Goal: Task Accomplishment & Management: Manage account settings

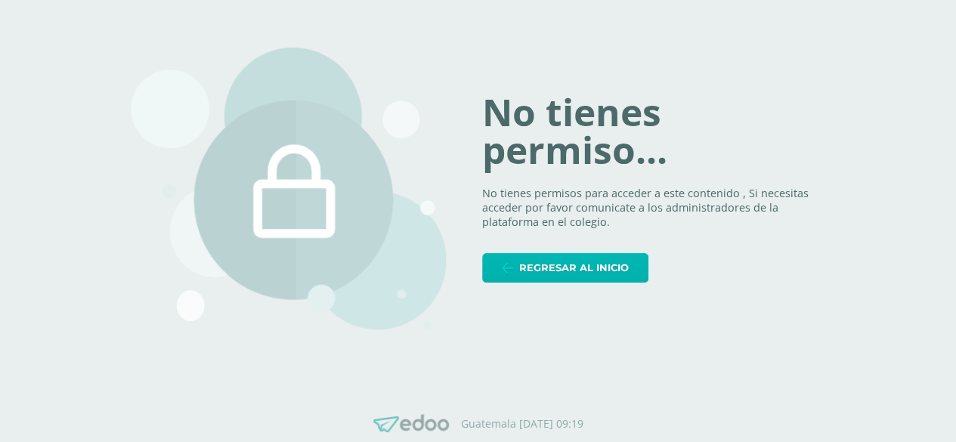
click at [543, 271] on span "Regresar al inicio" at bounding box center [574, 268] width 110 height 28
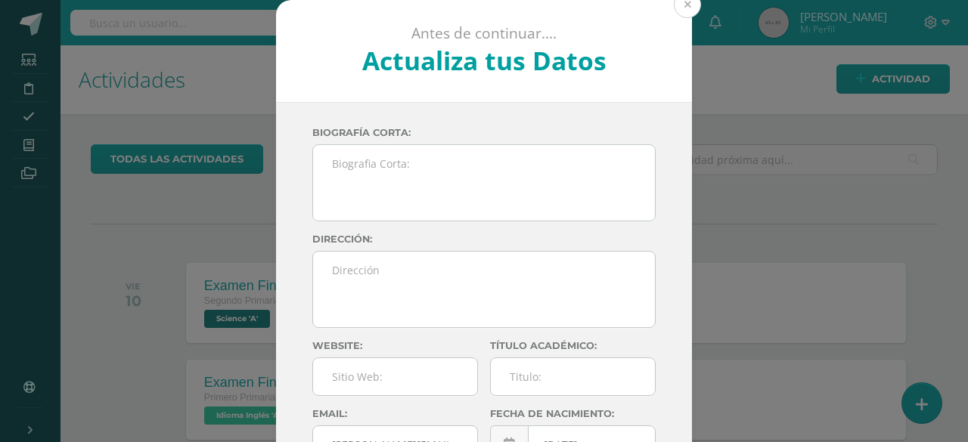
click at [678, 13] on button at bounding box center [686, 4] width 27 height 27
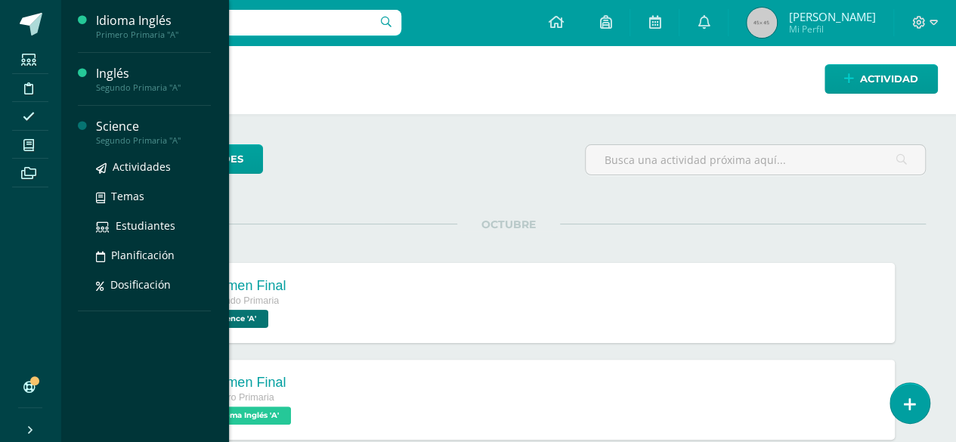
click at [123, 137] on div "Segundo Primaria "A"" at bounding box center [153, 140] width 115 height 11
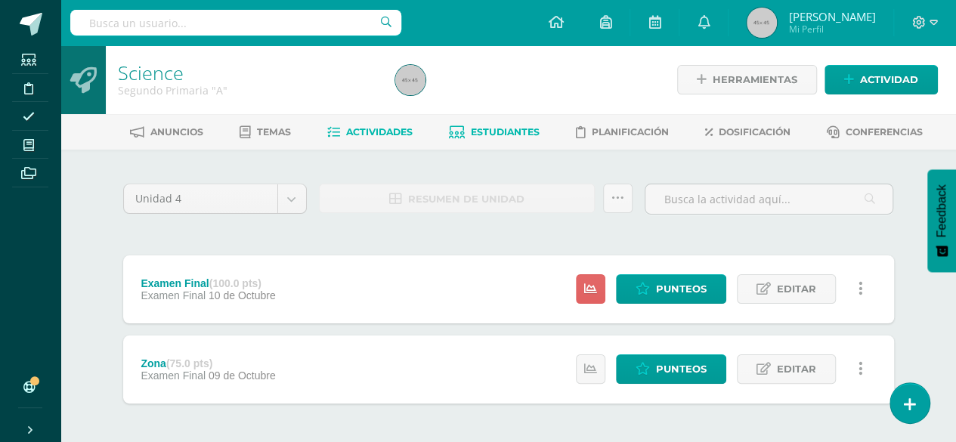
click at [463, 131] on icon at bounding box center [457, 132] width 16 height 13
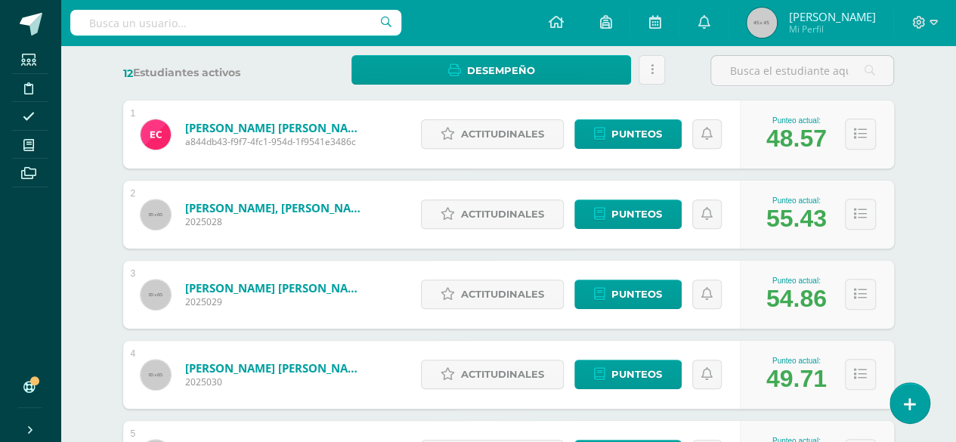
scroll to position [225, 0]
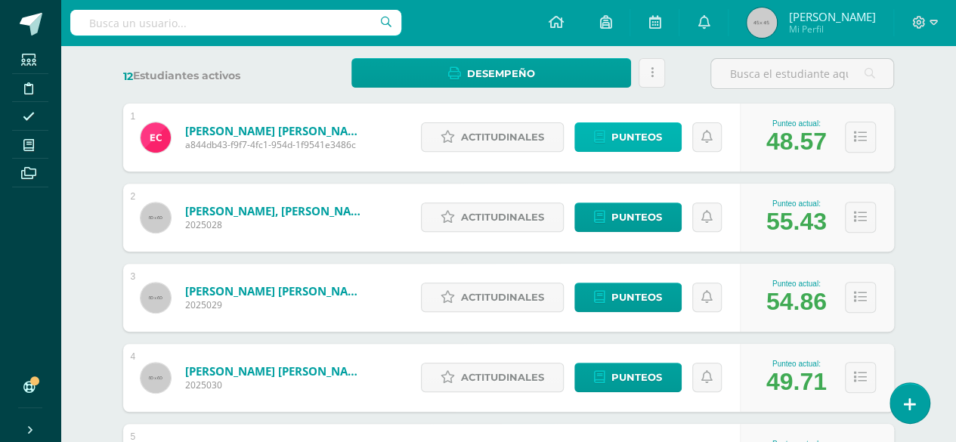
click at [643, 129] on span "Punteos" at bounding box center [637, 137] width 51 height 28
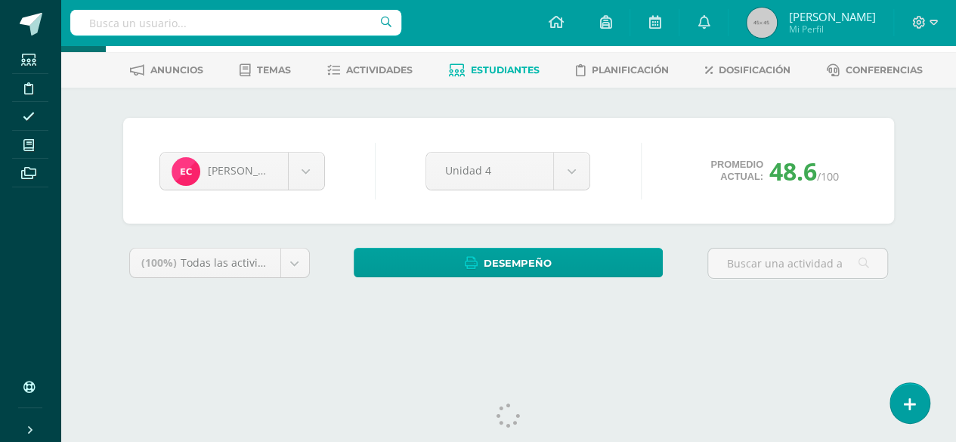
scroll to position [91, 0]
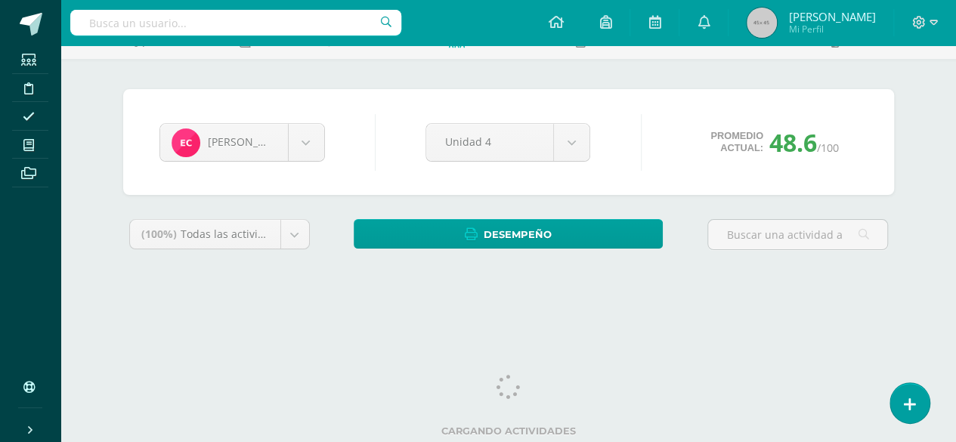
drag, startPoint x: 958, startPoint y: 211, endPoint x: 954, endPoint y: 348, distance: 137.6
click at [954, 317] on html "Estudiantes Disciplina Asistencia Mis cursos Archivos Soporte Ayuda Reportar un…" at bounding box center [478, 112] width 956 height 407
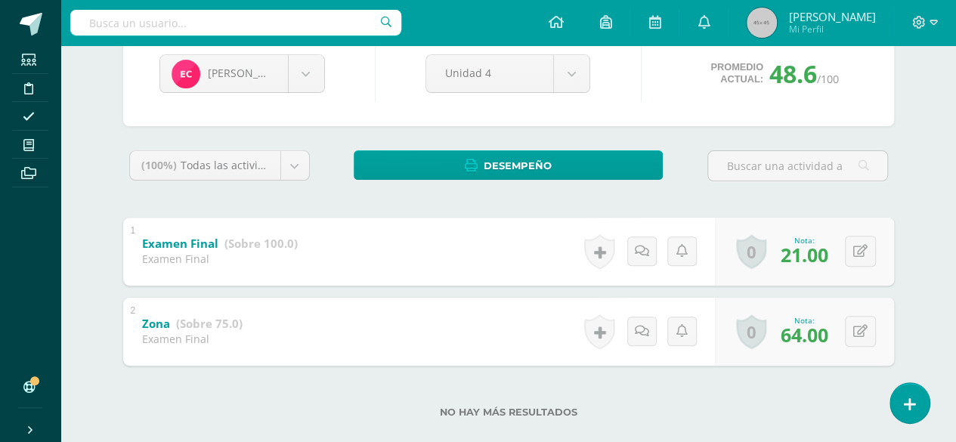
scroll to position [160, 0]
click at [797, 79] on span "48.6" at bounding box center [793, 73] width 48 height 33
click at [900, 125] on div "Enrique Casasola Enrique Casasola Adam Elias Eithan García Valeria Hidalgo Ande…" at bounding box center [508, 227] width 831 height 476
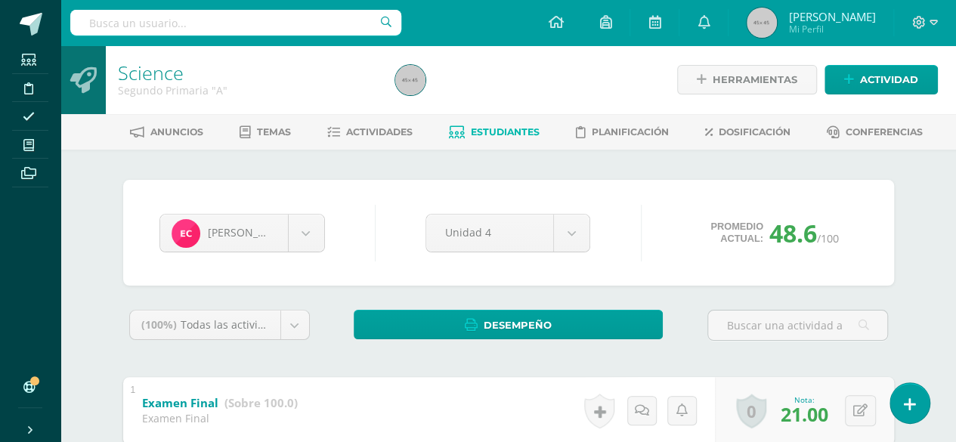
scroll to position [0, 0]
click at [773, 135] on span "Dosificación" at bounding box center [755, 131] width 72 height 11
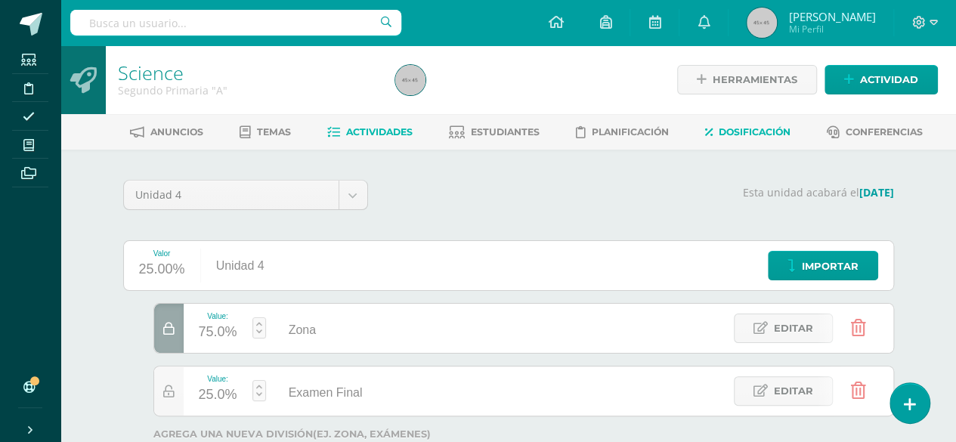
click at [375, 134] on span "Actividades" at bounding box center [379, 131] width 67 height 11
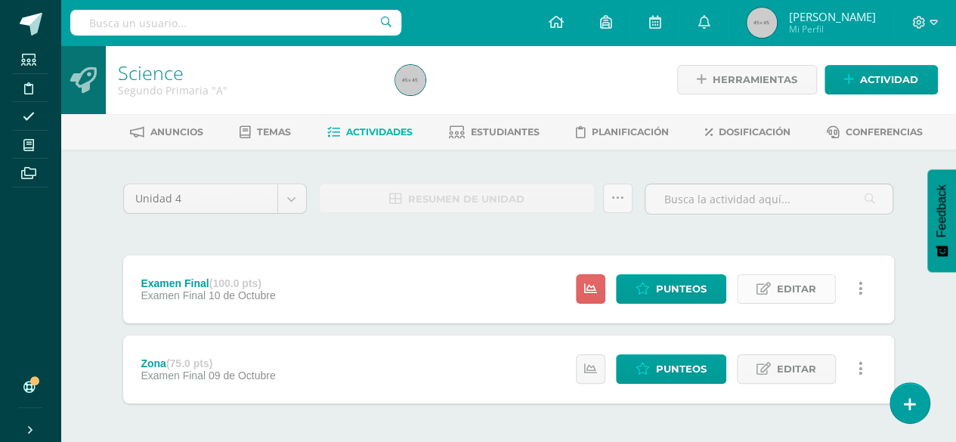
click at [797, 297] on span "Editar" at bounding box center [796, 289] width 39 height 28
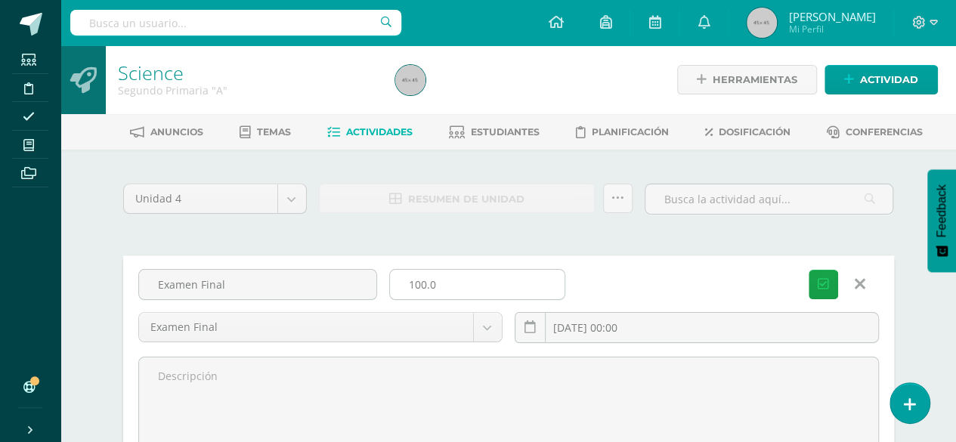
click at [428, 283] on input "100.0" at bounding box center [477, 284] width 175 height 29
type input "0"
type input "25"
click at [819, 282] on icon "submit" at bounding box center [823, 284] width 11 height 13
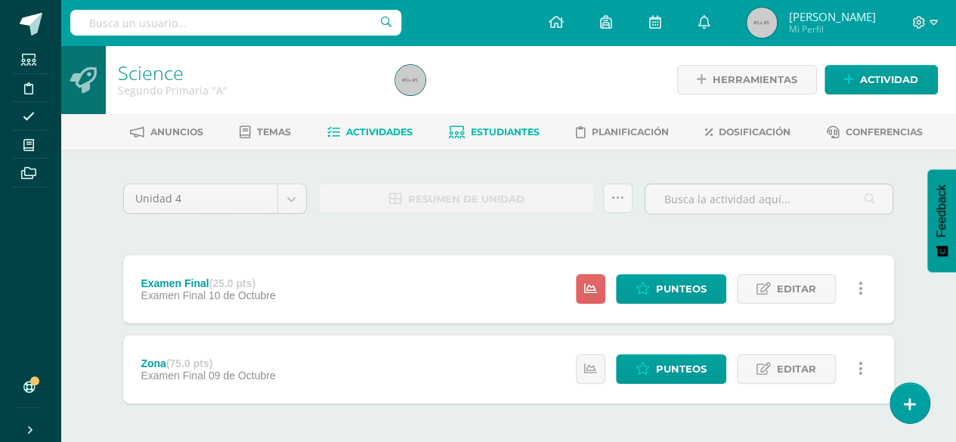
click at [506, 133] on span "Estudiantes" at bounding box center [505, 131] width 69 height 11
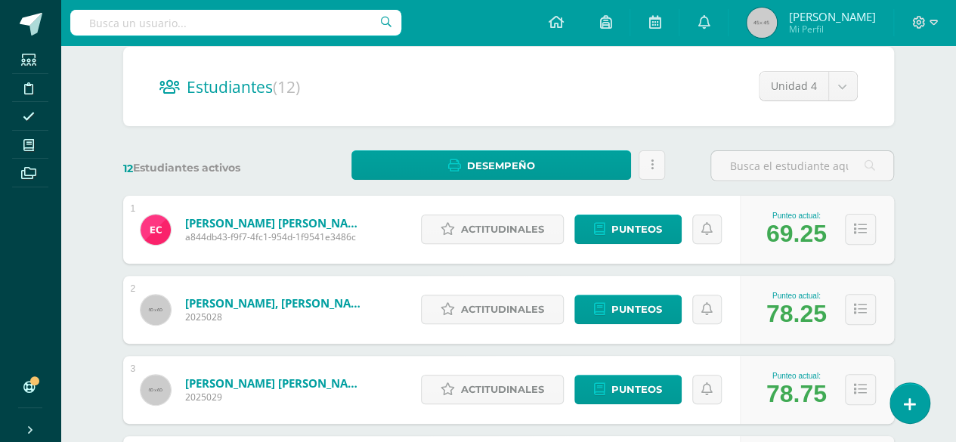
scroll to position [132, 0]
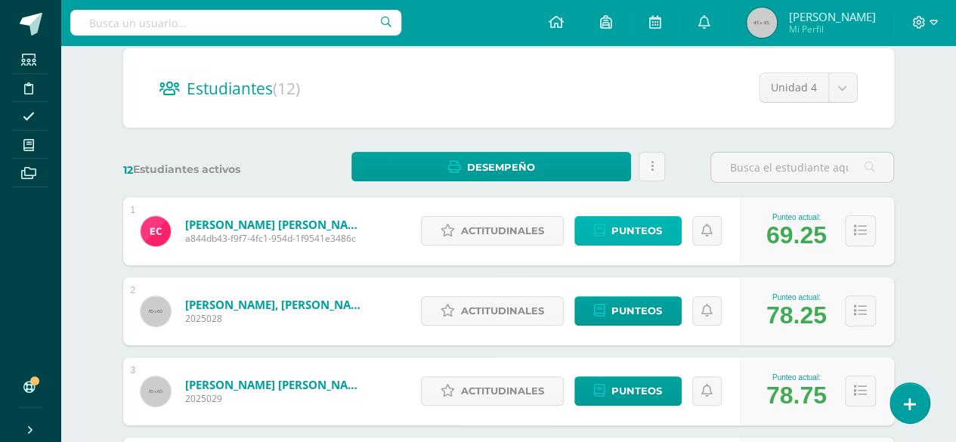
click at [622, 230] on span "Punteos" at bounding box center [637, 231] width 51 height 28
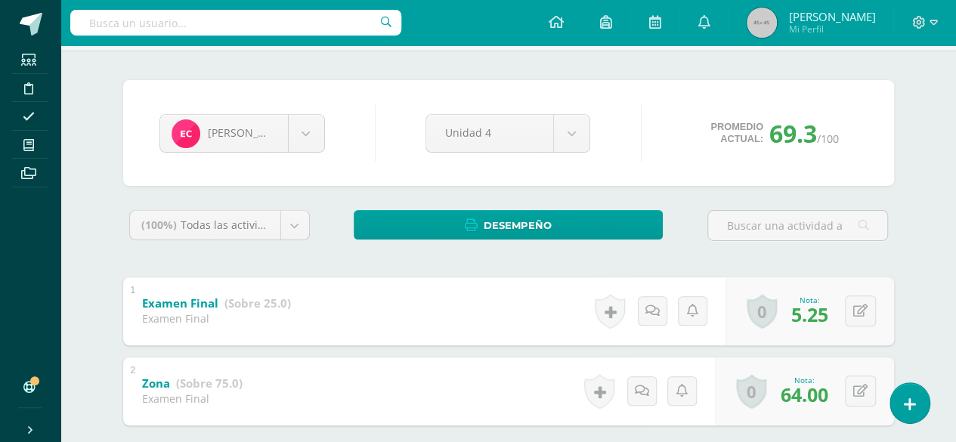
scroll to position [182, 0]
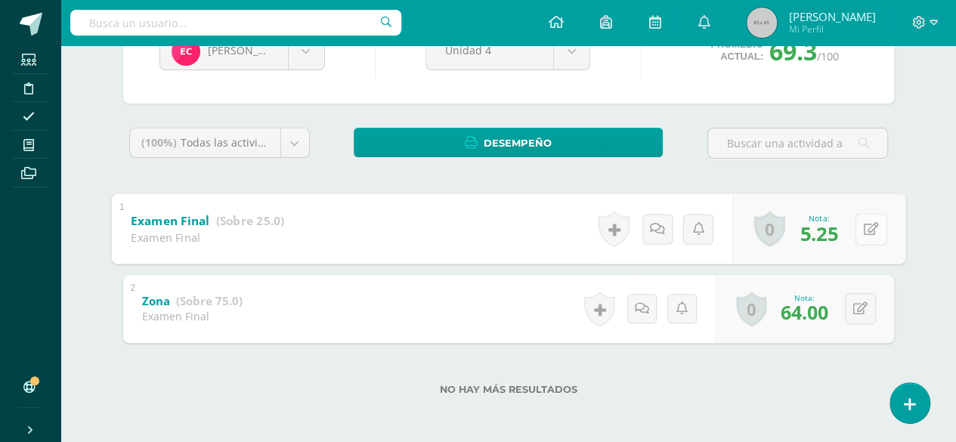
click at [853, 228] on div "0 Logros Logros obtenidos Aún no hay logros agregados Nota: 5.25" at bounding box center [818, 229] width 173 height 70
click at [872, 234] on icon at bounding box center [870, 228] width 15 height 13
type input "21"
click at [828, 237] on icon at bounding box center [831, 234] width 14 height 13
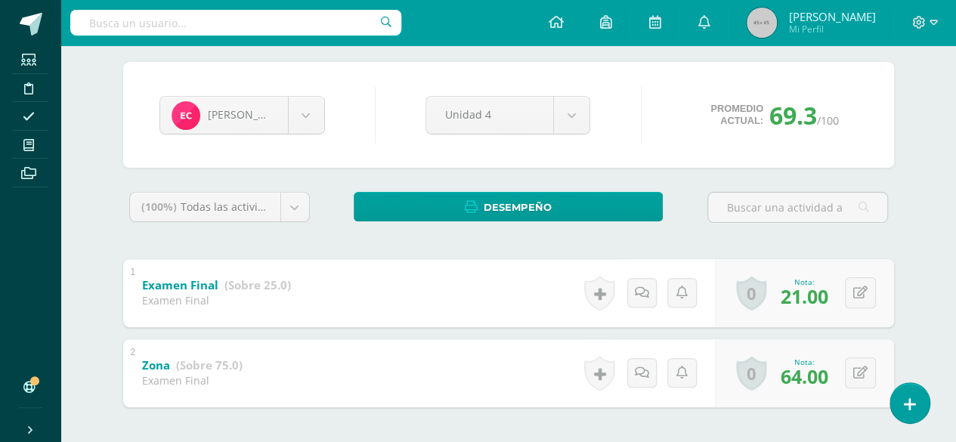
scroll to position [116, 0]
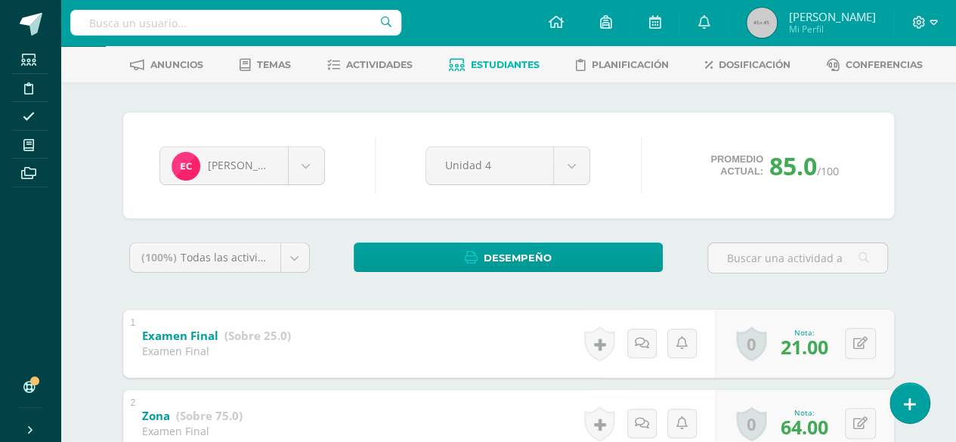
scroll to position [69, 0]
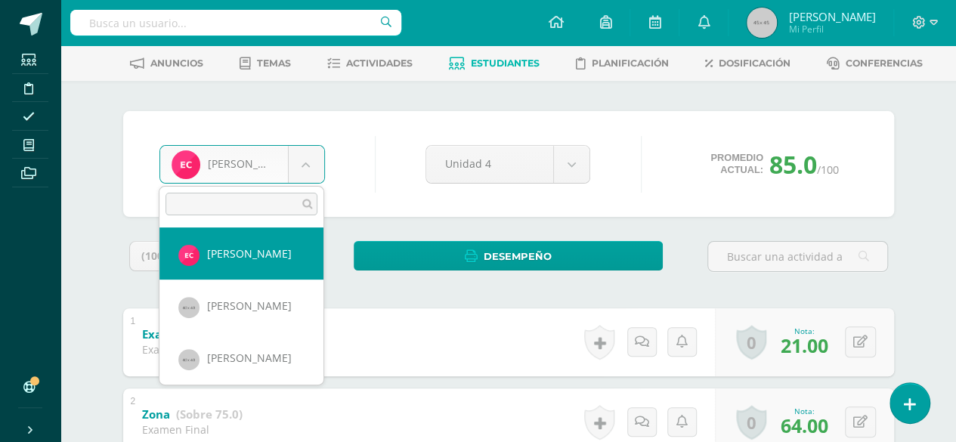
click at [298, 167] on body "Estudiantes Disciplina Asistencia Mis cursos Archivos Soporte Ayuda Reportar un…" at bounding box center [478, 244] width 956 height 626
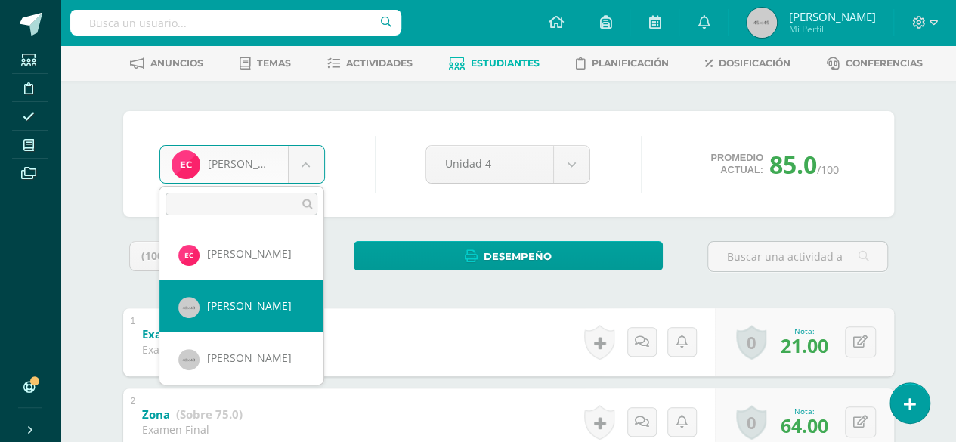
select select "61"
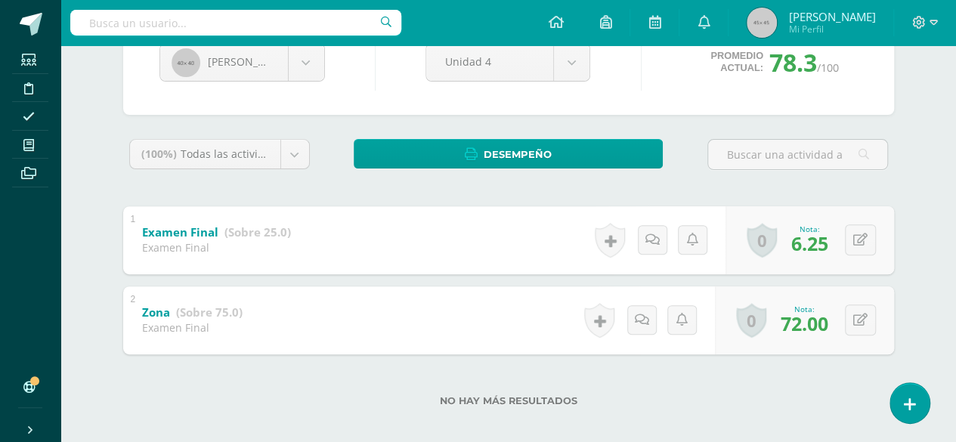
scroll to position [172, 0]
drag, startPoint x: 0, startPoint y: 0, endPoint x: 943, endPoint y: 243, distance: 973.3
click at [943, 243] on html "Estudiantes Disciplina Asistencia Mis cursos Archivos Soporte Ayuda Reportar un…" at bounding box center [478, 141] width 956 height 626
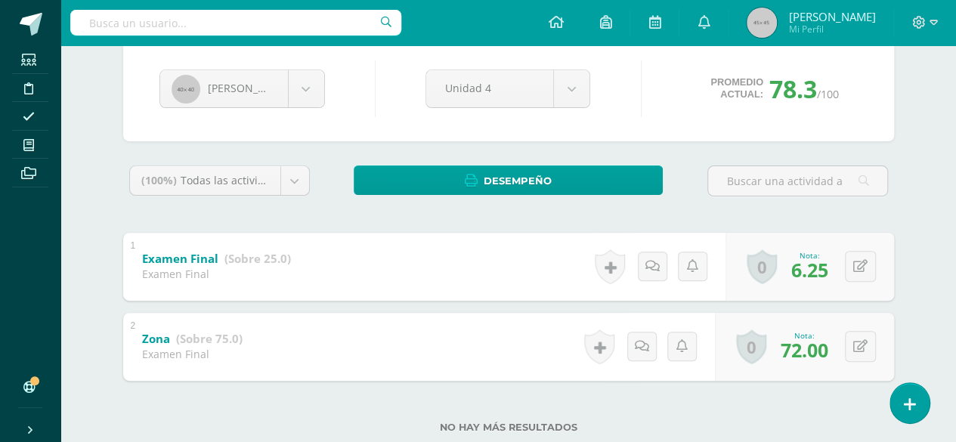
scroll to position [182, 0]
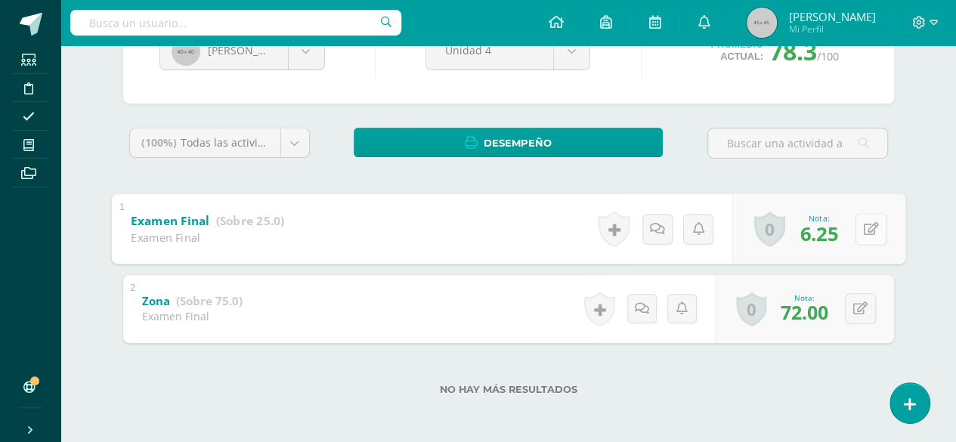
click at [867, 229] on button at bounding box center [871, 229] width 32 height 32
type input "25"
click at [835, 231] on icon at bounding box center [831, 234] width 14 height 13
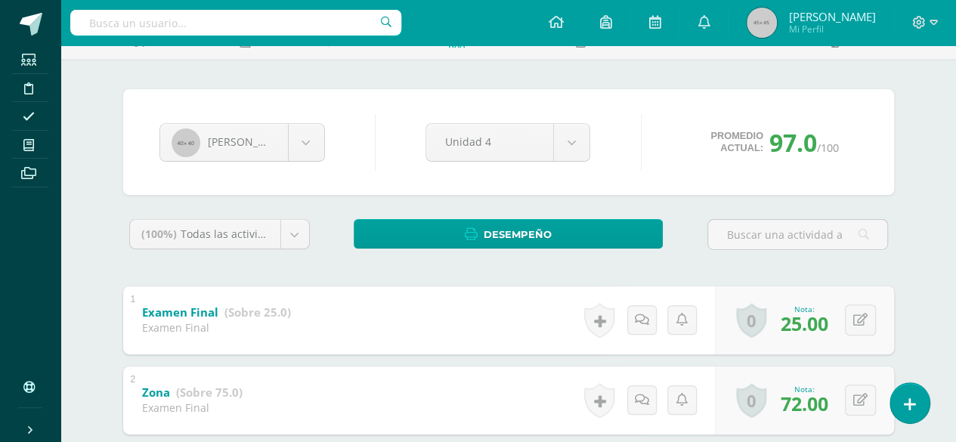
scroll to position [34, 0]
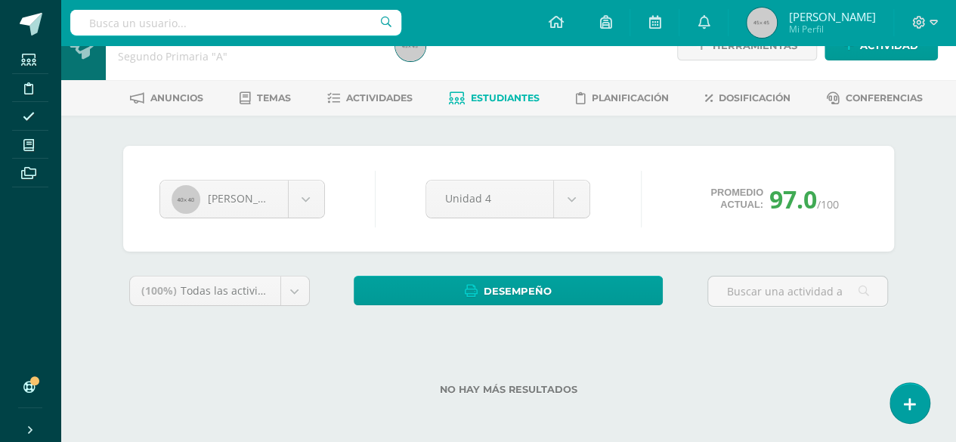
click at [516, 104] on link "Estudiantes" at bounding box center [494, 98] width 91 height 24
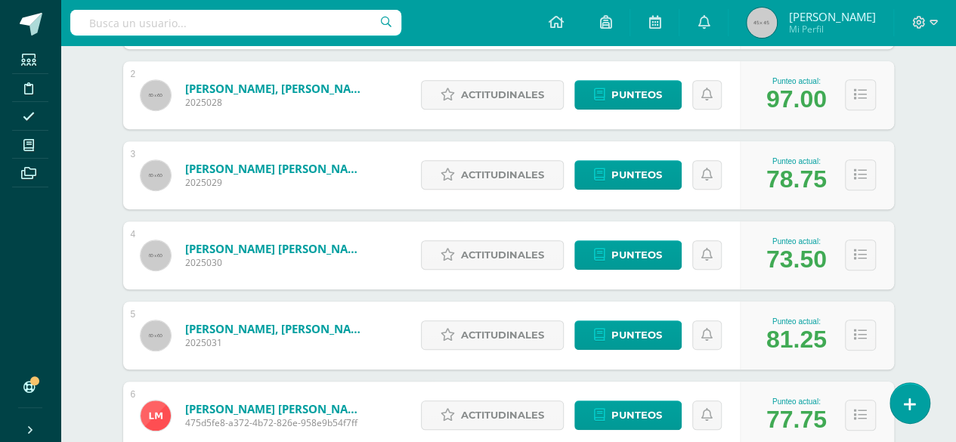
scroll to position [349, 0]
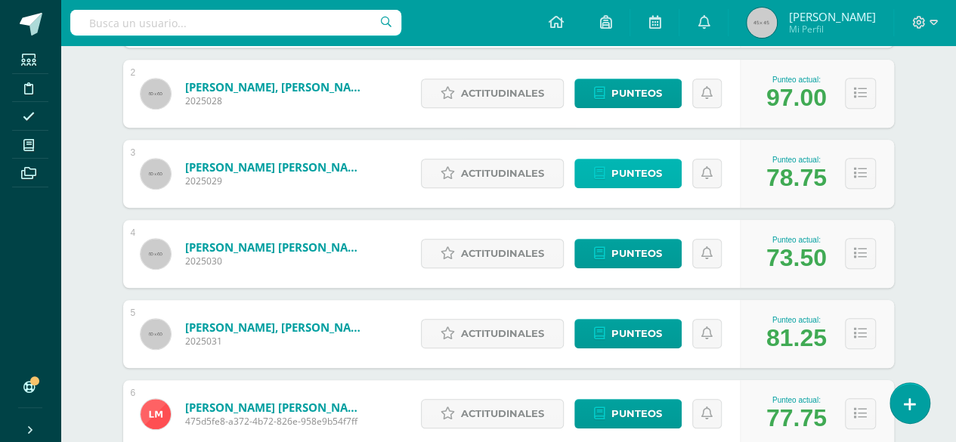
click at [658, 174] on span "Punteos" at bounding box center [637, 173] width 51 height 28
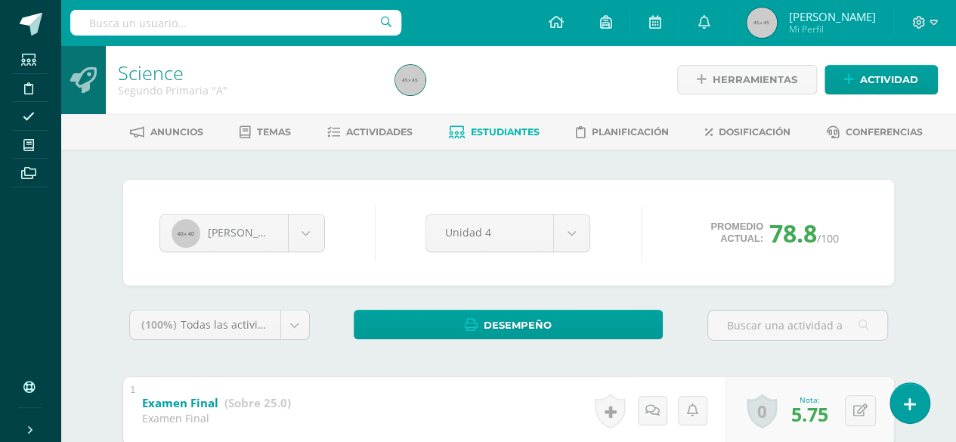
click at [123, 138] on body "Estudiantes Disciplina Asistencia Mis cursos Archivos Soporte Ayuda Reportar un…" at bounding box center [478, 313] width 956 height 626
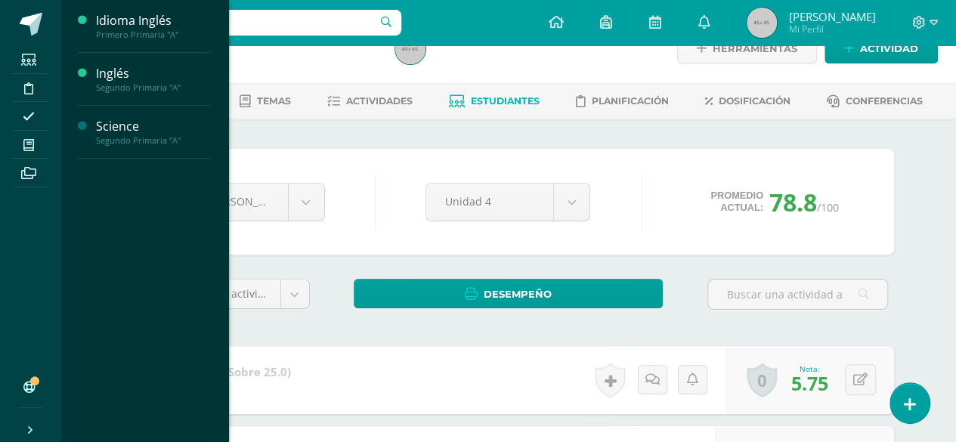
scroll to position [5, 0]
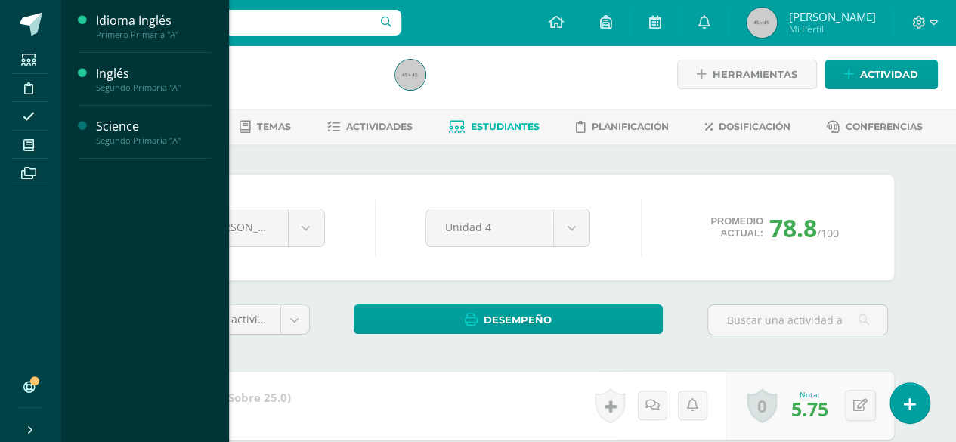
click at [491, 136] on link "Estudiantes" at bounding box center [494, 127] width 91 height 24
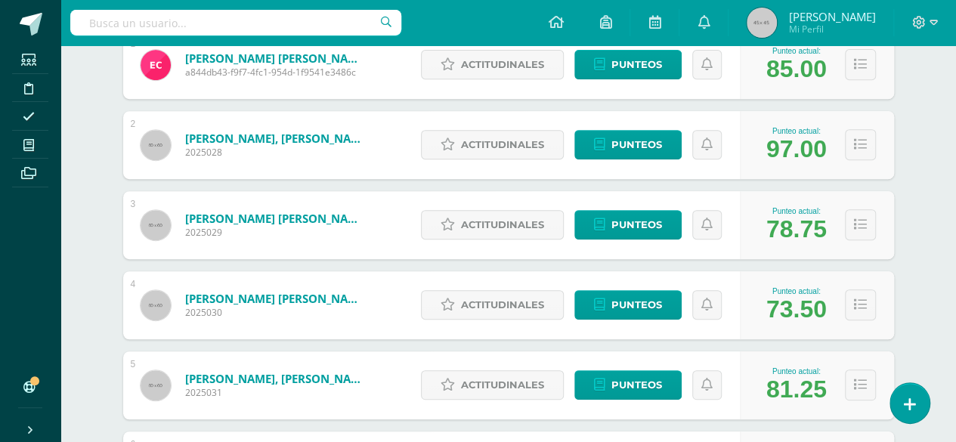
scroll to position [301, 0]
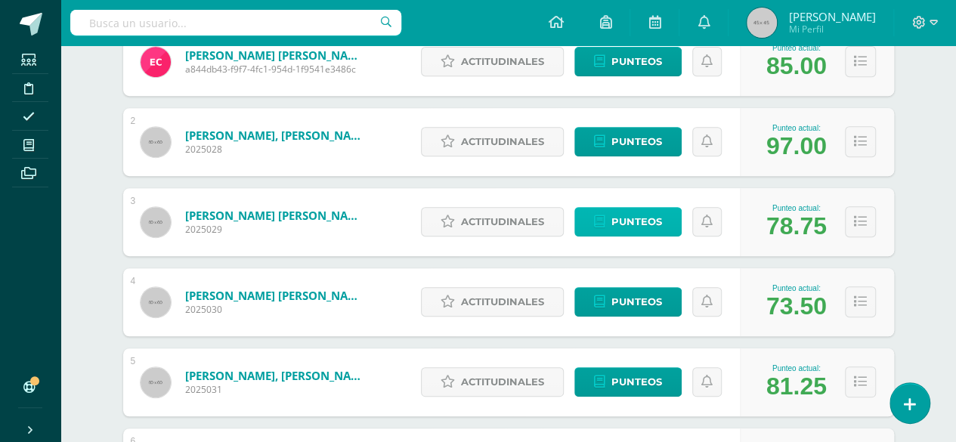
click at [641, 224] on span "Punteos" at bounding box center [637, 222] width 51 height 28
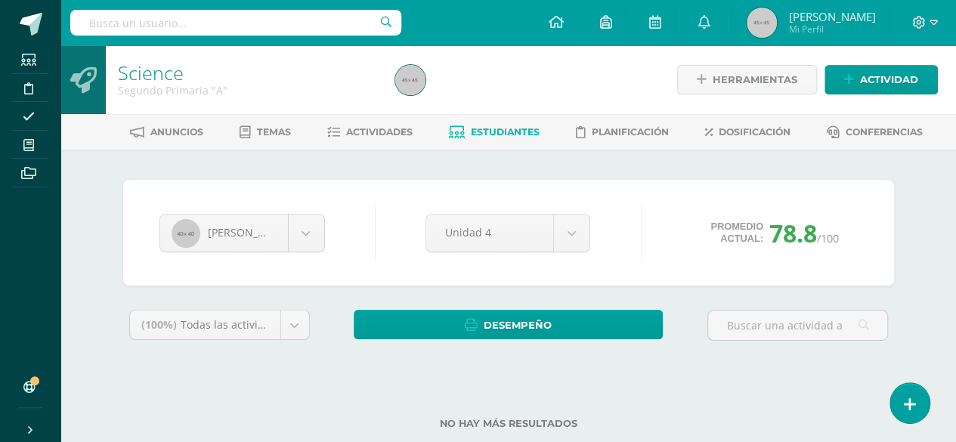
scroll to position [34, 0]
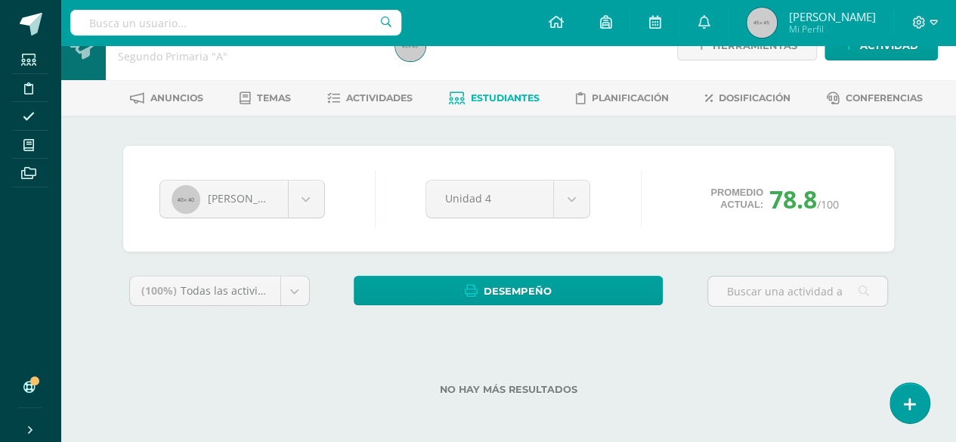
click at [500, 99] on span "Estudiantes" at bounding box center [505, 97] width 69 height 11
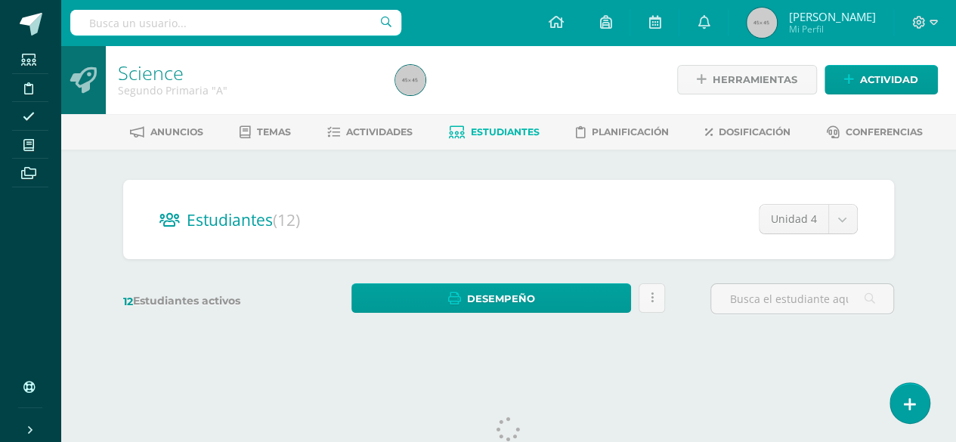
drag, startPoint x: 966, startPoint y: 190, endPoint x: 952, endPoint y: 293, distance: 102.9
click at [952, 293] on html "Estudiantes Disciplina Asistencia Mis cursos Archivos Soporte Ayuda Reportar un…" at bounding box center [478, 179] width 956 height 359
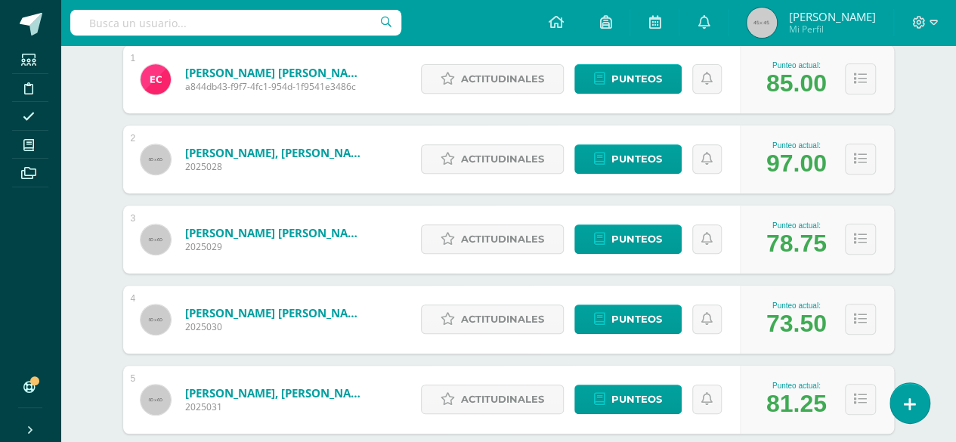
scroll to position [289, 0]
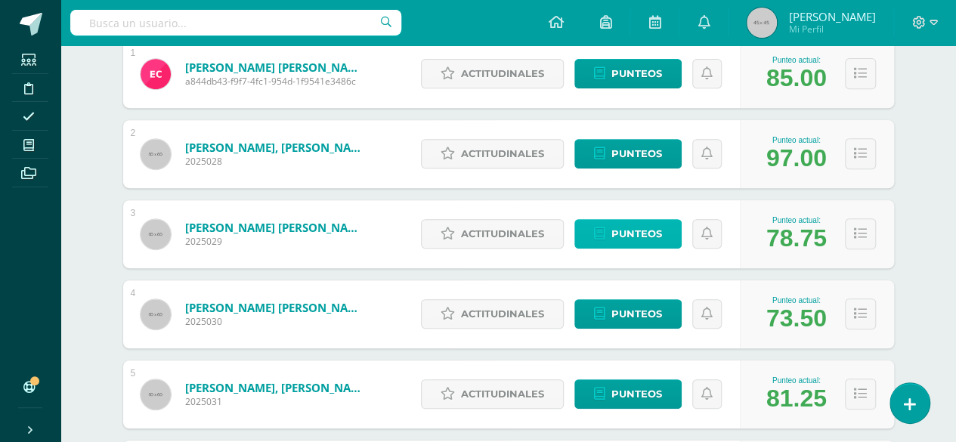
click at [649, 238] on span "Punteos" at bounding box center [637, 234] width 51 height 28
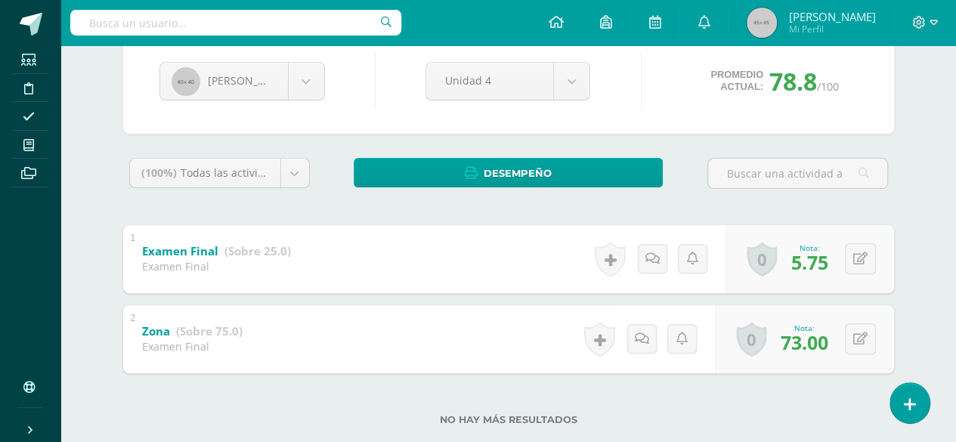
scroll to position [156, 0]
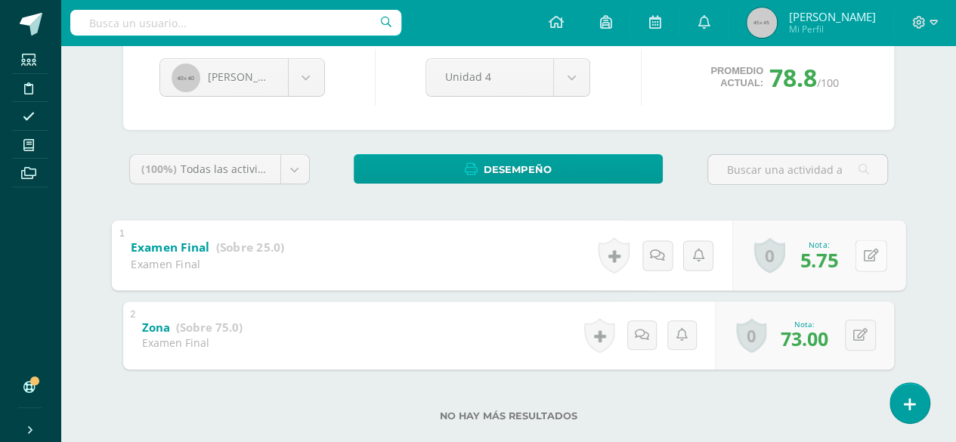
click at [856, 255] on button at bounding box center [871, 256] width 32 height 32
type input "23"
click at [826, 255] on icon at bounding box center [831, 260] width 14 height 13
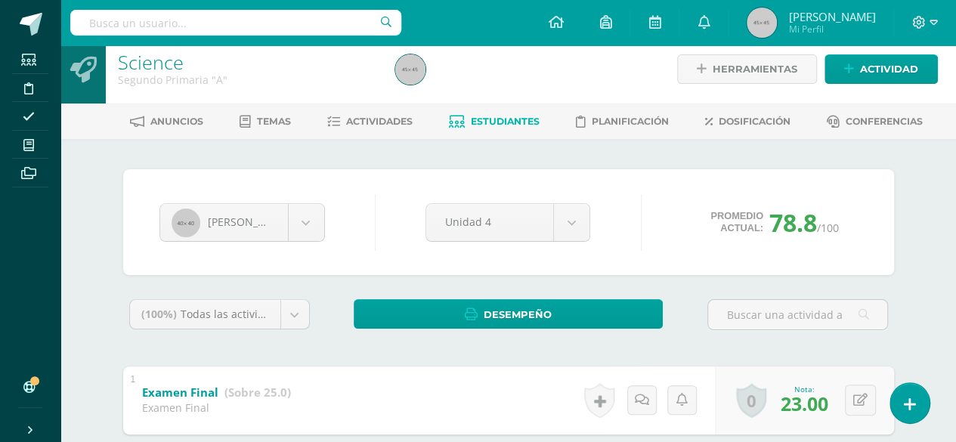
scroll to position [0, 0]
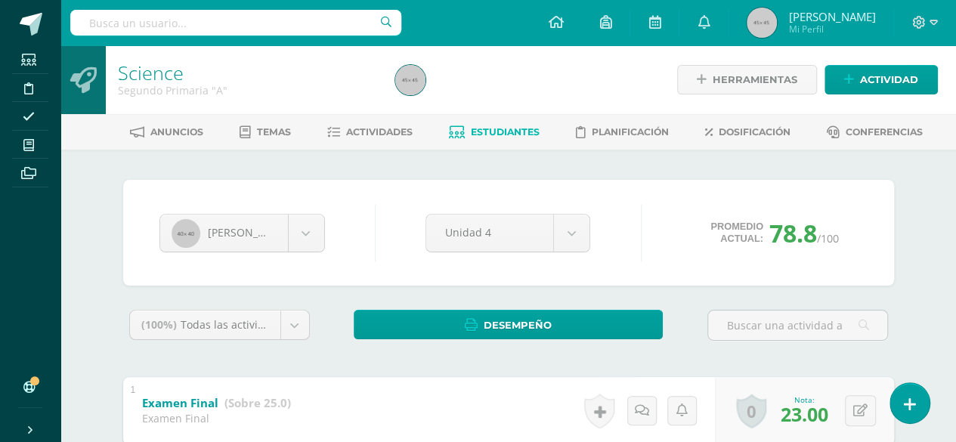
click at [531, 132] on span "Estudiantes" at bounding box center [505, 131] width 69 height 11
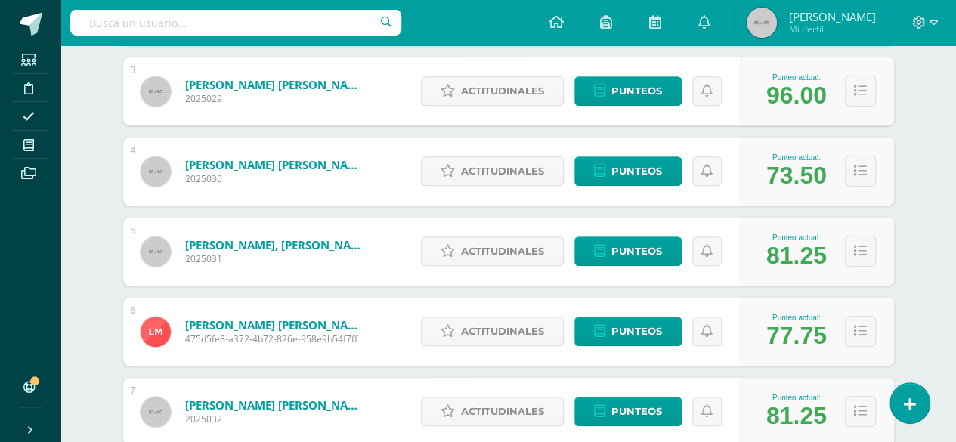
scroll to position [401, 0]
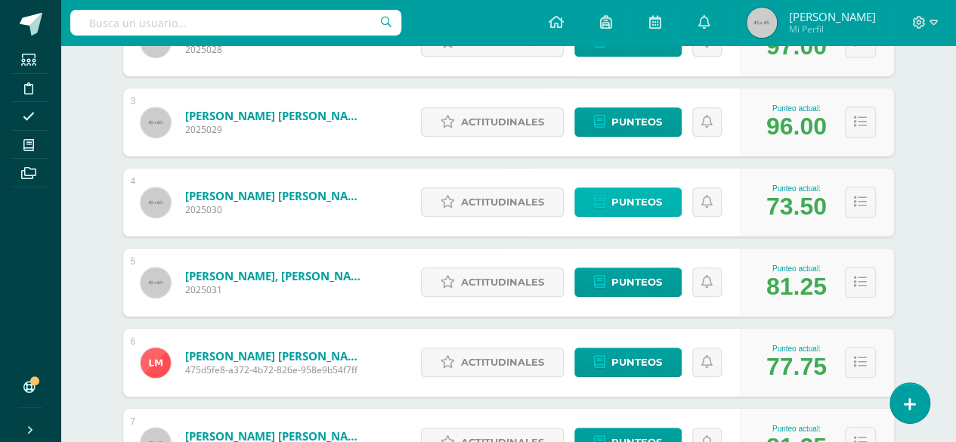
click at [636, 203] on span "Punteos" at bounding box center [637, 202] width 51 height 28
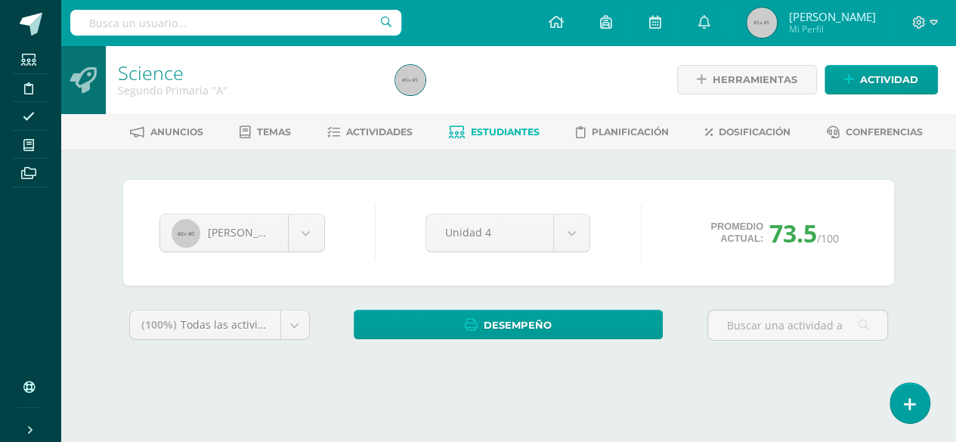
scroll to position [91, 0]
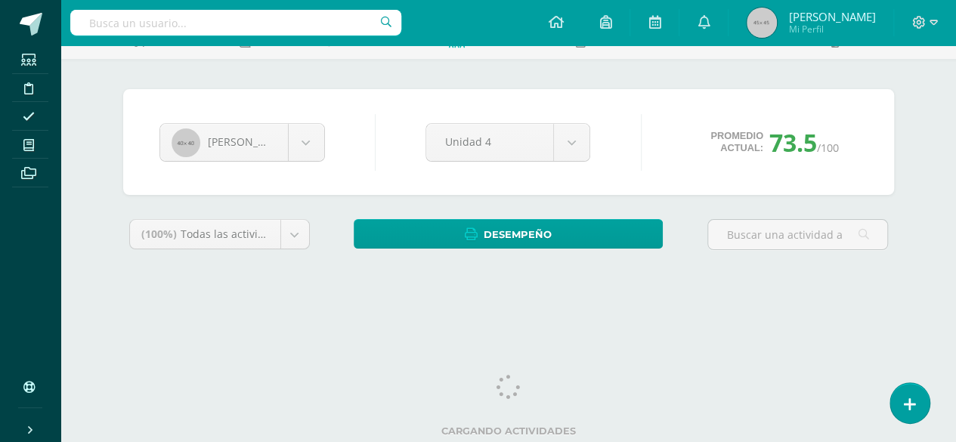
drag, startPoint x: 967, startPoint y: 95, endPoint x: 967, endPoint y: 228, distance: 132.3
click at [955, 228] on html "Estudiantes Disciplina Asistencia Mis cursos Archivos Soporte Ayuda Reportar un…" at bounding box center [478, 112] width 956 height 407
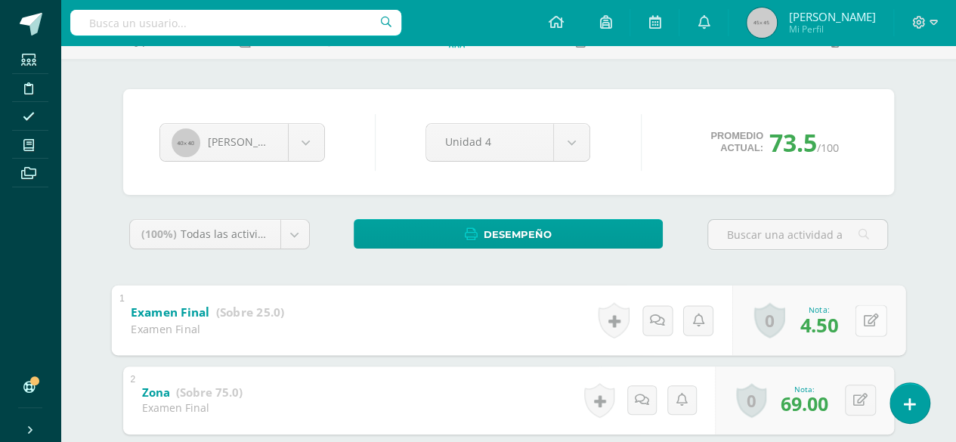
click at [855, 320] on div "0 Logros Logros obtenidos Aún no hay logros agregados Nota: 4.50" at bounding box center [818, 320] width 173 height 70
click at [873, 333] on button at bounding box center [871, 321] width 32 height 32
type input "18"
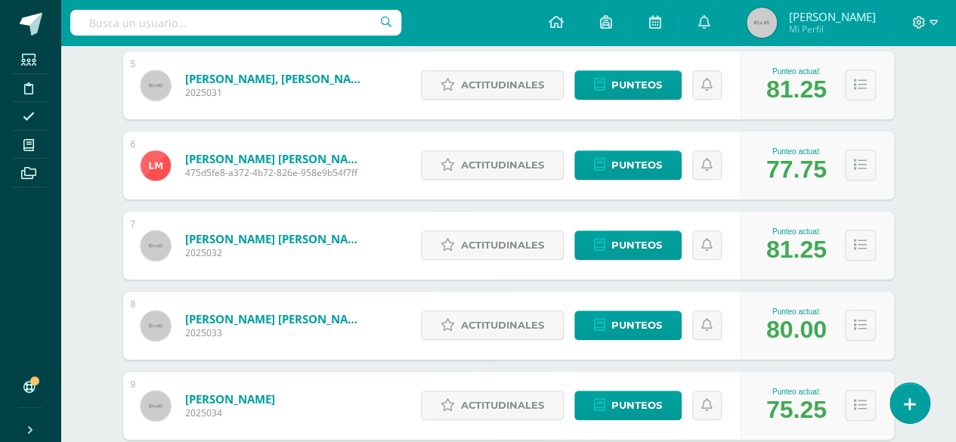
scroll to position [585, 0]
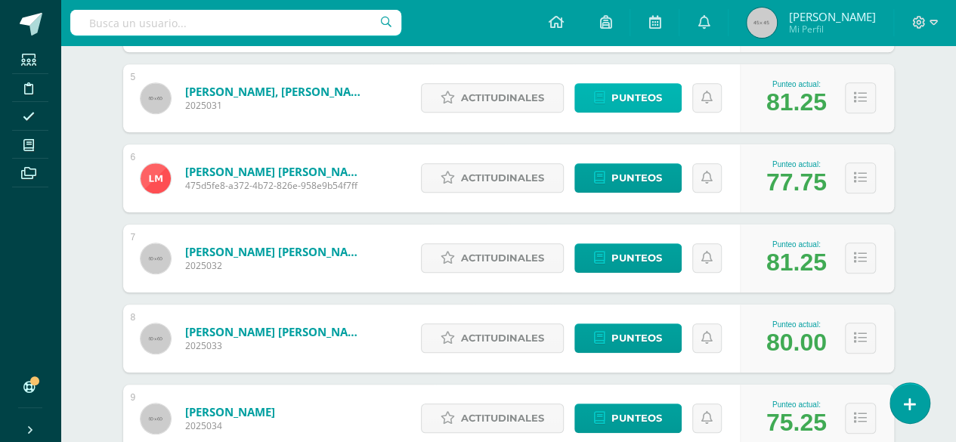
click at [638, 99] on span "Punteos" at bounding box center [637, 98] width 51 height 28
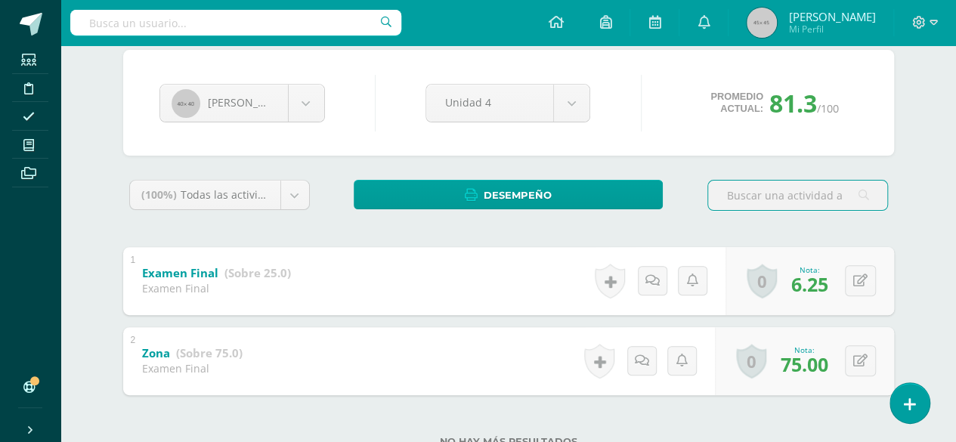
scroll to position [182, 0]
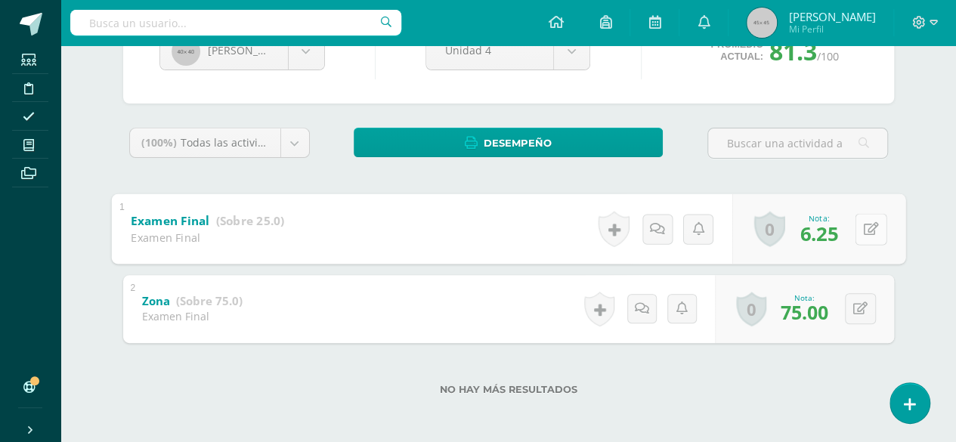
click at [856, 241] on button at bounding box center [871, 229] width 32 height 32
type input "25"
click at [822, 242] on link at bounding box center [831, 233] width 30 height 30
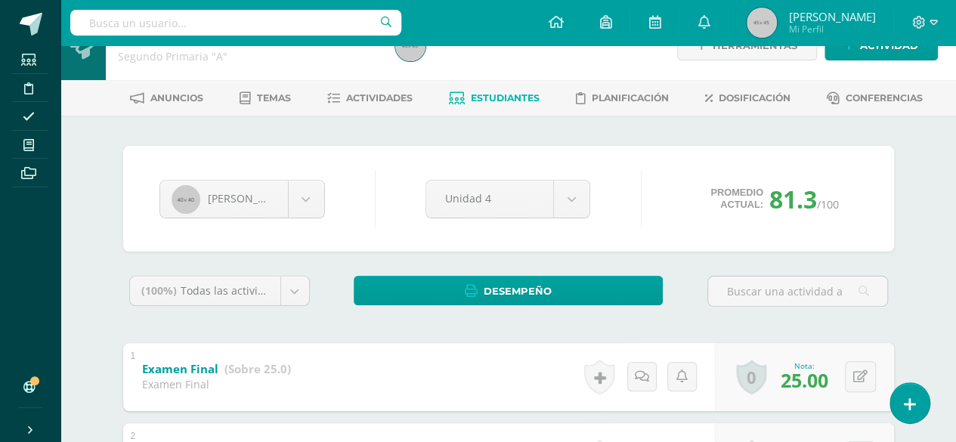
scroll to position [7, 0]
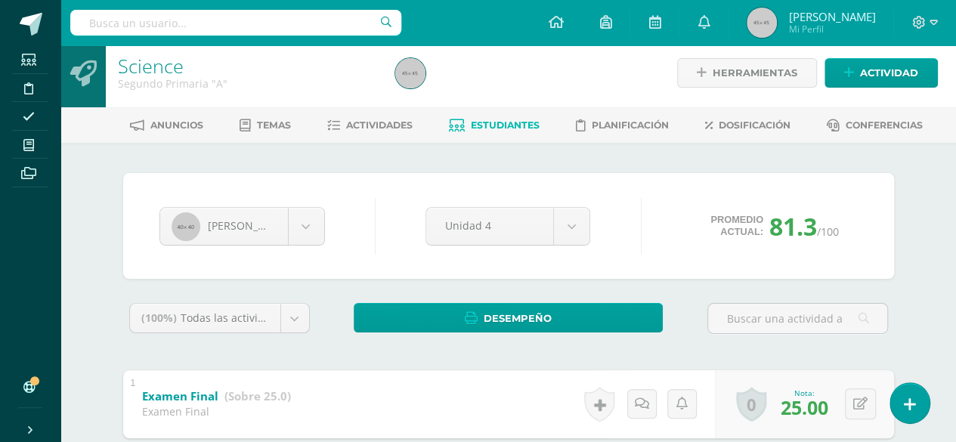
click at [493, 128] on span "Estudiantes" at bounding box center [505, 124] width 69 height 11
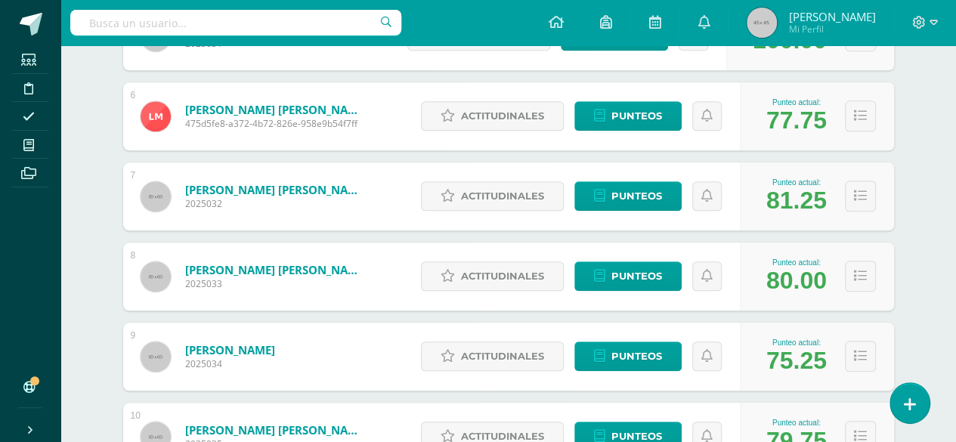
scroll to position [646, 0]
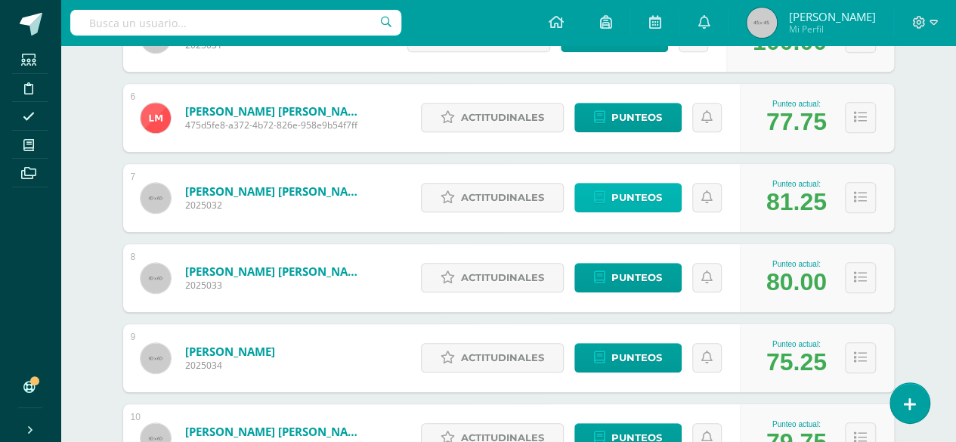
click at [635, 190] on span "Punteos" at bounding box center [637, 198] width 51 height 28
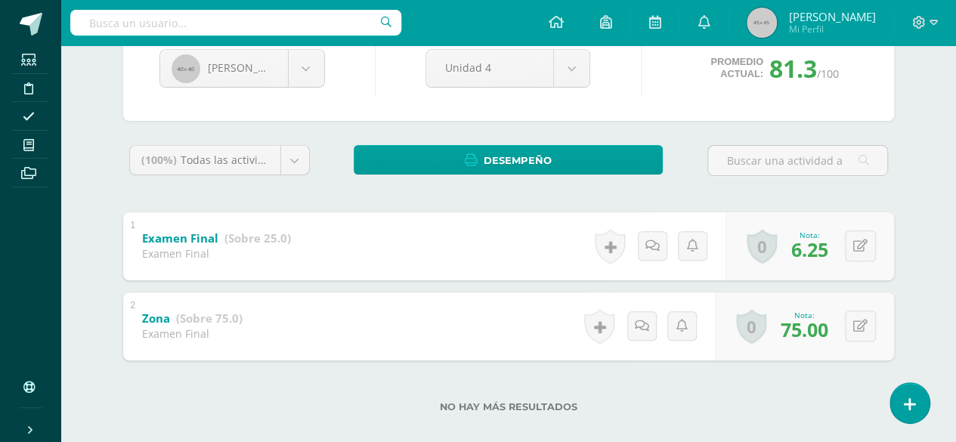
scroll to position [182, 0]
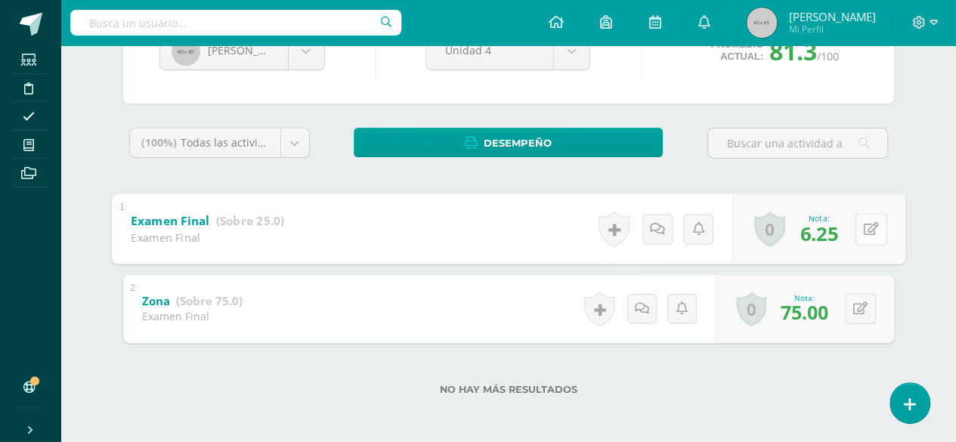
click at [859, 220] on button at bounding box center [871, 229] width 32 height 32
type input "25"
click at [829, 228] on icon at bounding box center [831, 234] width 14 height 13
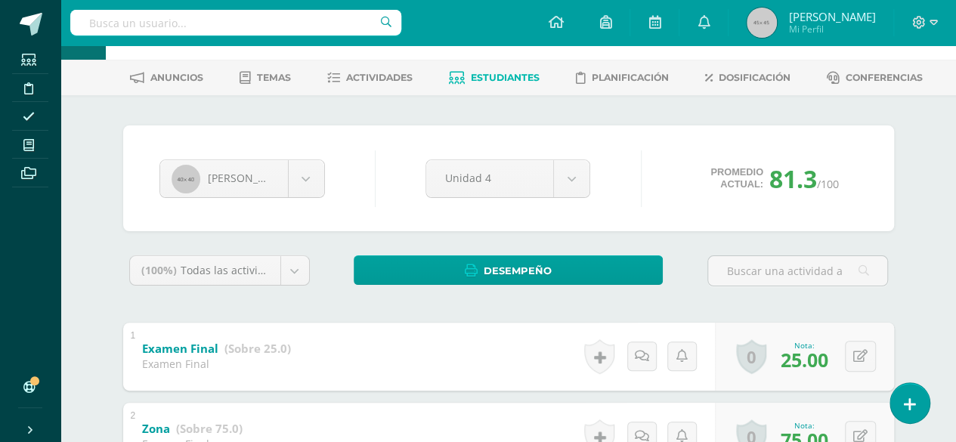
scroll to position [49, 0]
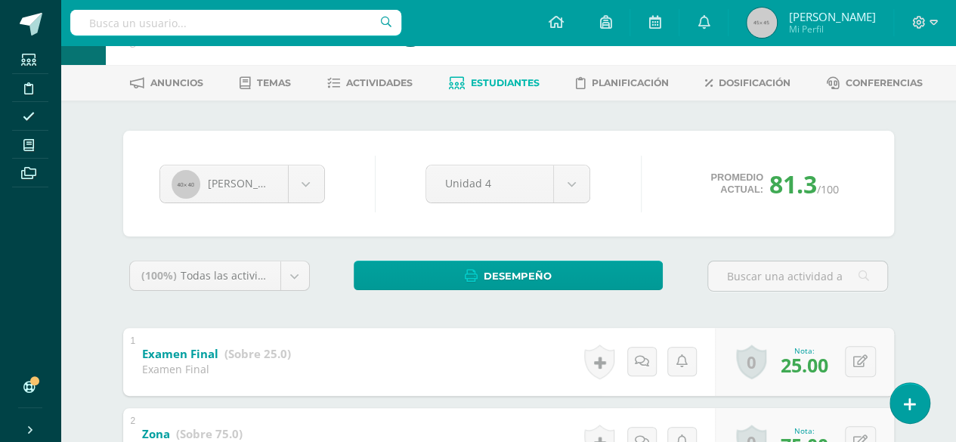
drag, startPoint x: 505, startPoint y: 67, endPoint x: 506, endPoint y: 75, distance: 8.3
click at [506, 75] on div "Anuncios Temas Actividades Estudiantes Planificación Dosificación Conferencias" at bounding box center [526, 83] width 932 height 36
click at [506, 75] on link "Estudiantes" at bounding box center [494, 83] width 91 height 24
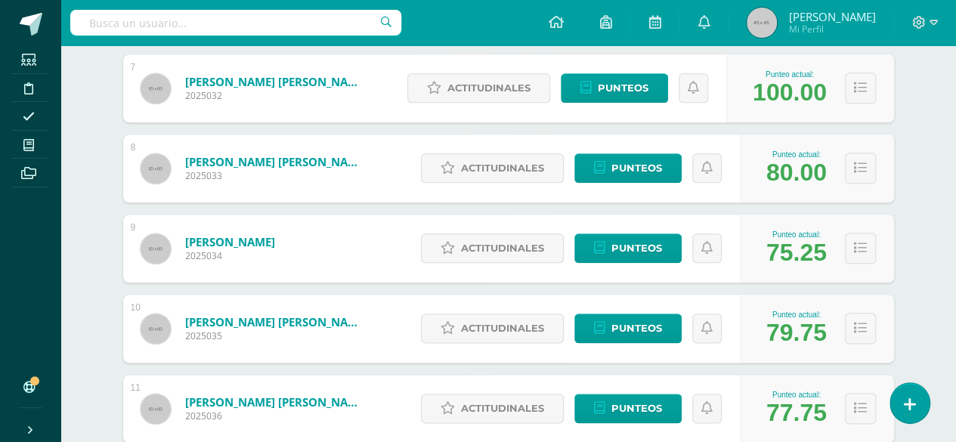
scroll to position [766, 0]
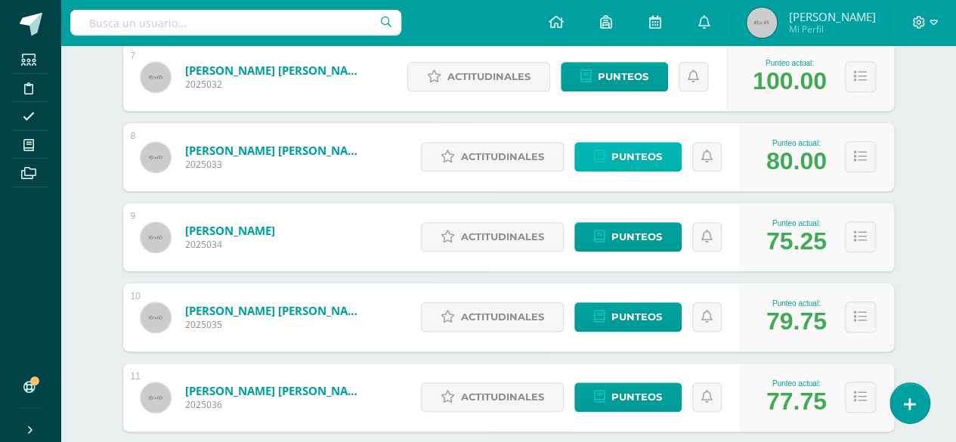
click at [641, 150] on span "Punteos" at bounding box center [637, 157] width 51 height 28
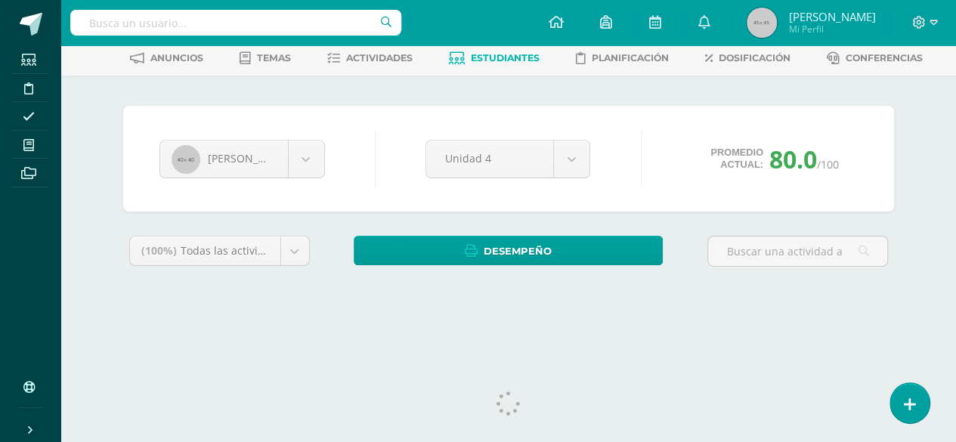
scroll to position [91, 0]
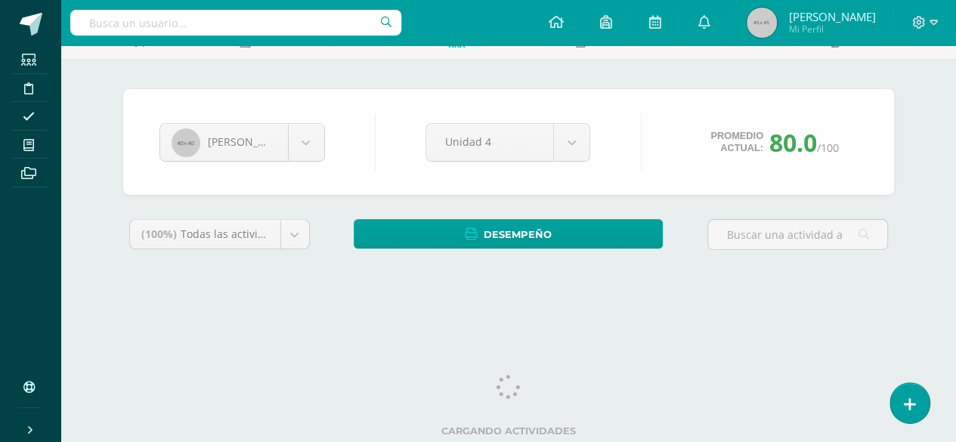
drag, startPoint x: 964, startPoint y: 138, endPoint x: 964, endPoint y: 221, distance: 83.1
click at [955, 221] on html "Estudiantes Disciplina Asistencia Mis cursos Archivos Soporte Ayuda Reportar un…" at bounding box center [478, 112] width 956 height 407
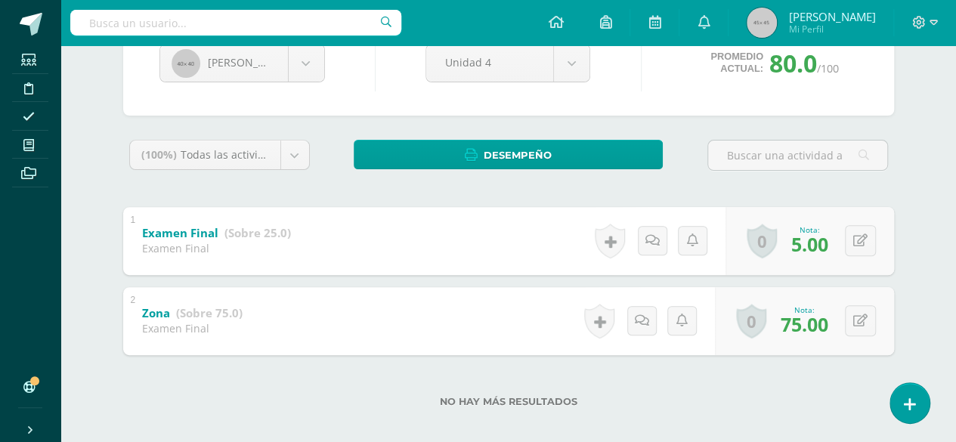
scroll to position [177, 0]
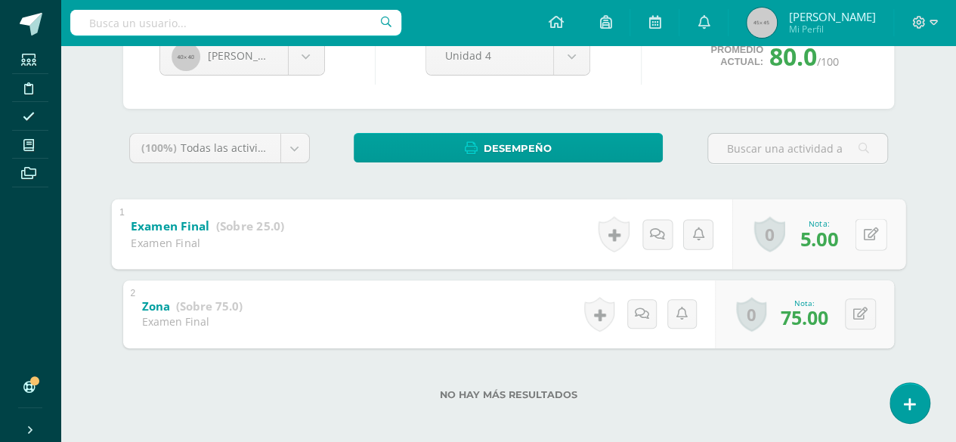
click at [860, 239] on button at bounding box center [871, 234] width 32 height 32
type input "20"
click at [824, 249] on link at bounding box center [831, 239] width 30 height 30
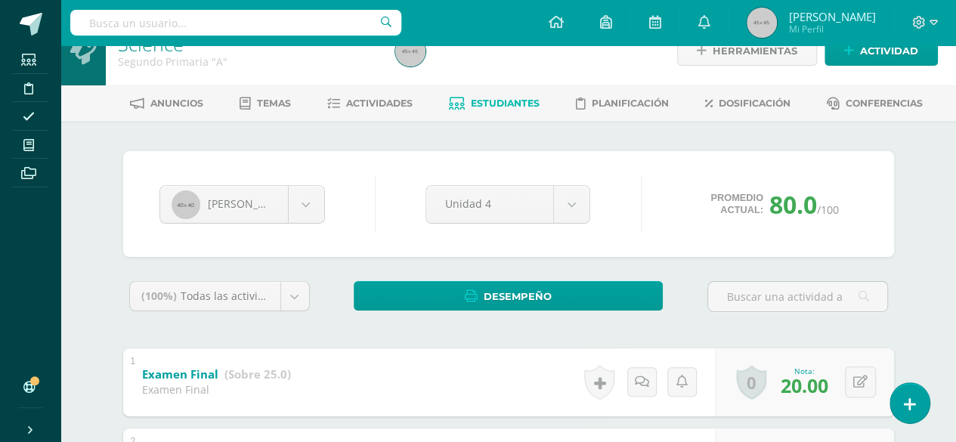
scroll to position [2, 0]
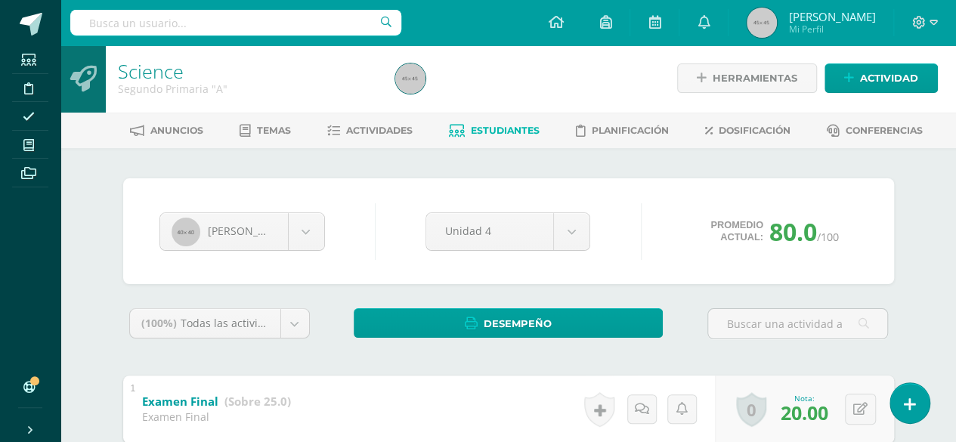
click at [509, 129] on span "Estudiantes" at bounding box center [505, 130] width 69 height 11
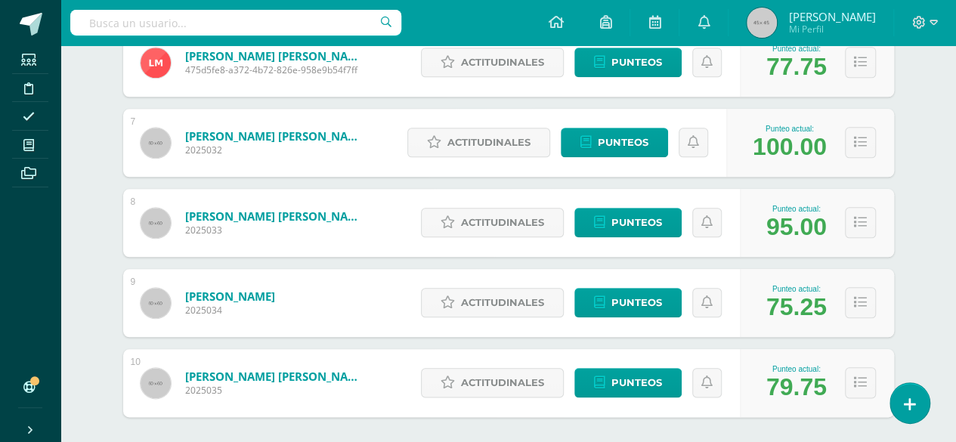
scroll to position [717, 0]
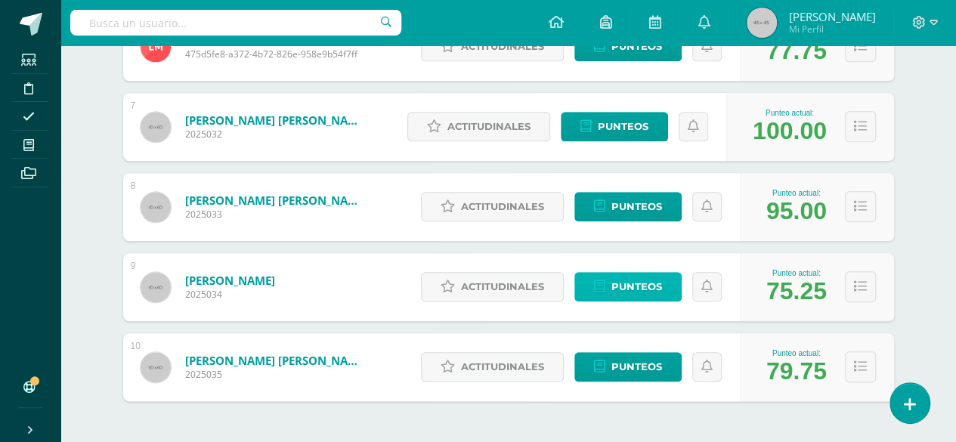
click at [633, 283] on span "Punteos" at bounding box center [637, 287] width 51 height 28
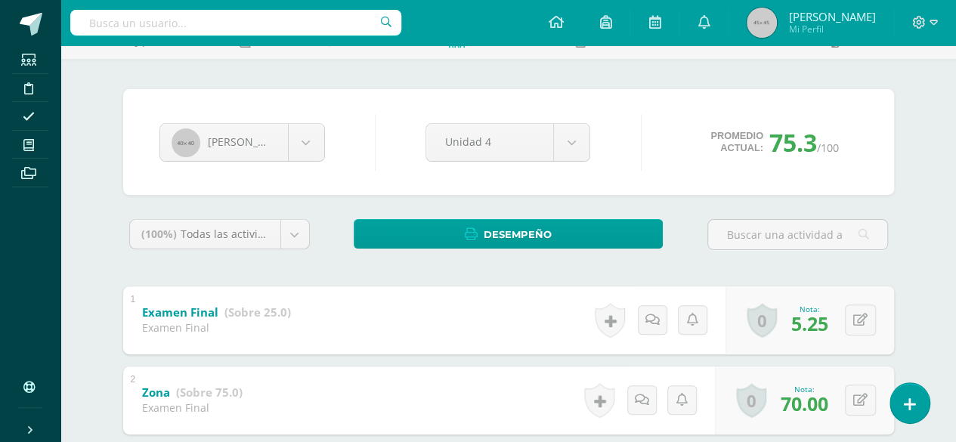
scroll to position [182, 0]
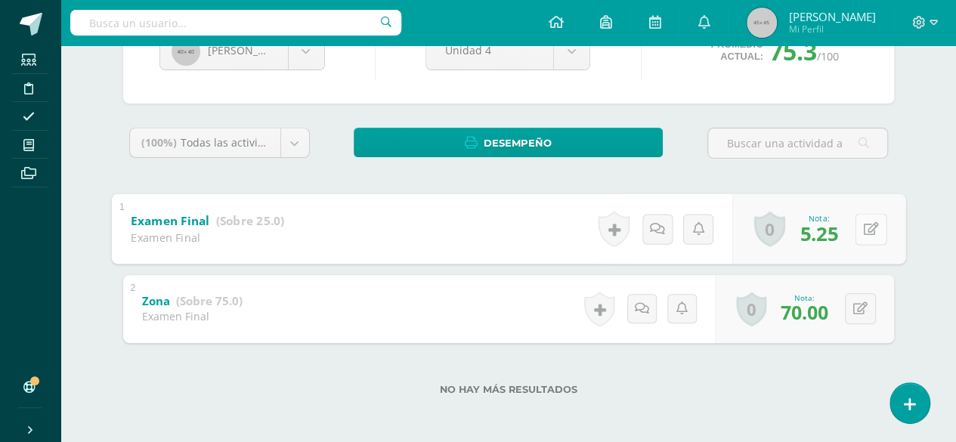
click at [862, 228] on button at bounding box center [871, 229] width 32 height 32
type input "21"
click at [835, 234] on icon at bounding box center [831, 234] width 14 height 13
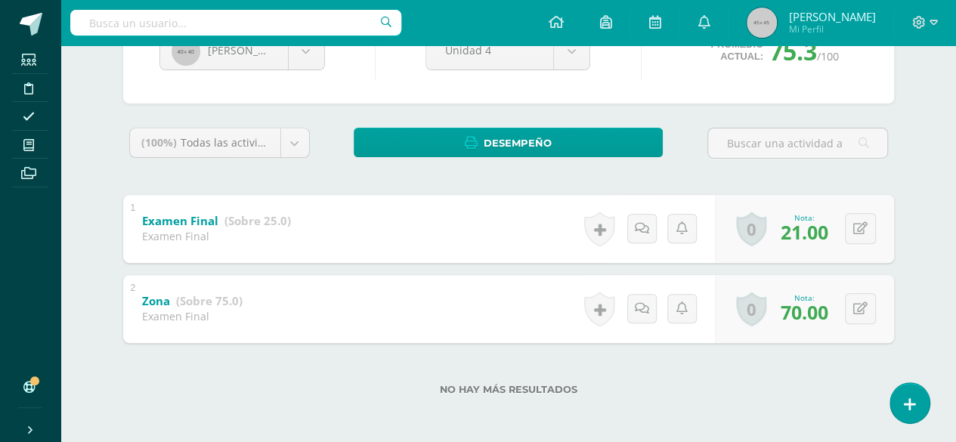
scroll to position [29, 0]
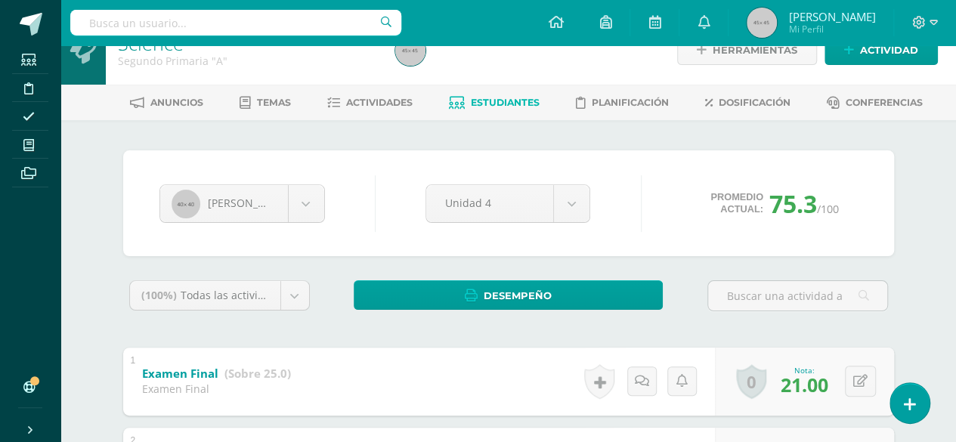
click at [500, 105] on span "Estudiantes" at bounding box center [505, 102] width 69 height 11
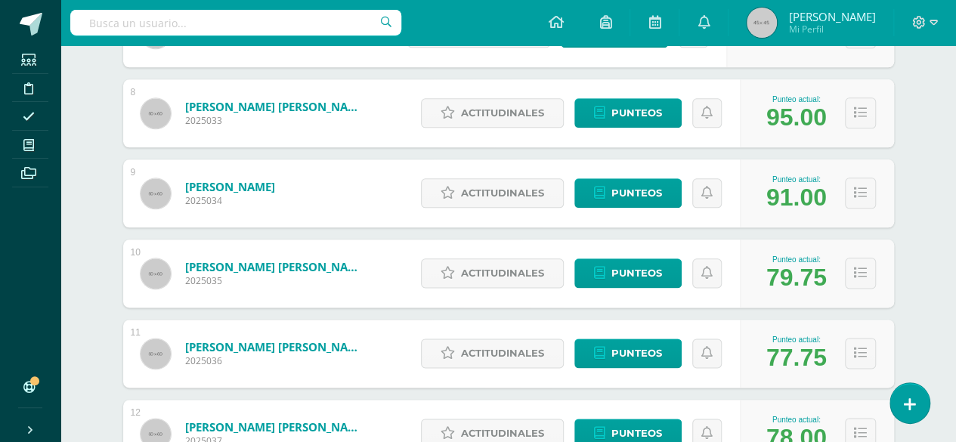
scroll to position [834, 0]
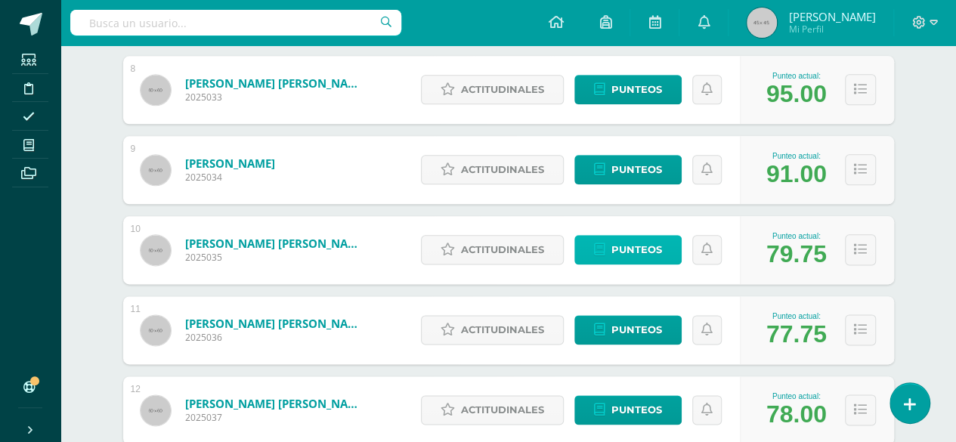
click at [635, 246] on span "Punteos" at bounding box center [637, 250] width 51 height 28
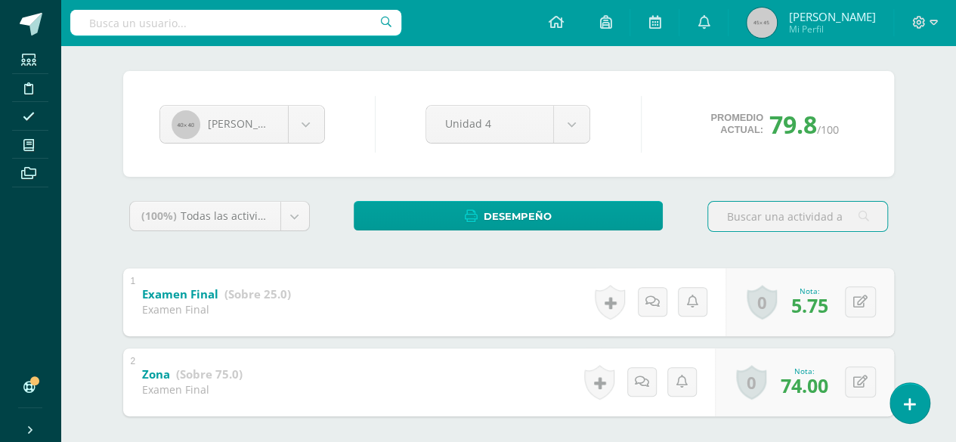
scroll to position [182, 0]
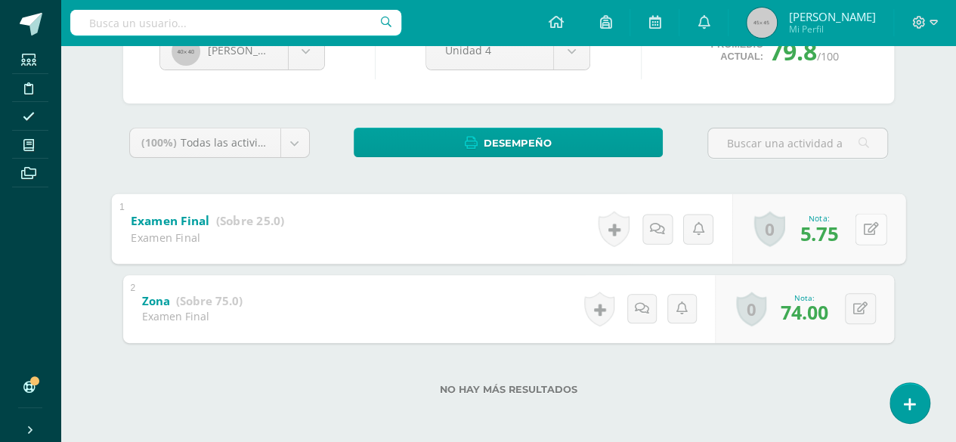
click at [847, 221] on div "0 Logros Logros obtenidos Aún no hay logros agregados Nota: 5.75" at bounding box center [818, 229] width 173 height 70
click at [865, 236] on button at bounding box center [871, 229] width 32 height 32
type input "23"
click at [822, 228] on link at bounding box center [831, 233] width 30 height 30
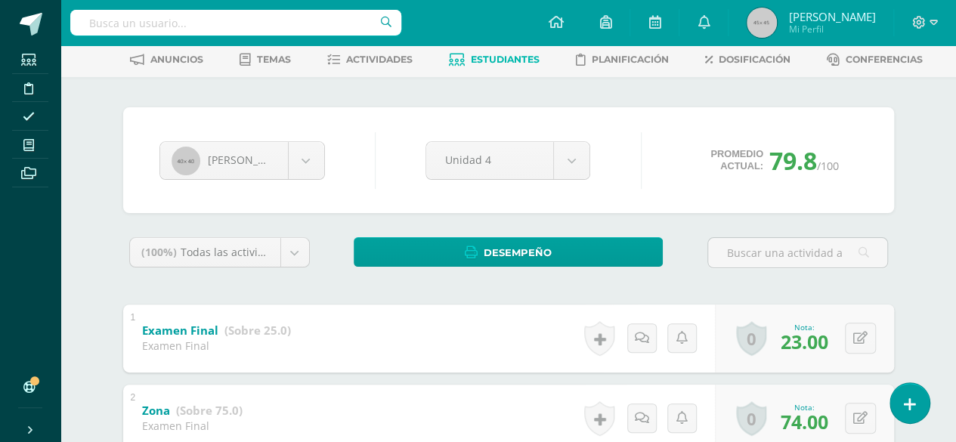
scroll to position [0, 0]
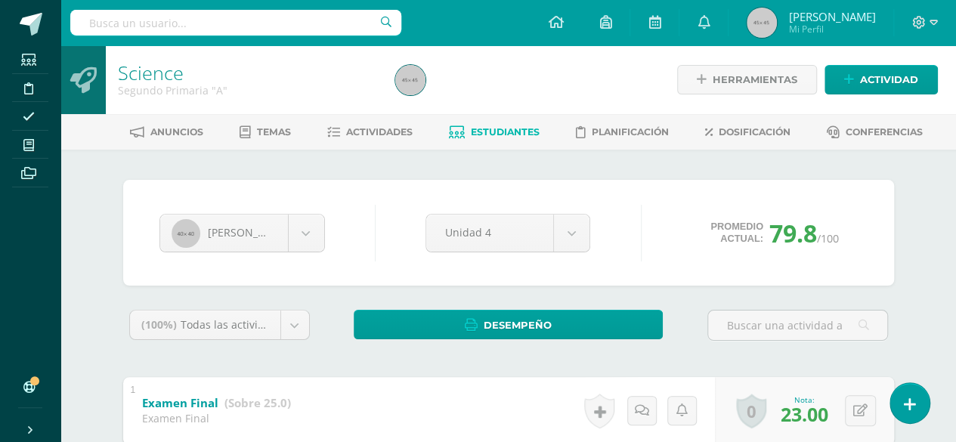
click at [500, 130] on span "Estudiantes" at bounding box center [505, 131] width 69 height 11
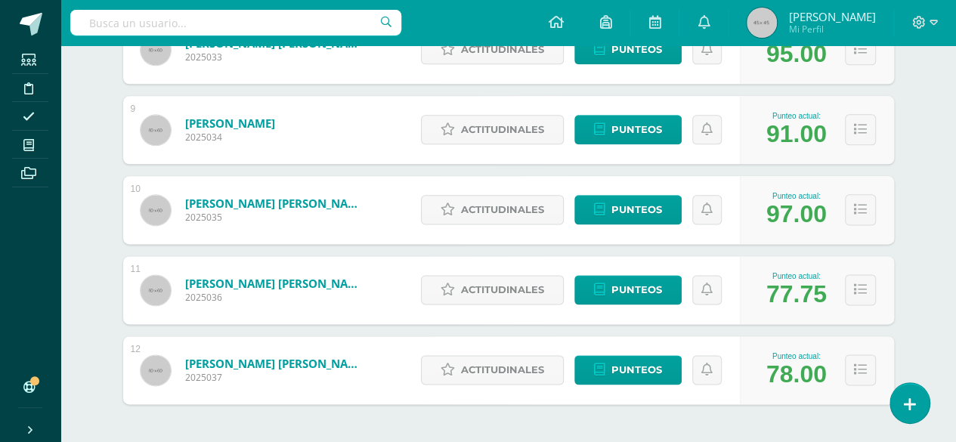
scroll to position [935, 0]
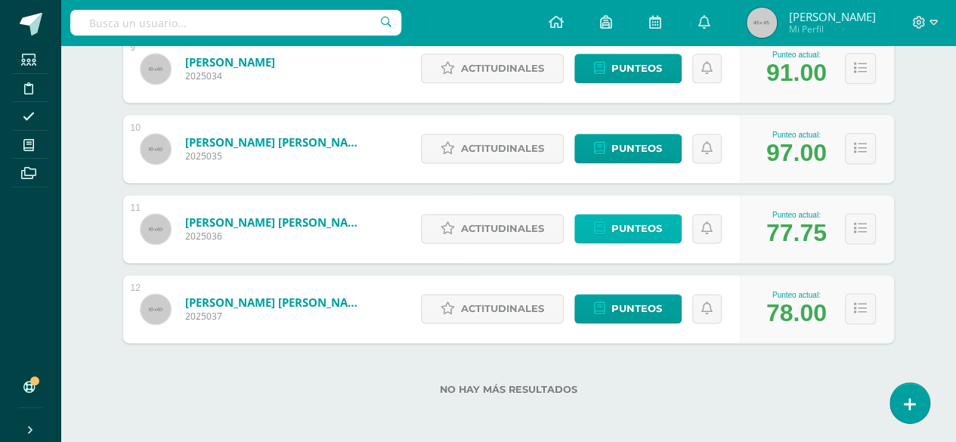
click at [639, 240] on span "Punteos" at bounding box center [637, 229] width 51 height 28
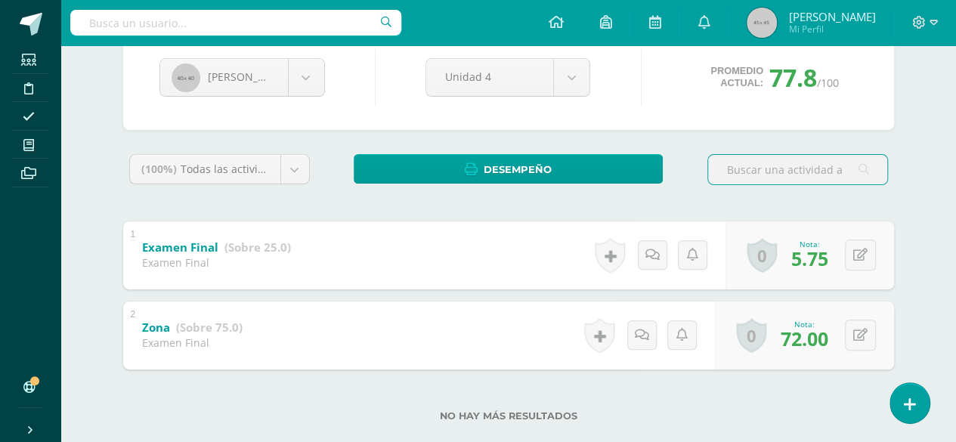
scroll to position [156, 0]
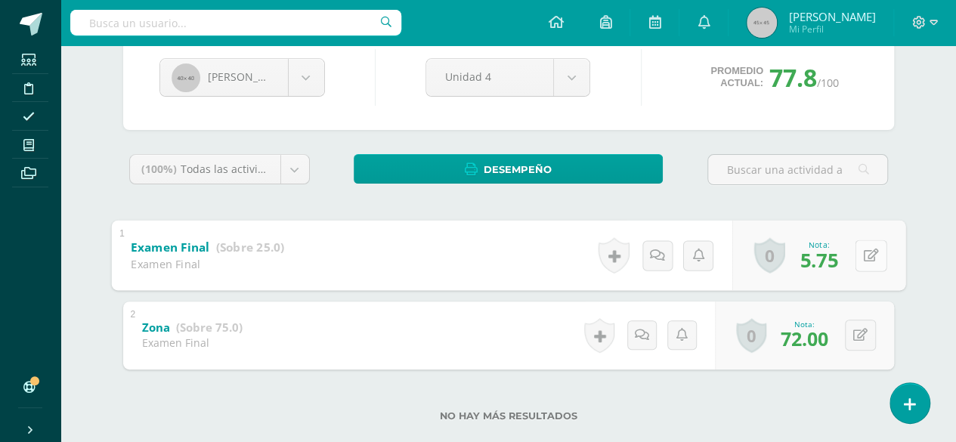
click at [861, 261] on button at bounding box center [871, 256] width 32 height 32
type input "23"
click at [824, 254] on icon at bounding box center [831, 260] width 14 height 13
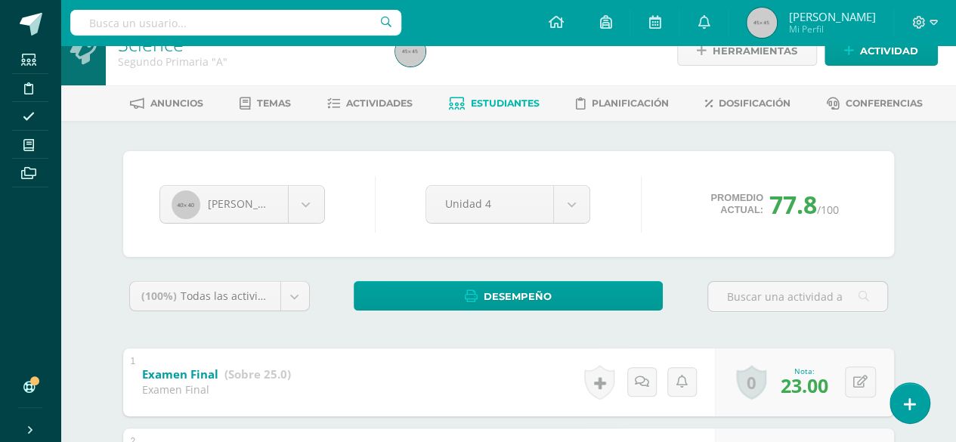
scroll to position [0, 0]
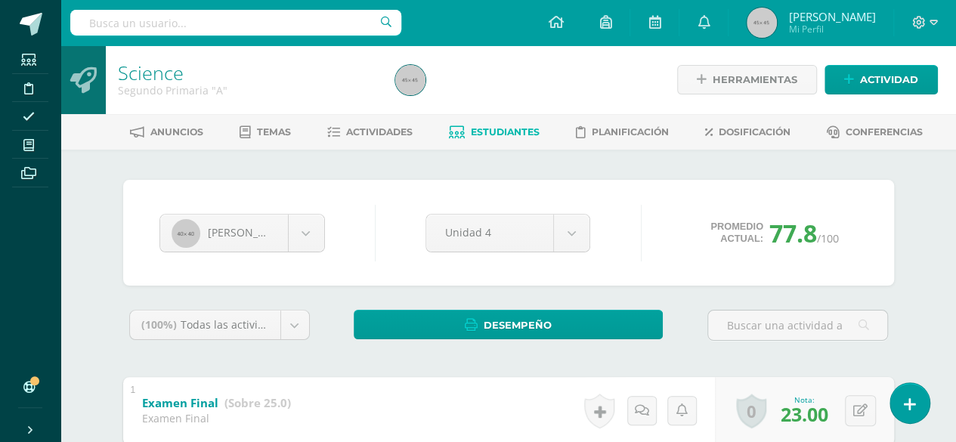
click at [485, 133] on span "Estudiantes" at bounding box center [505, 131] width 69 height 11
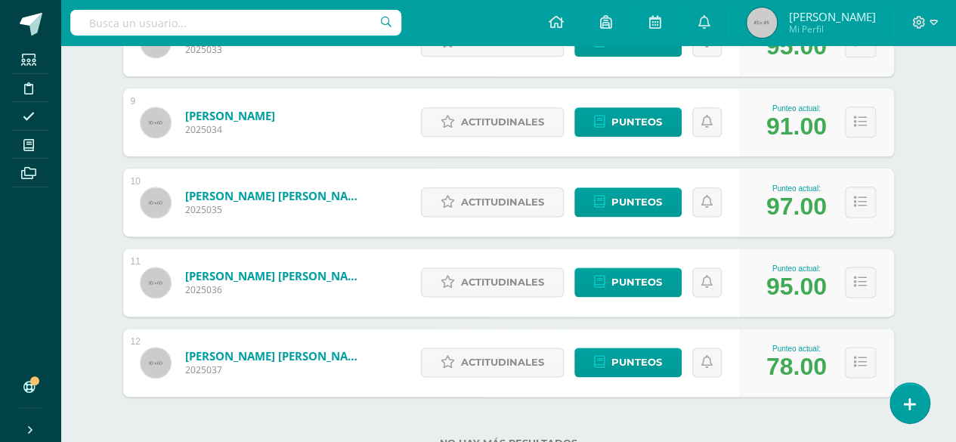
scroll to position [935, 0]
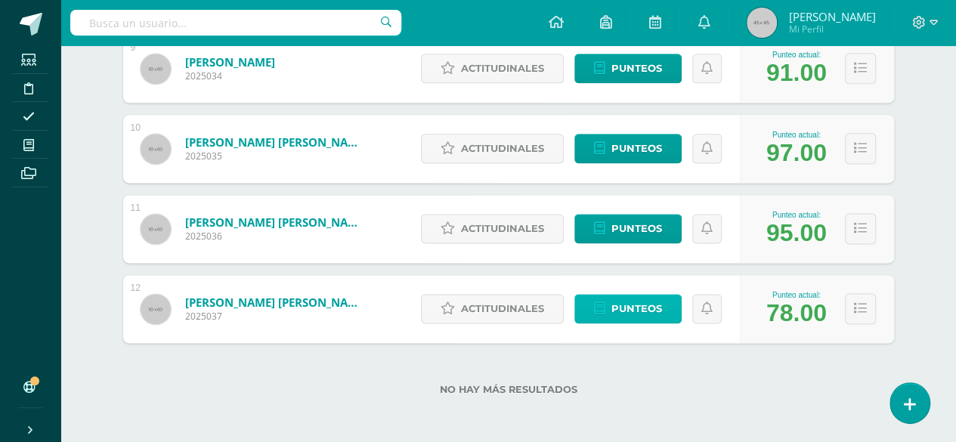
click at [665, 311] on link "Punteos" at bounding box center [627, 308] width 107 height 29
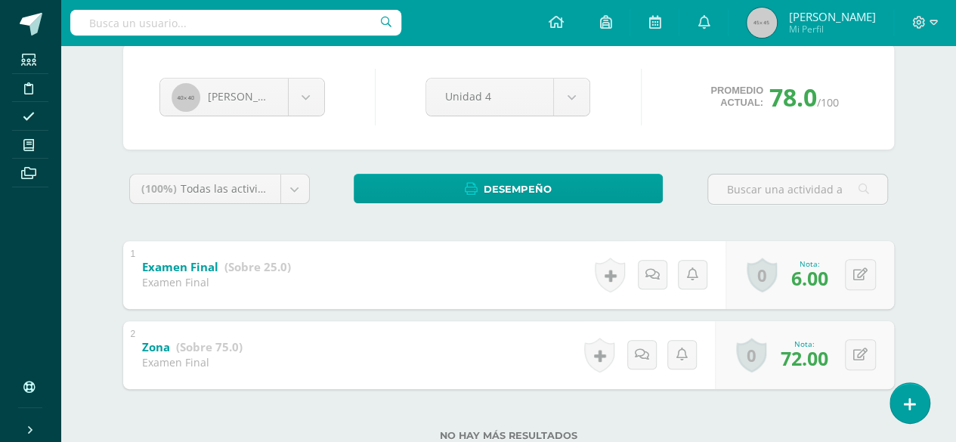
scroll to position [182, 0]
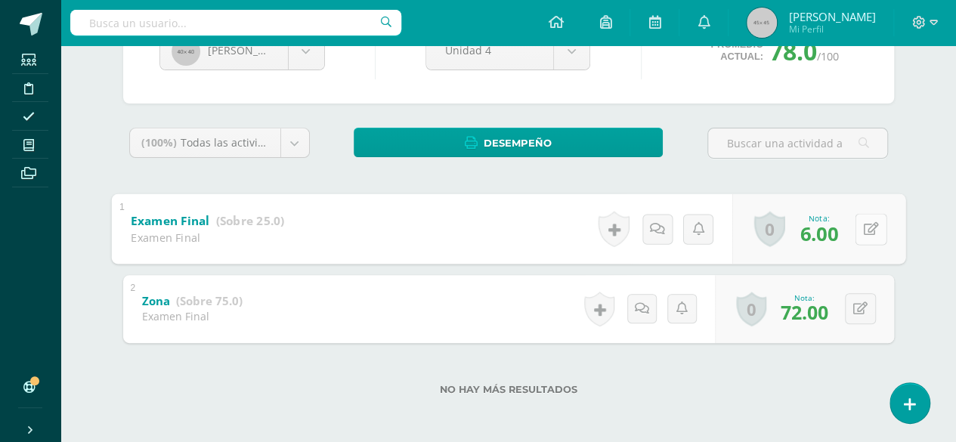
click at [860, 236] on button at bounding box center [871, 229] width 32 height 32
type input "24"
click at [825, 220] on link at bounding box center [831, 233] width 30 height 30
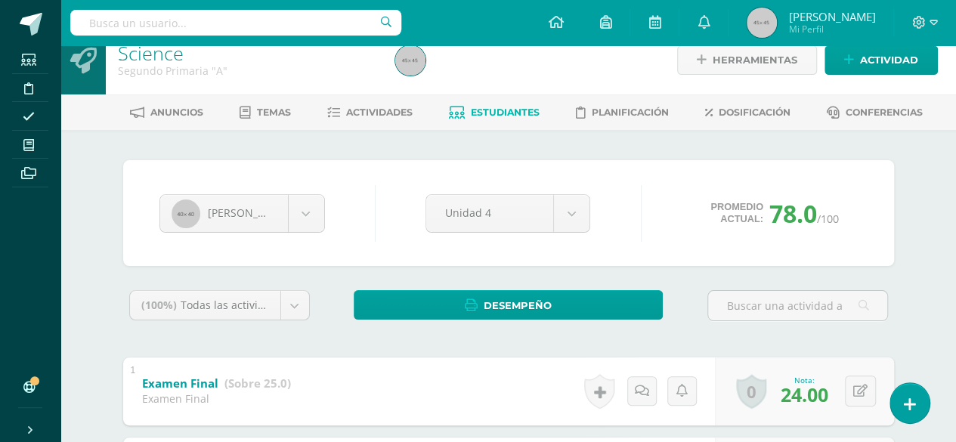
scroll to position [19, 0]
click at [493, 109] on span "Estudiantes" at bounding box center [505, 112] width 69 height 11
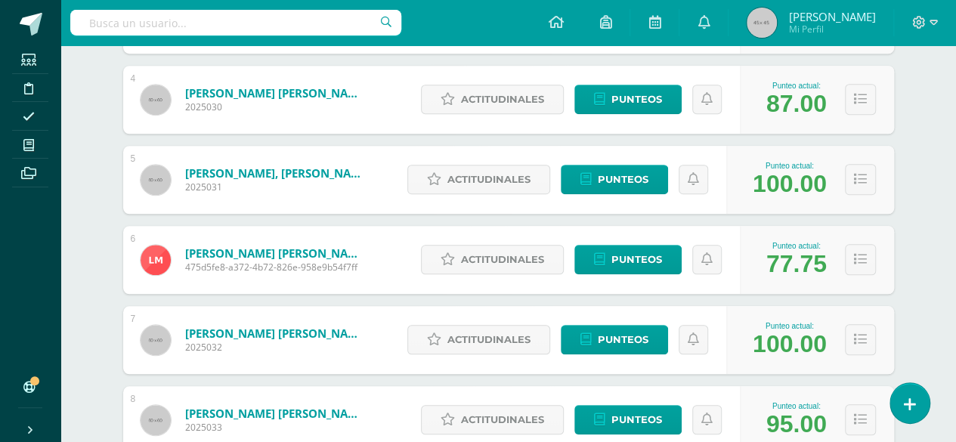
scroll to position [505, 0]
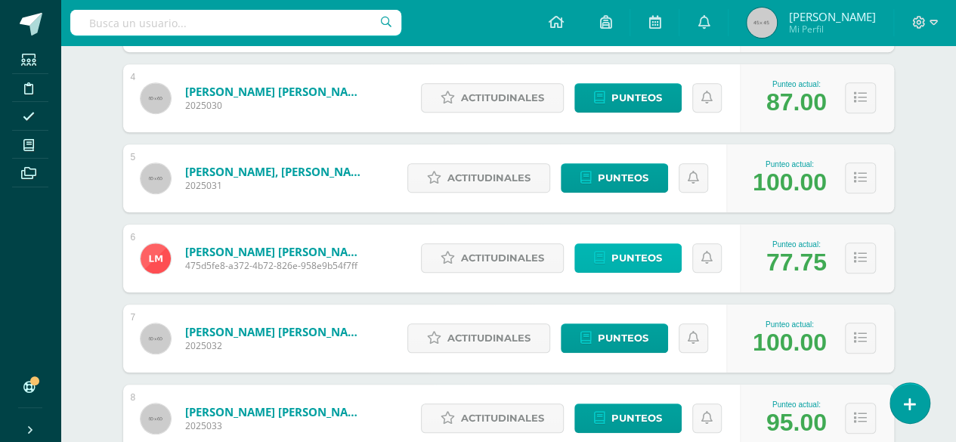
click at [636, 255] on span "Punteos" at bounding box center [637, 258] width 51 height 28
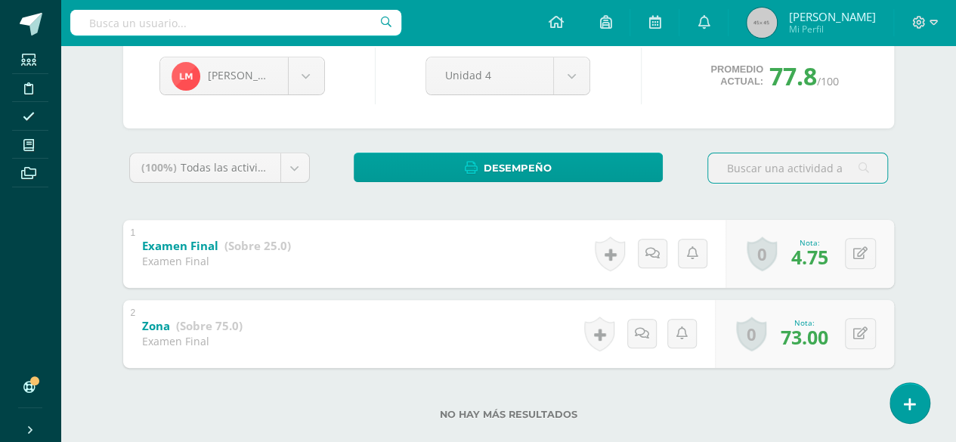
scroll to position [182, 0]
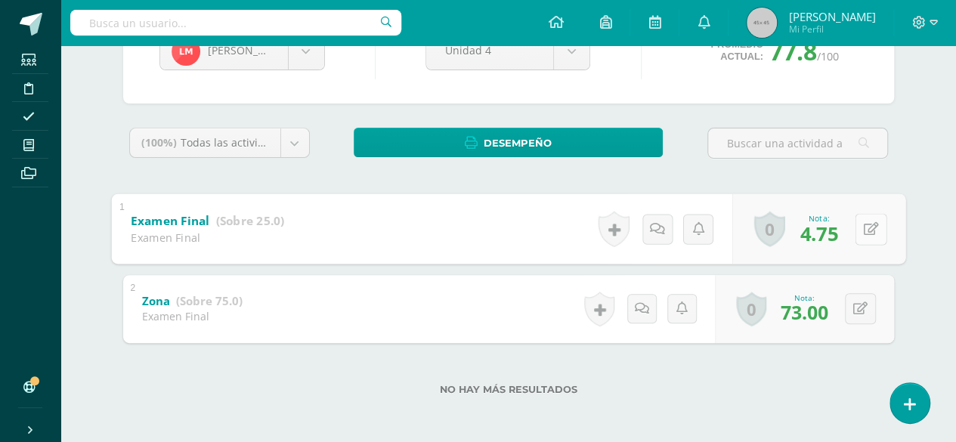
click at [860, 227] on button at bounding box center [871, 229] width 32 height 32
type input "19"
click at [844, 221] on link at bounding box center [831, 233] width 30 height 30
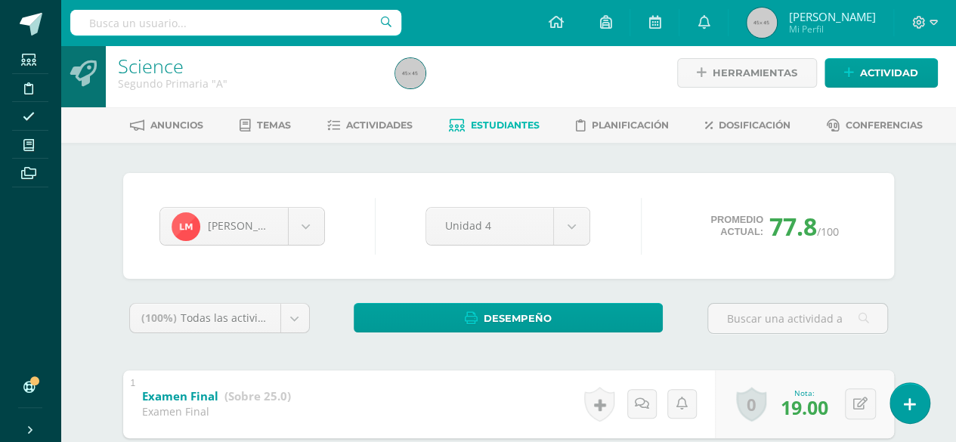
scroll to position [0, 0]
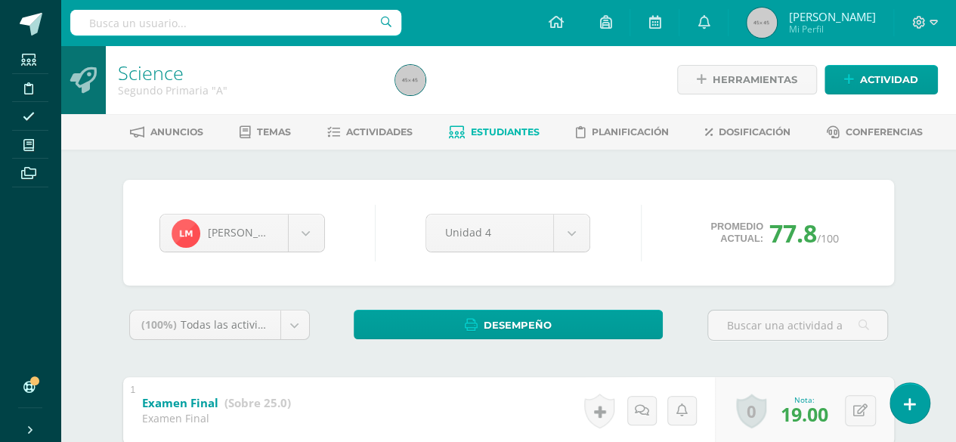
click at [514, 126] on span "Estudiantes" at bounding box center [505, 131] width 69 height 11
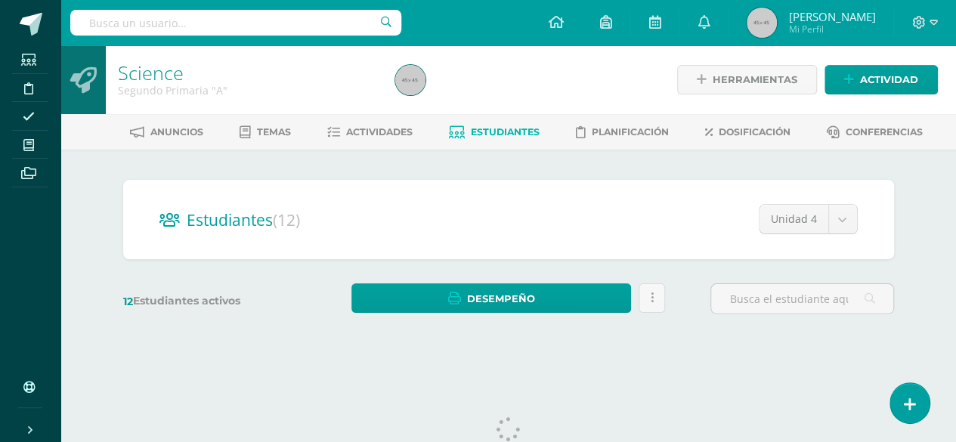
scroll to position [41, 0]
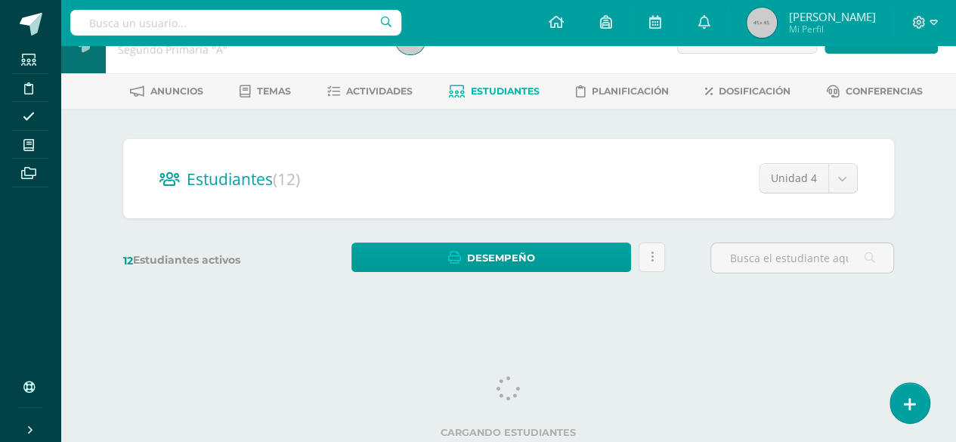
drag, startPoint x: 961, startPoint y: 103, endPoint x: 955, endPoint y: 169, distance: 66.1
click at [955, 169] on html "Estudiantes Disciplina Asistencia Mis cursos Archivos Soporte Ayuda Reportar un…" at bounding box center [478, 138] width 956 height 359
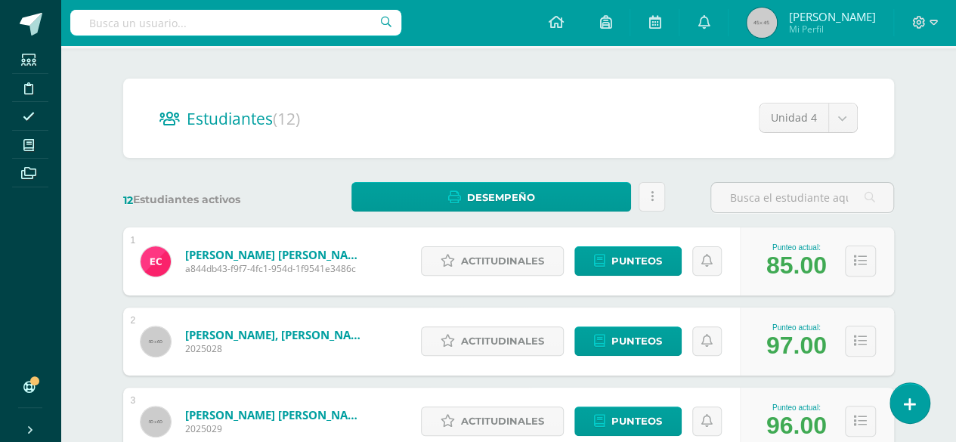
scroll to position [104, 0]
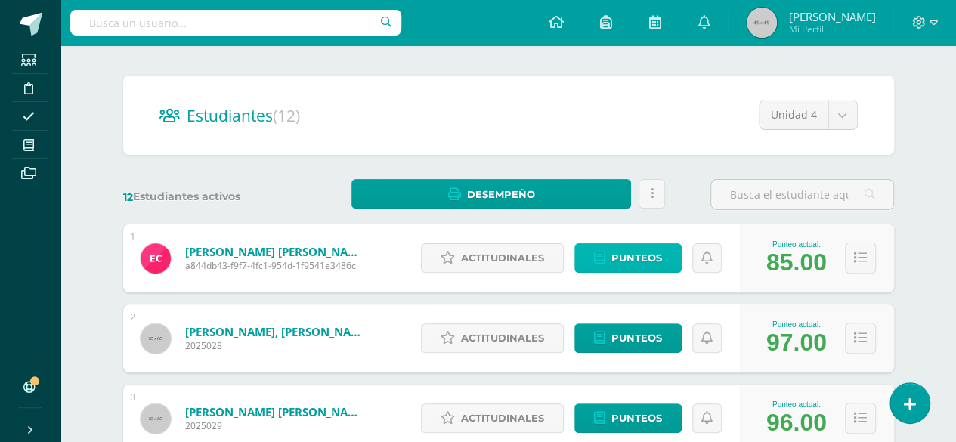
click at [638, 257] on span "Punteos" at bounding box center [637, 258] width 51 height 28
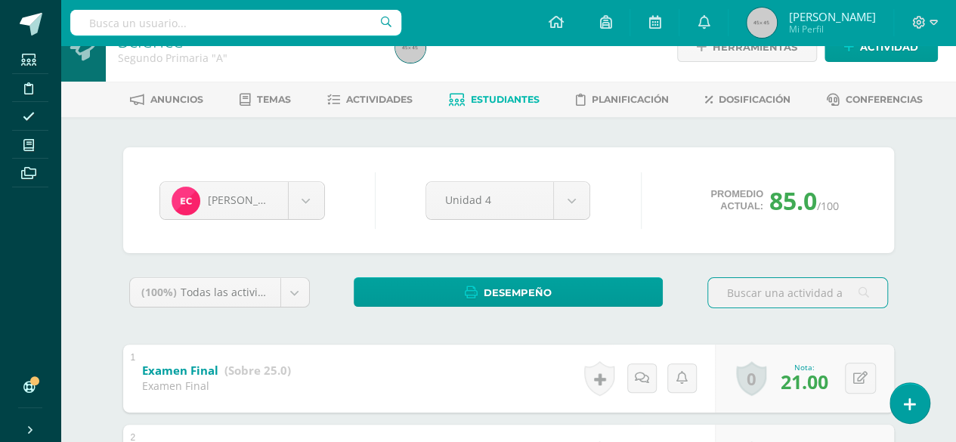
scroll to position [31, 0]
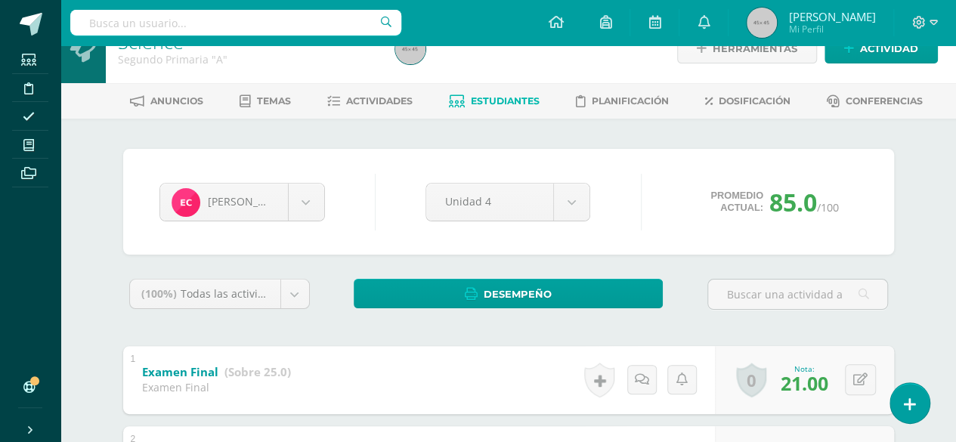
click at [525, 90] on link "Estudiantes" at bounding box center [494, 101] width 91 height 24
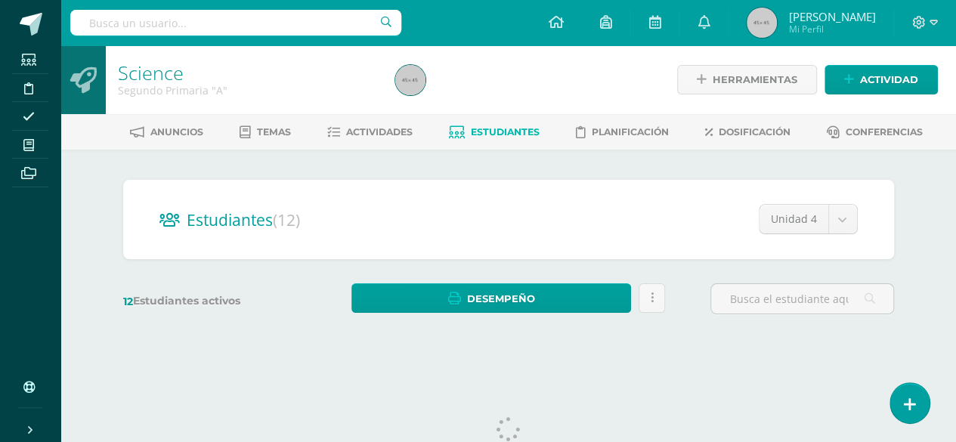
click at [34, 141] on icon at bounding box center [28, 145] width 11 height 12
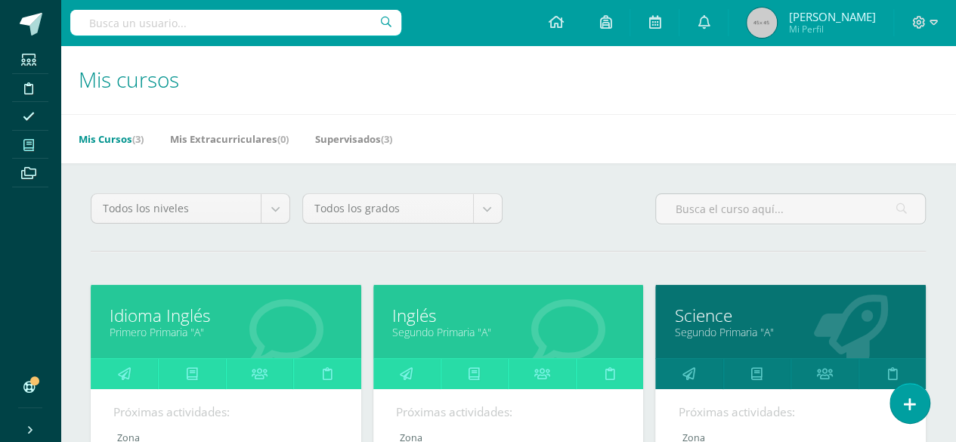
click at [658, 339] on div "Science Segundo Primaria "A"" at bounding box center [790, 321] width 271 height 73
click at [711, 329] on link "Segundo Primaria "A"" at bounding box center [790, 332] width 233 height 14
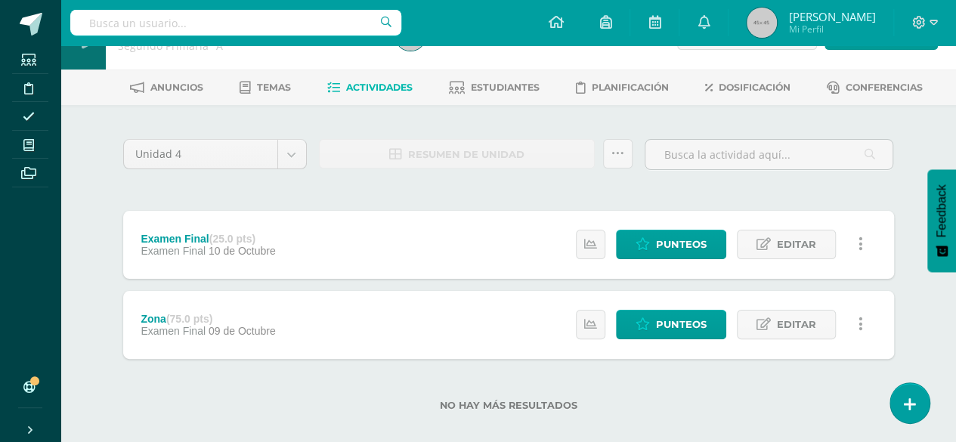
scroll to position [51, 0]
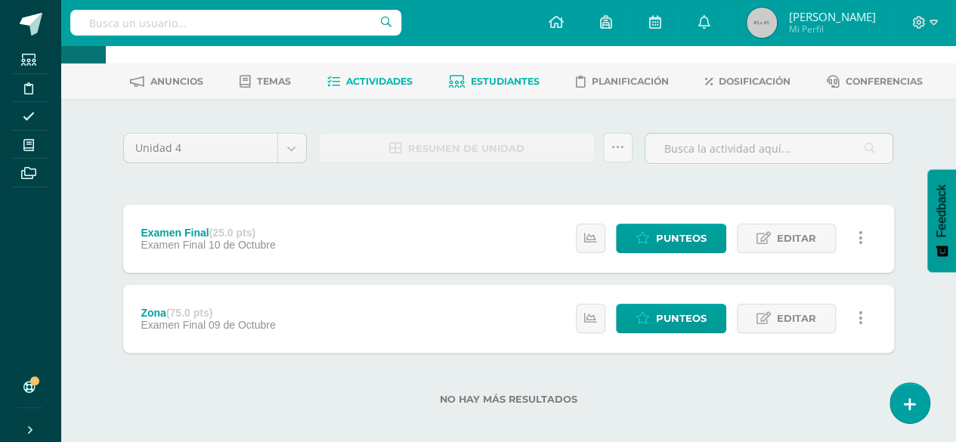
click at [518, 87] on link "Estudiantes" at bounding box center [494, 82] width 91 height 24
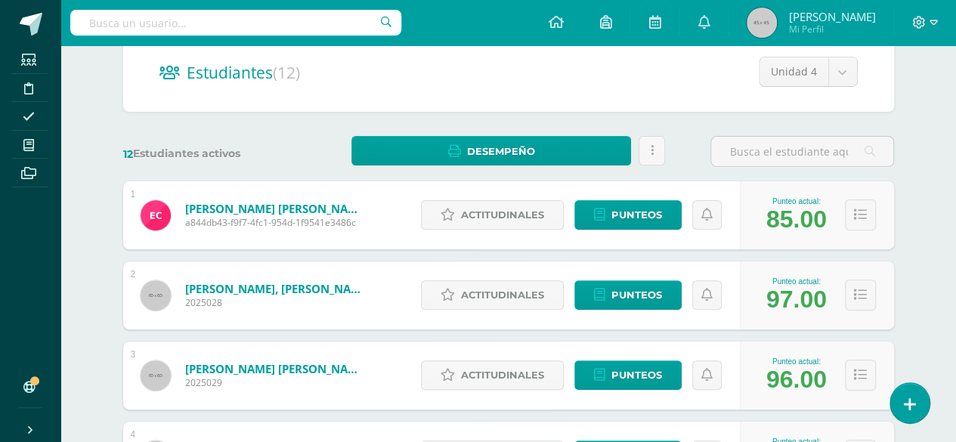
scroll to position [158, 0]
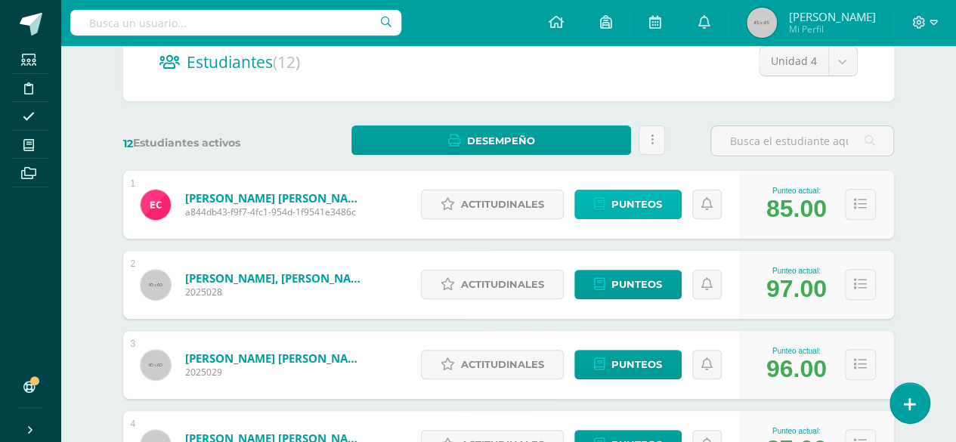
click at [639, 209] on span "Punteos" at bounding box center [637, 204] width 51 height 28
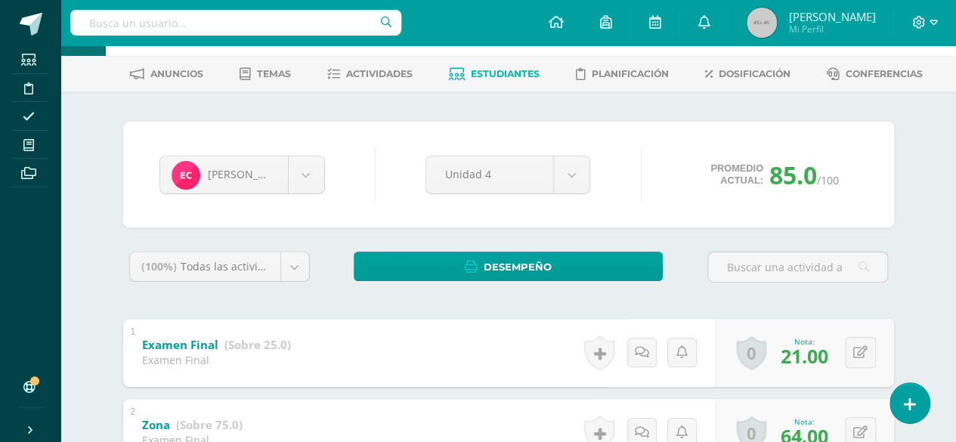
scroll to position [46, 0]
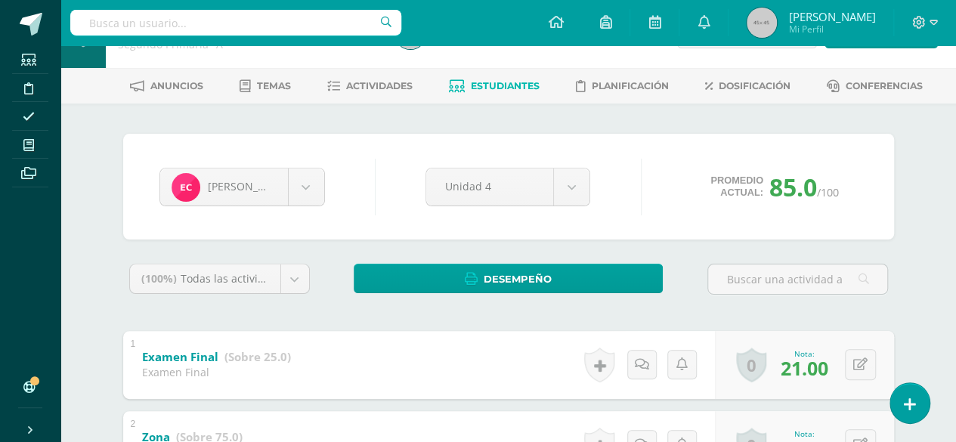
click at [502, 85] on span "Estudiantes" at bounding box center [505, 85] width 69 height 11
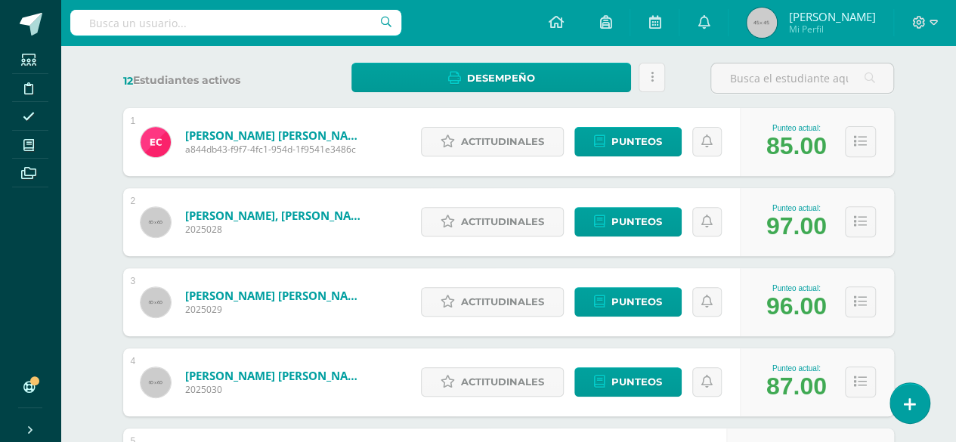
scroll to position [225, 0]
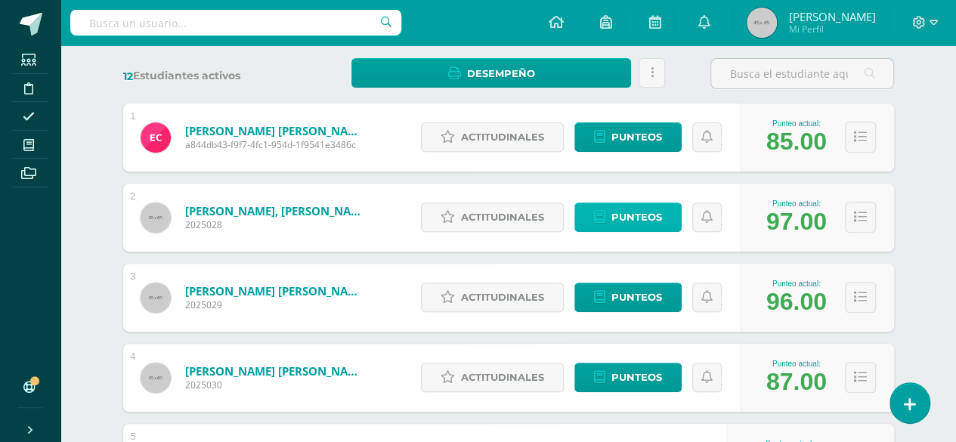
click at [612, 216] on link "Punteos" at bounding box center [627, 217] width 107 height 29
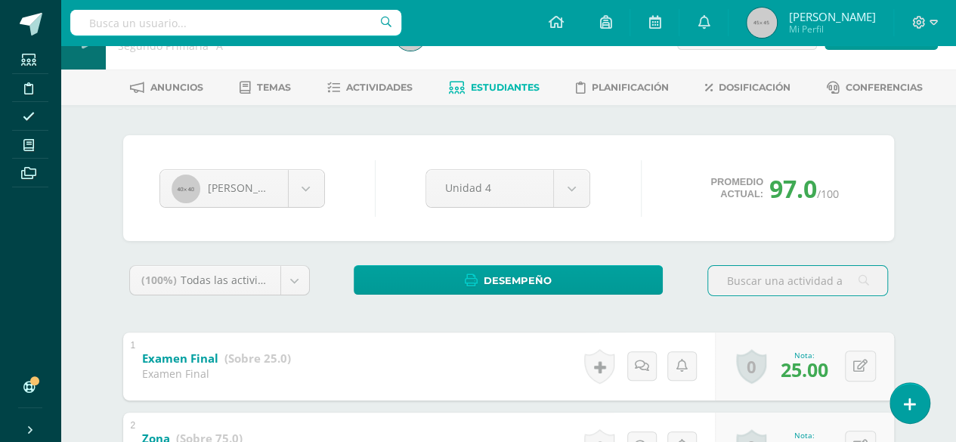
scroll to position [44, 0]
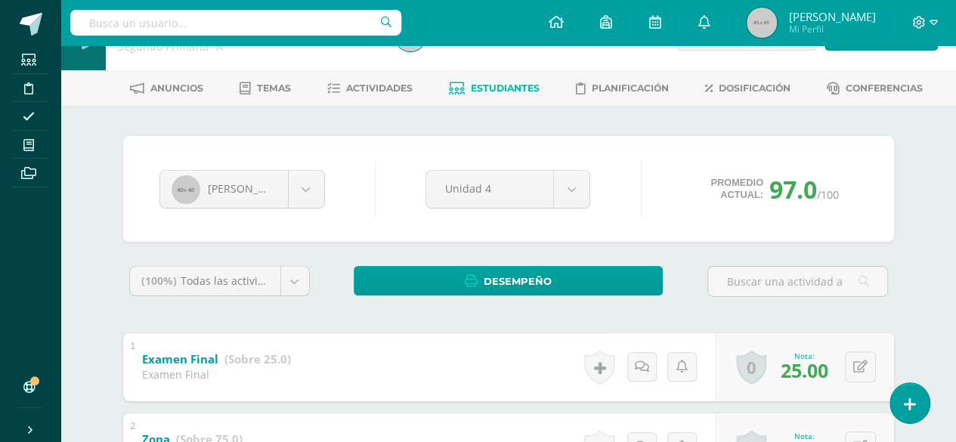
click at [522, 78] on link "Estudiantes" at bounding box center [494, 88] width 91 height 24
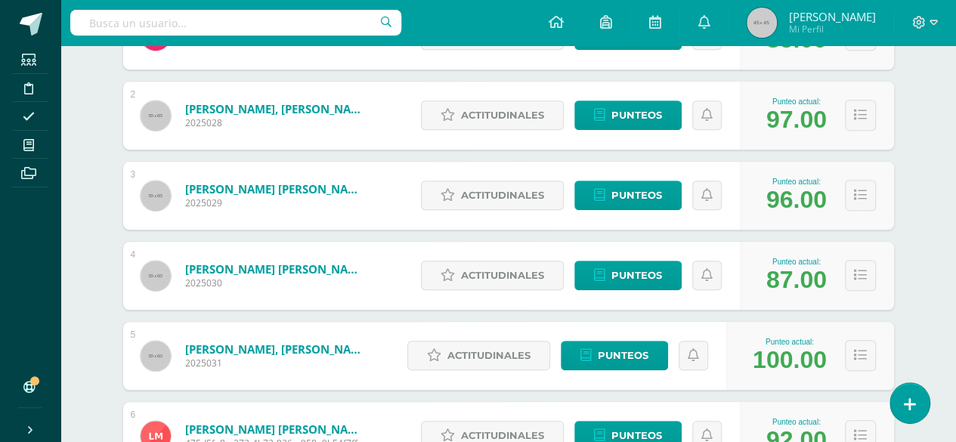
scroll to position [339, 0]
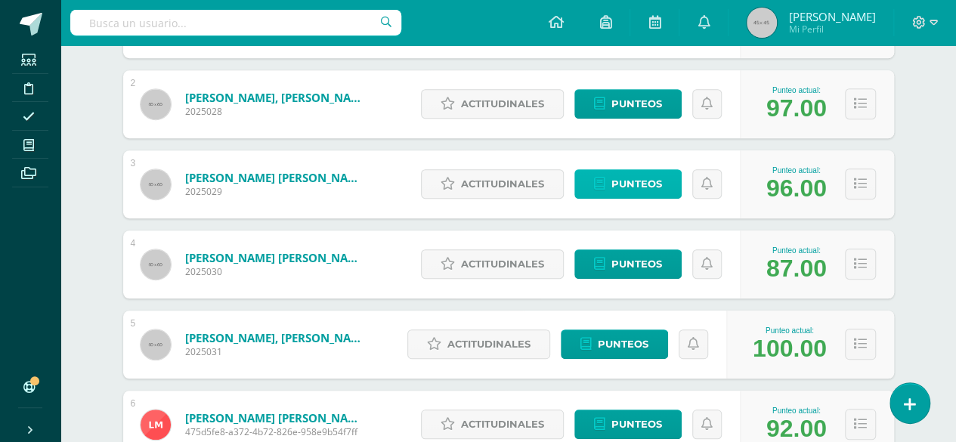
click at [652, 190] on span "Punteos" at bounding box center [637, 184] width 51 height 28
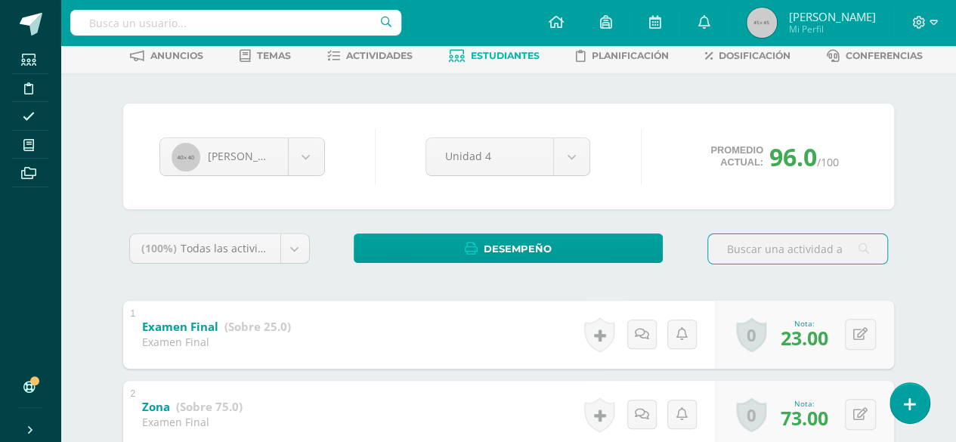
scroll to position [22, 0]
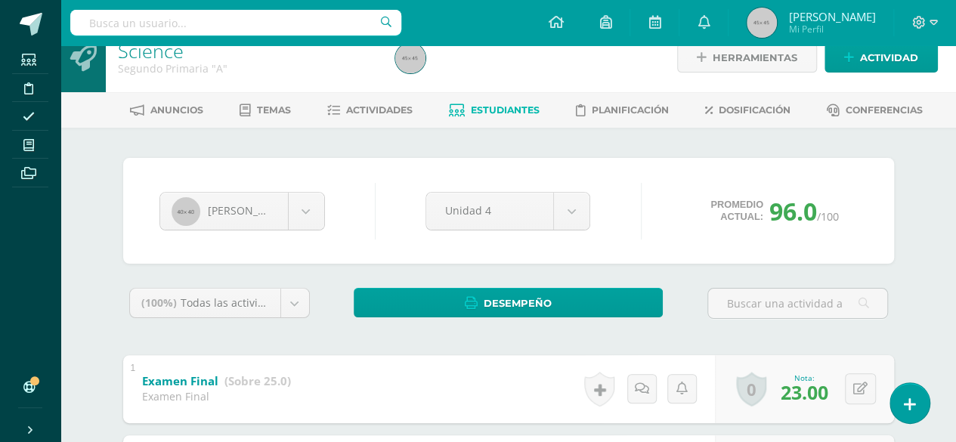
click at [520, 111] on span "Estudiantes" at bounding box center [505, 109] width 69 height 11
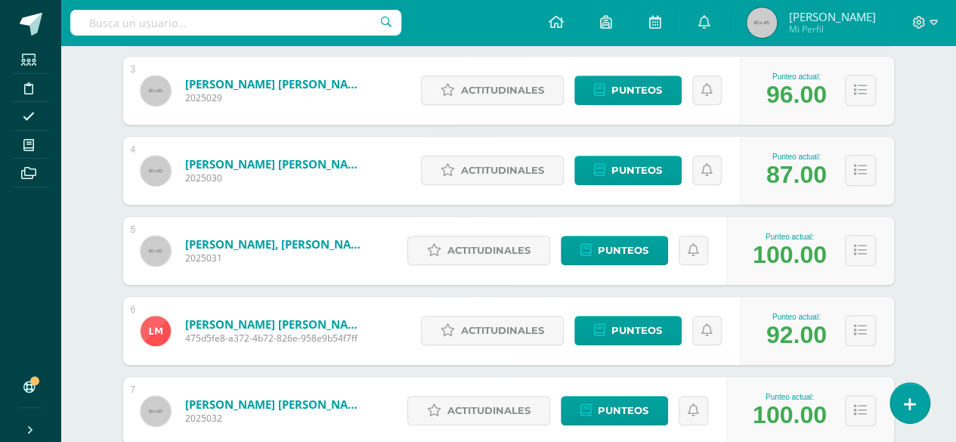
scroll to position [435, 0]
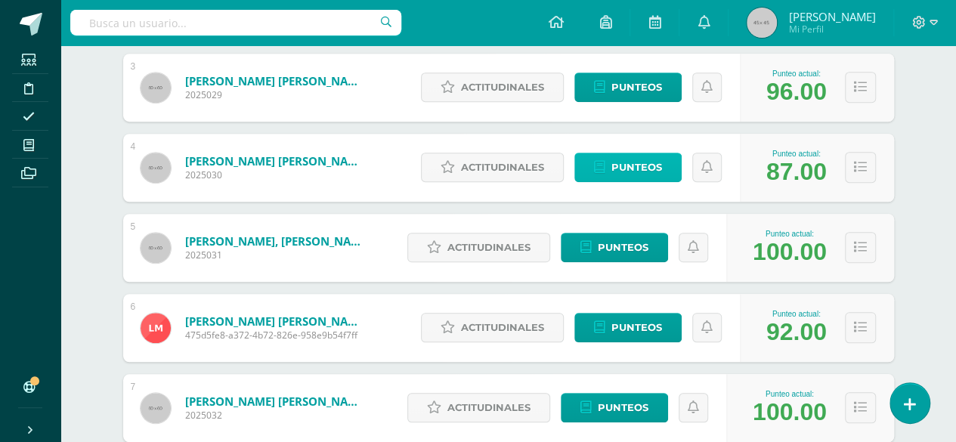
click at [637, 176] on span "Punteos" at bounding box center [637, 167] width 51 height 28
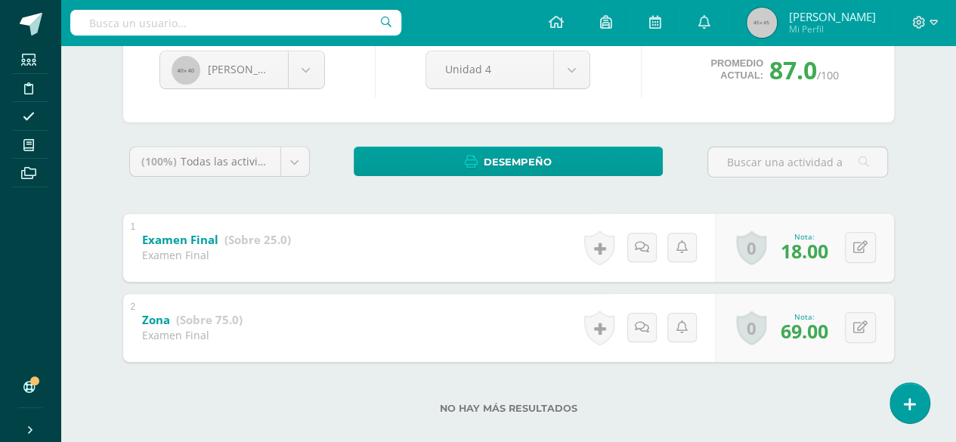
scroll to position [182, 0]
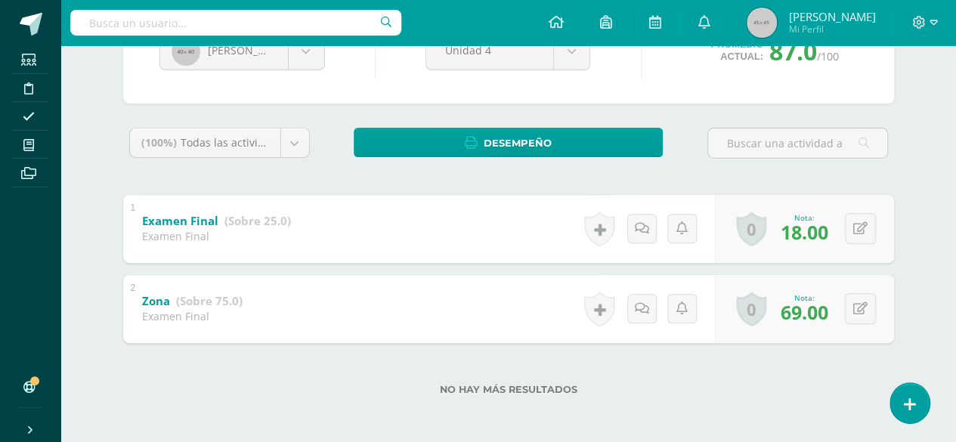
drag, startPoint x: 949, startPoint y: 247, endPoint x: 967, endPoint y: 212, distance: 39.6
click at [955, 212] on html "Estudiantes Disciplina Asistencia Mis cursos Archivos Soporte Ayuda Reportar un…" at bounding box center [478, 131] width 956 height 626
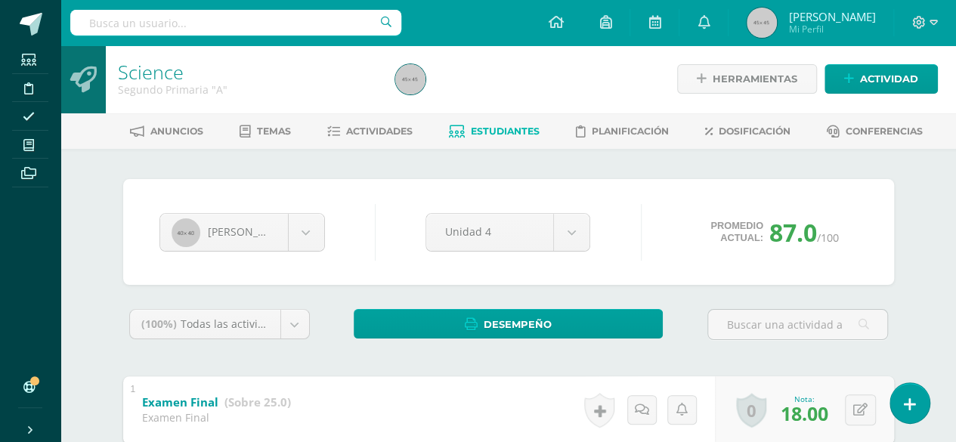
scroll to position [0, 0]
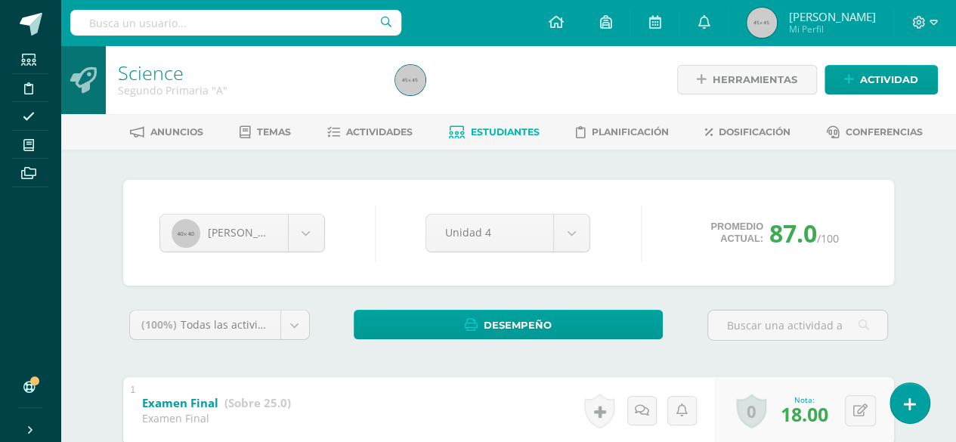
click at [504, 132] on span "Estudiantes" at bounding box center [505, 131] width 69 height 11
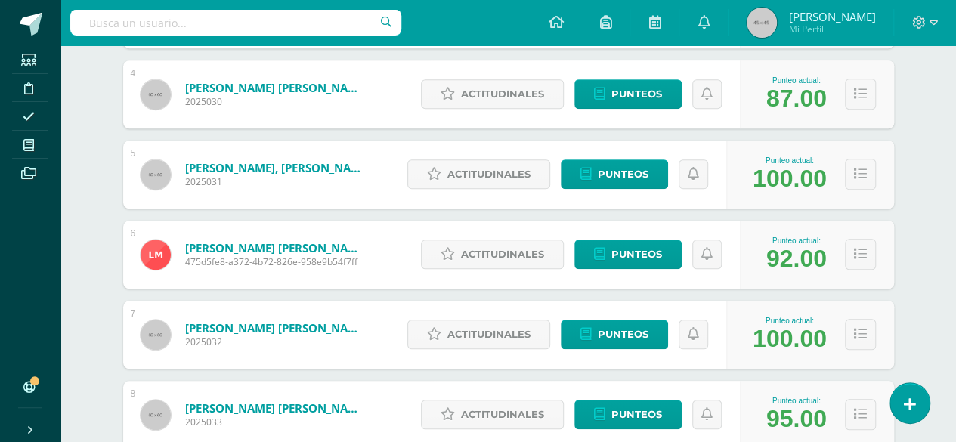
scroll to position [505, 0]
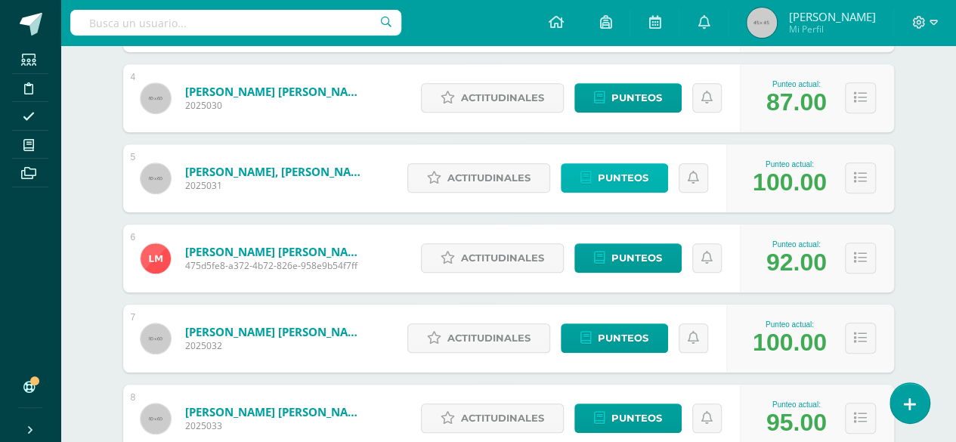
click at [624, 175] on span "Punteos" at bounding box center [623, 178] width 51 height 28
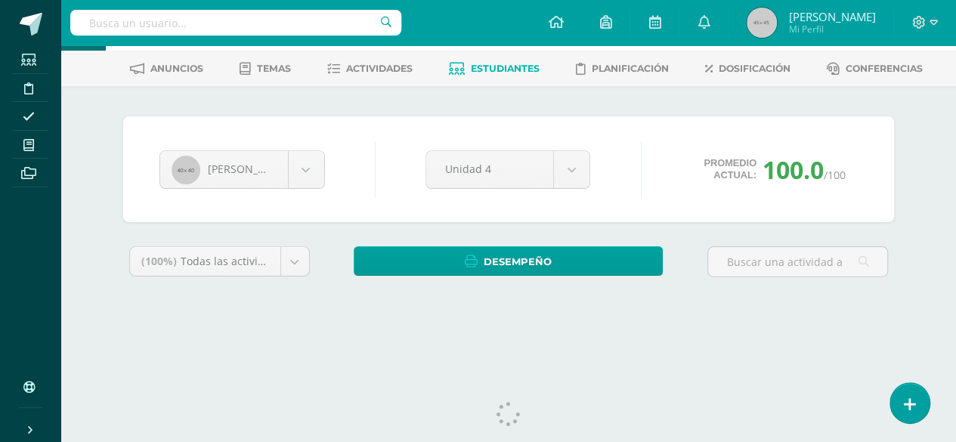
scroll to position [91, 0]
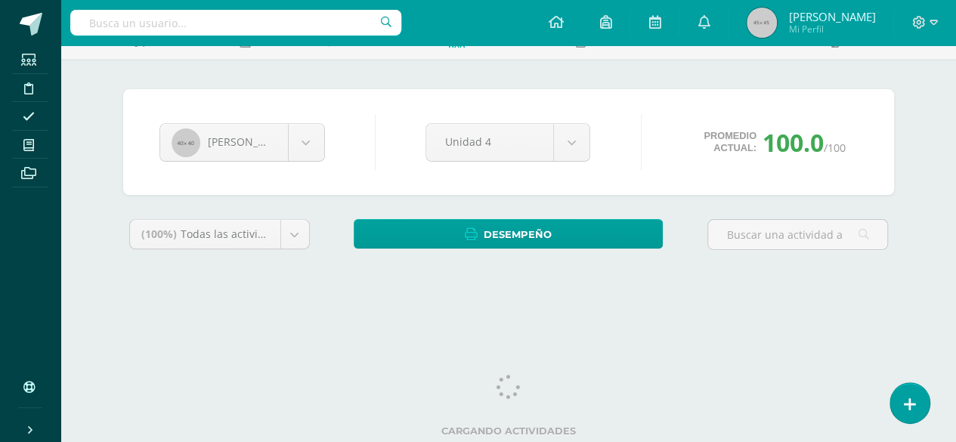
drag, startPoint x: 965, startPoint y: 82, endPoint x: 953, endPoint y: 235, distance: 153.1
click at [953, 235] on html "Estudiantes Disciplina Asistencia Mis cursos Archivos Soporte Ayuda Reportar un…" at bounding box center [478, 112] width 956 height 407
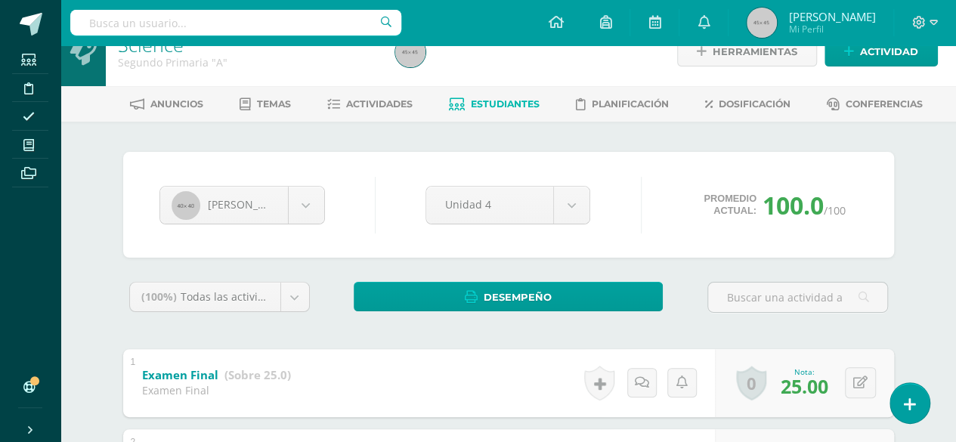
scroll to position [4, 0]
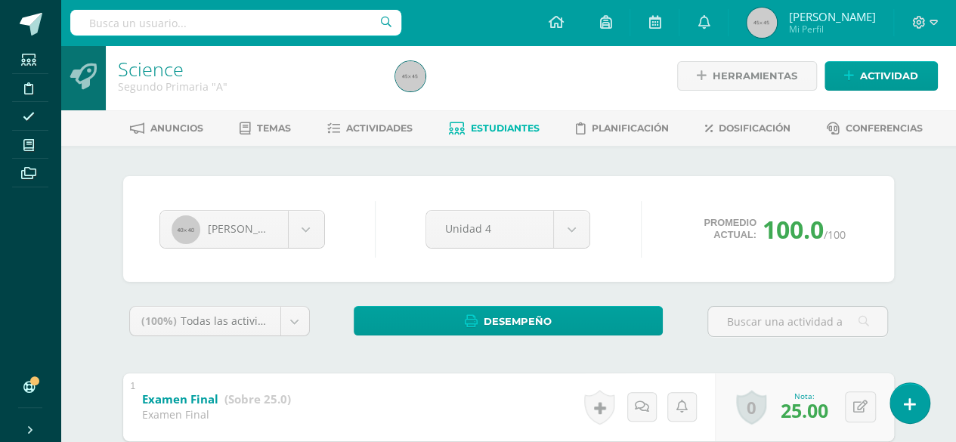
click at [503, 116] on link "Estudiantes" at bounding box center [494, 128] width 91 height 24
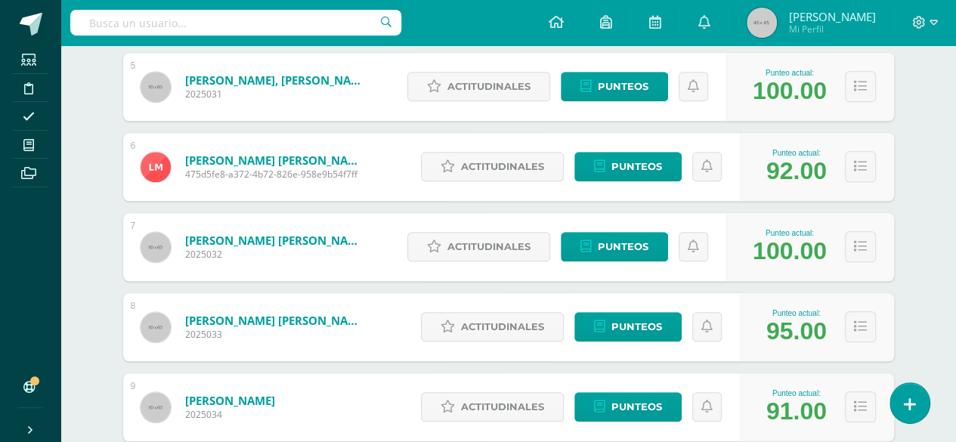
scroll to position [602, 0]
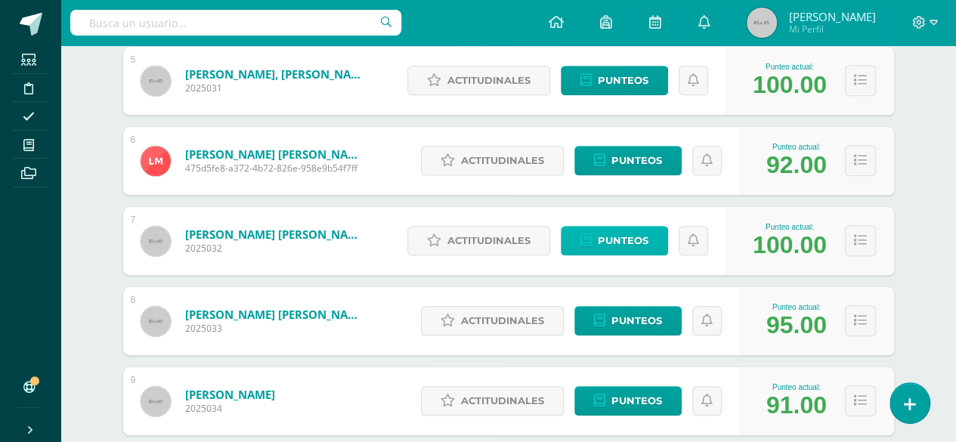
click at [644, 241] on span "Punteos" at bounding box center [623, 241] width 51 height 28
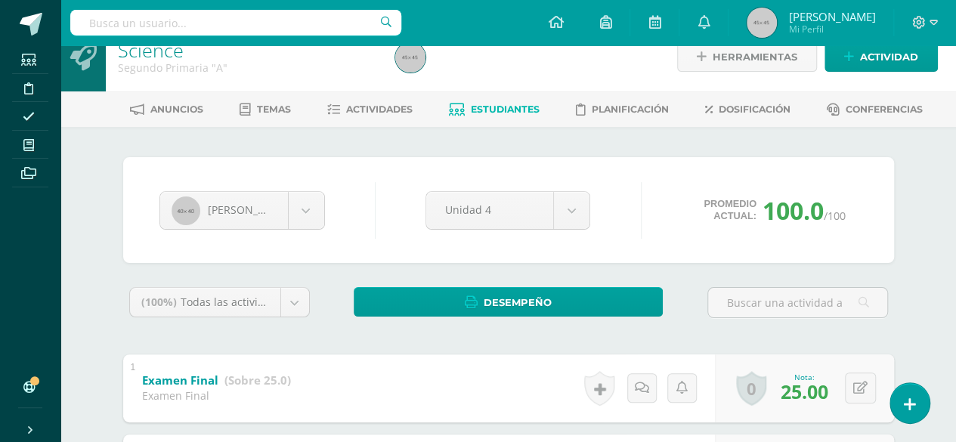
scroll to position [20, 0]
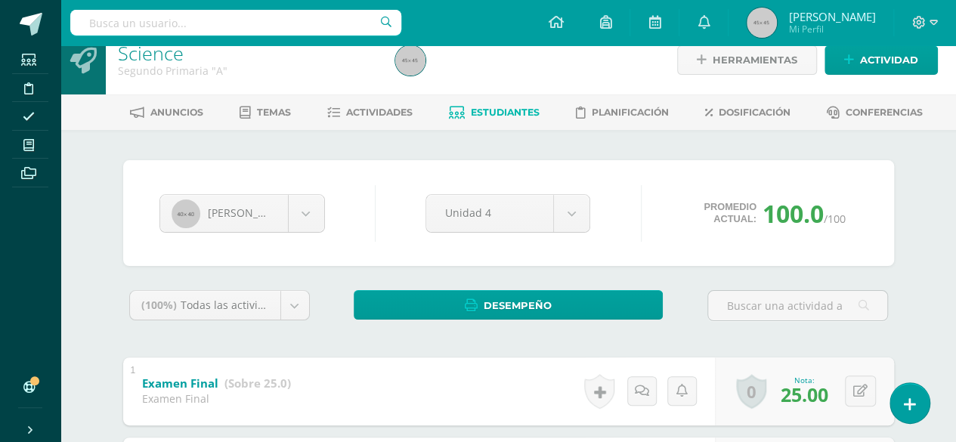
click at [506, 108] on span "Estudiantes" at bounding box center [505, 112] width 69 height 11
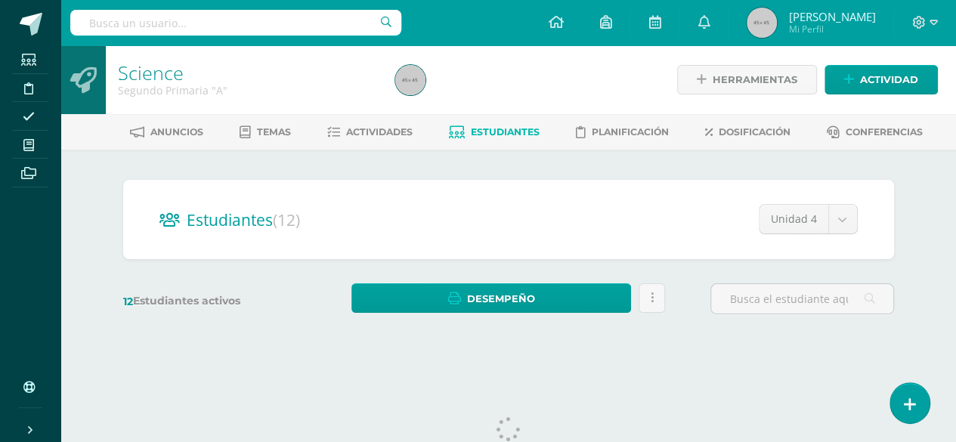
scroll to position [6, 0]
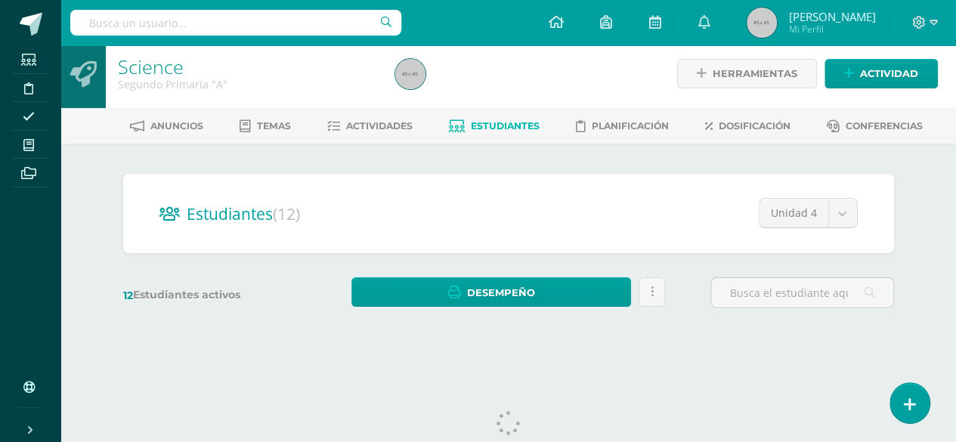
drag, startPoint x: 966, startPoint y: 161, endPoint x: 966, endPoint y: 187, distance: 26.5
click at [955, 187] on html "Estudiantes Disciplina Asistencia Mis cursos Archivos Soporte Ayuda Reportar un…" at bounding box center [478, 173] width 956 height 359
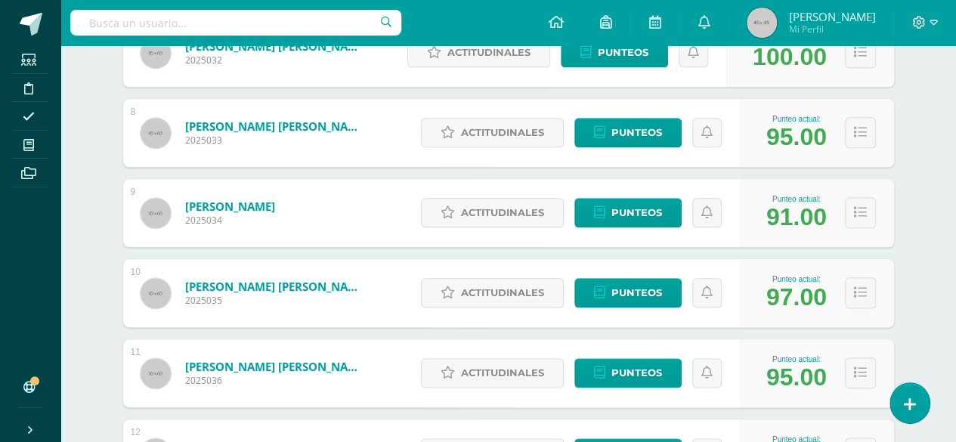
scroll to position [825, 0]
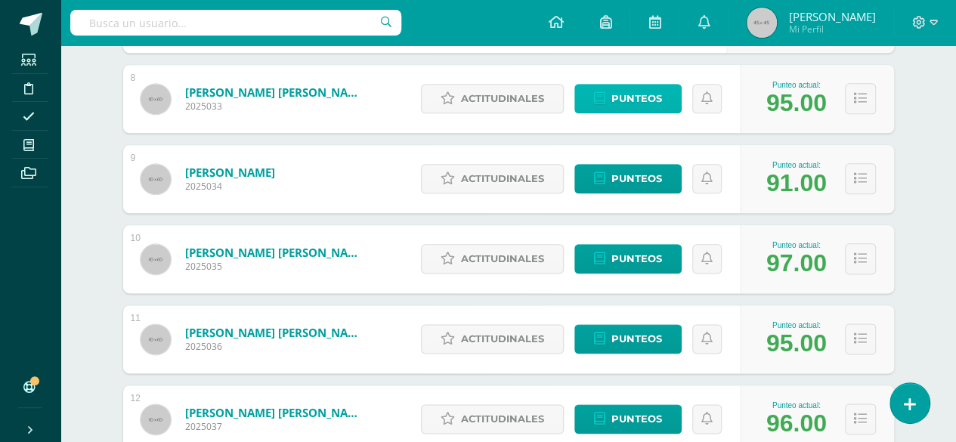
click at [630, 103] on span "Punteos" at bounding box center [637, 99] width 51 height 28
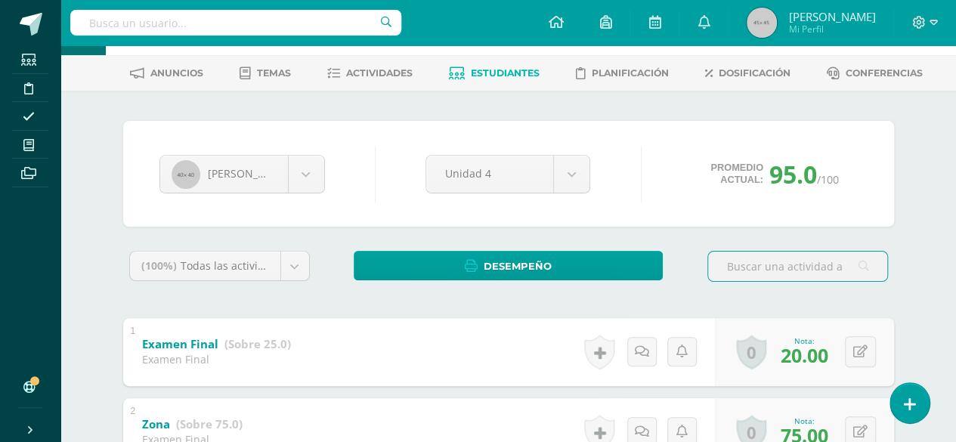
scroll to position [54, 0]
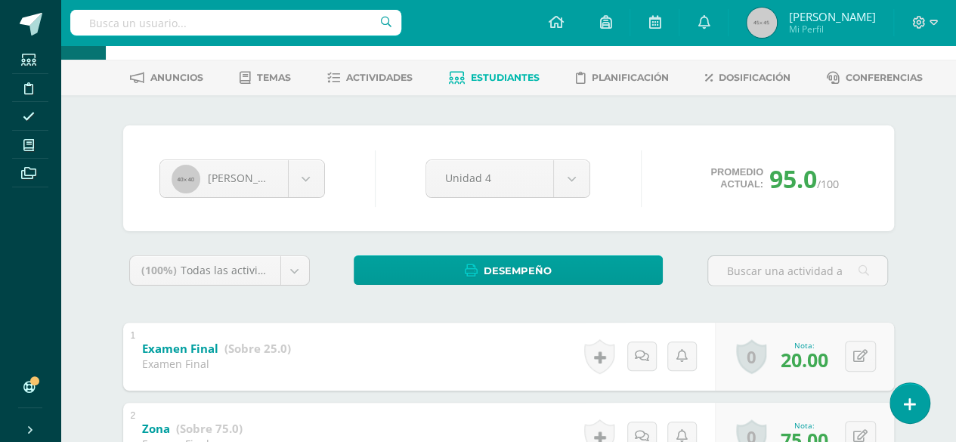
click at [488, 83] on link "Estudiantes" at bounding box center [494, 78] width 91 height 24
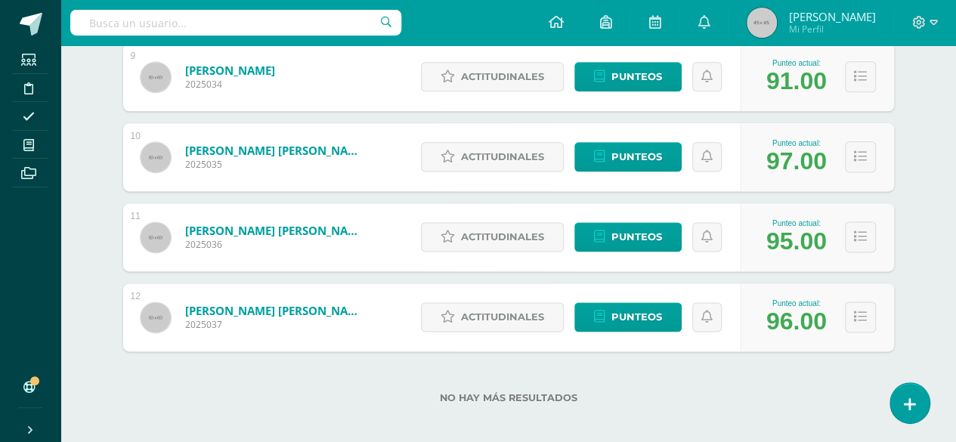
scroll to position [935, 0]
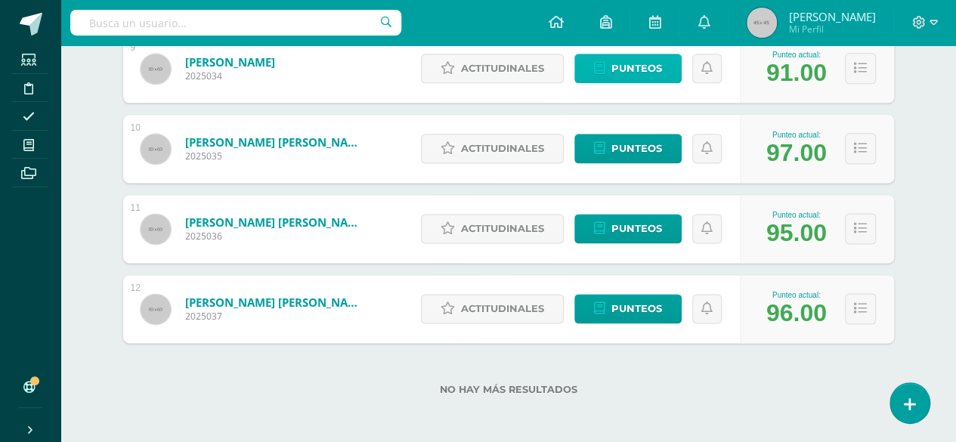
click at [636, 78] on span "Punteos" at bounding box center [637, 68] width 51 height 28
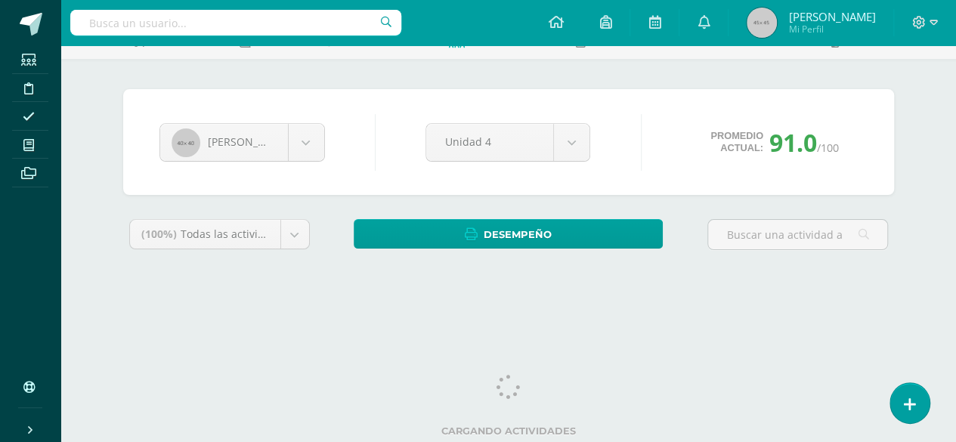
drag, startPoint x: 967, startPoint y: 123, endPoint x: 961, endPoint y: 265, distance: 142.2
click at [955, 265] on html "Estudiantes Disciplina Asistencia Mis cursos Archivos Soporte Ayuda Reportar un…" at bounding box center [478, 112] width 956 height 407
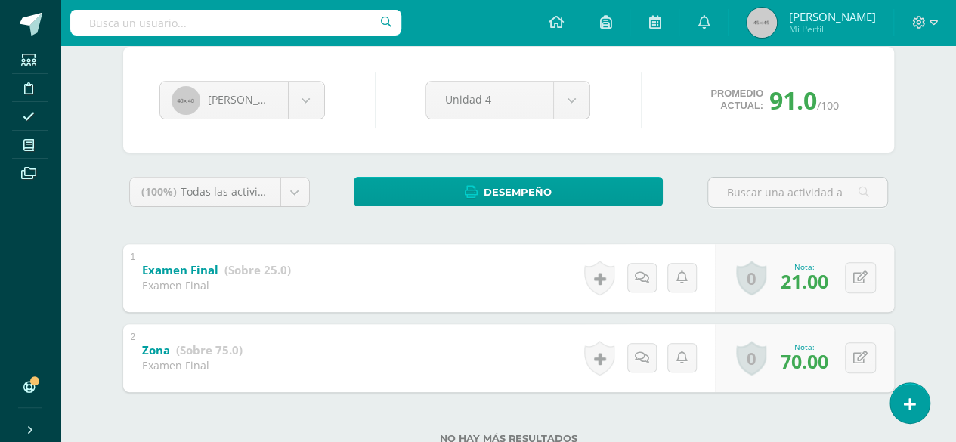
scroll to position [133, 0]
drag, startPoint x: 951, startPoint y: 213, endPoint x: 967, endPoint y: 176, distance: 40.3
click at [955, 176] on html "Estudiantes Disciplina Asistencia Mis cursos Archivos Soporte Ayuda Reportar un…" at bounding box center [478, 180] width 956 height 626
click at [954, 192] on div "Science Segundo Primaria "A" Herramientas Detalle de asistencias Actividad Anun…" at bounding box center [508, 202] width 896 height 581
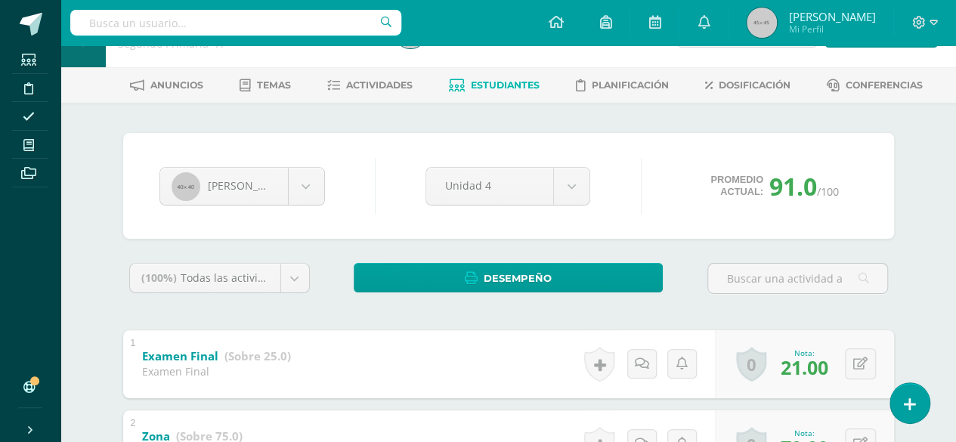
scroll to position [46, 0]
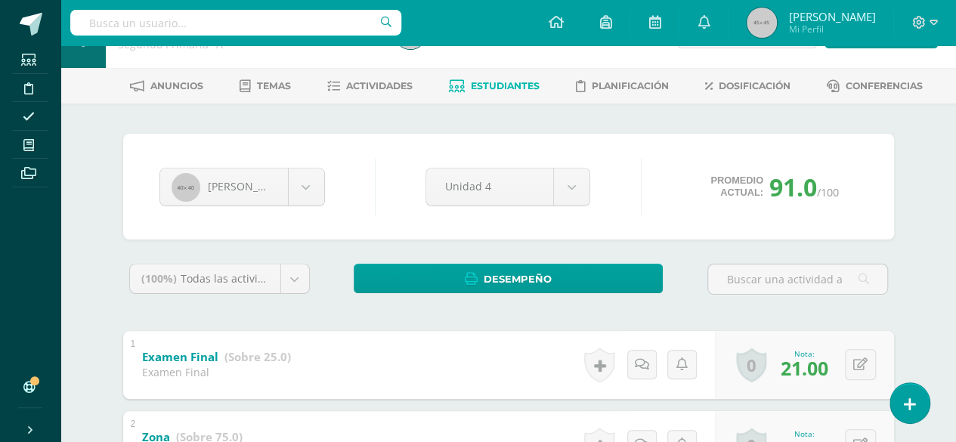
click at [495, 90] on span "Estudiantes" at bounding box center [505, 85] width 69 height 11
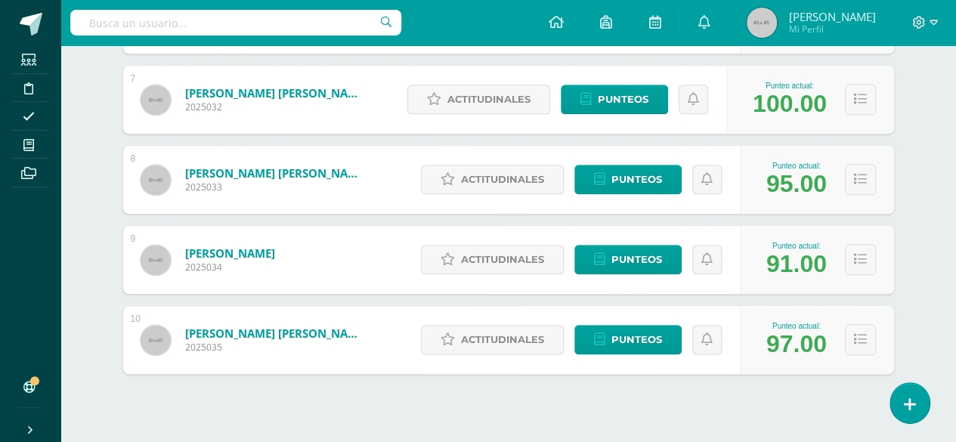
scroll to position [769, 0]
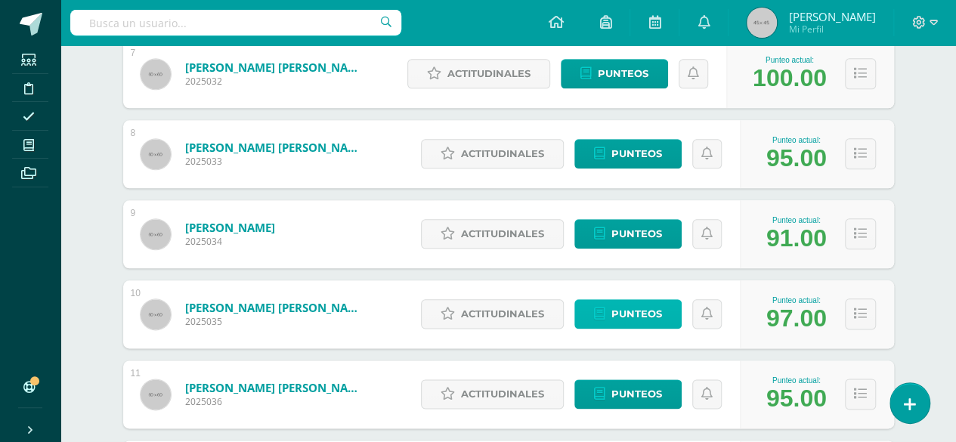
click at [649, 310] on span "Punteos" at bounding box center [637, 314] width 51 height 28
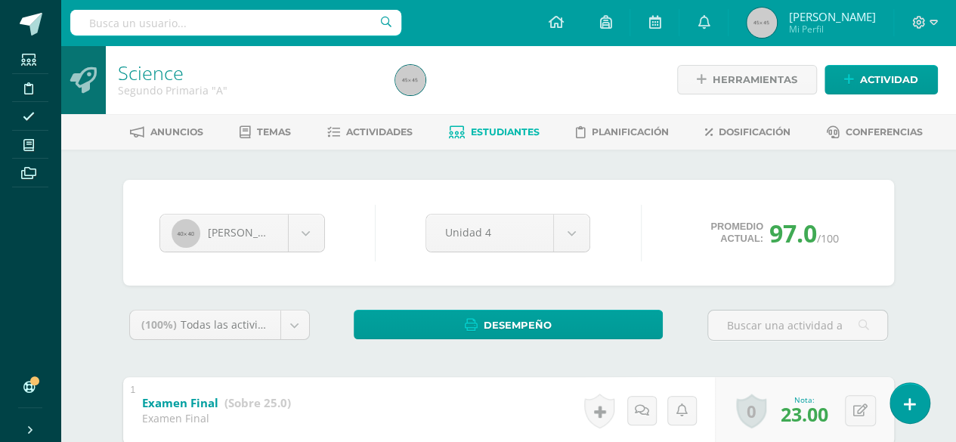
click at [509, 121] on link "Estudiantes" at bounding box center [494, 132] width 91 height 24
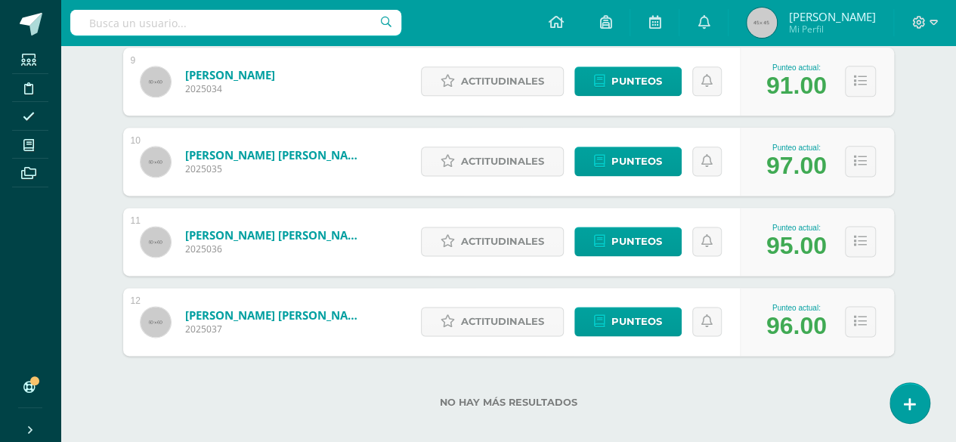
scroll to position [935, 0]
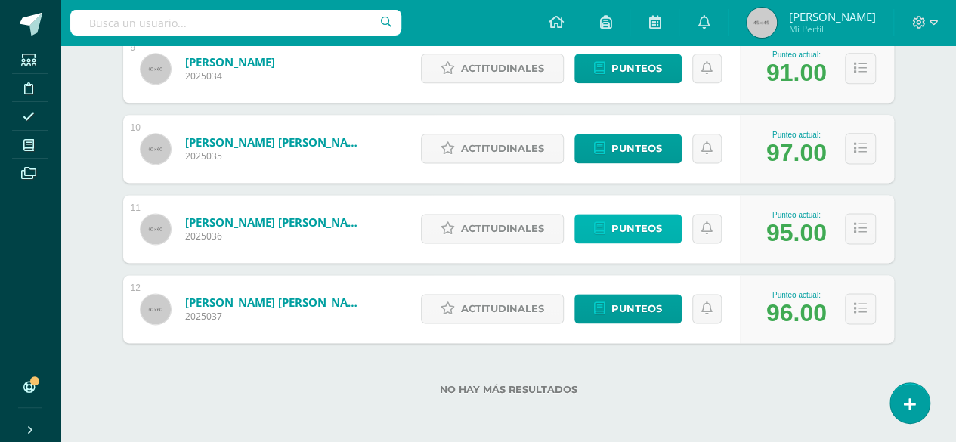
click at [653, 216] on span "Punteos" at bounding box center [637, 229] width 51 height 28
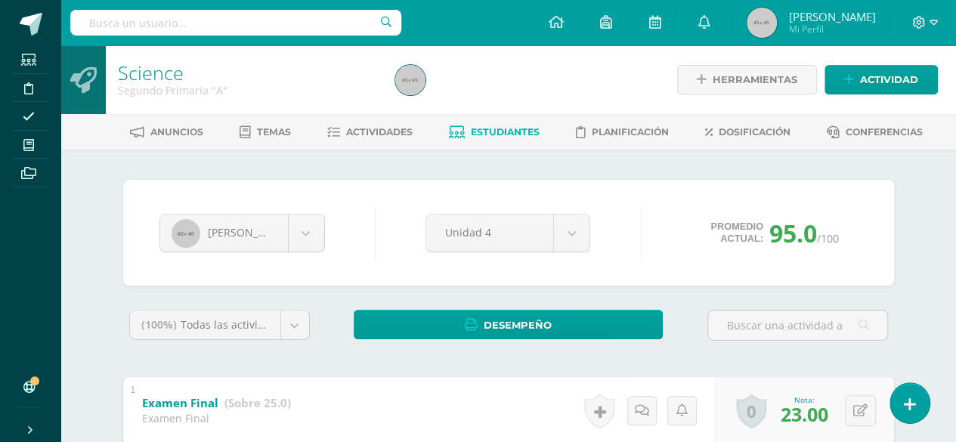
click at [532, 138] on link "Estudiantes" at bounding box center [494, 132] width 91 height 24
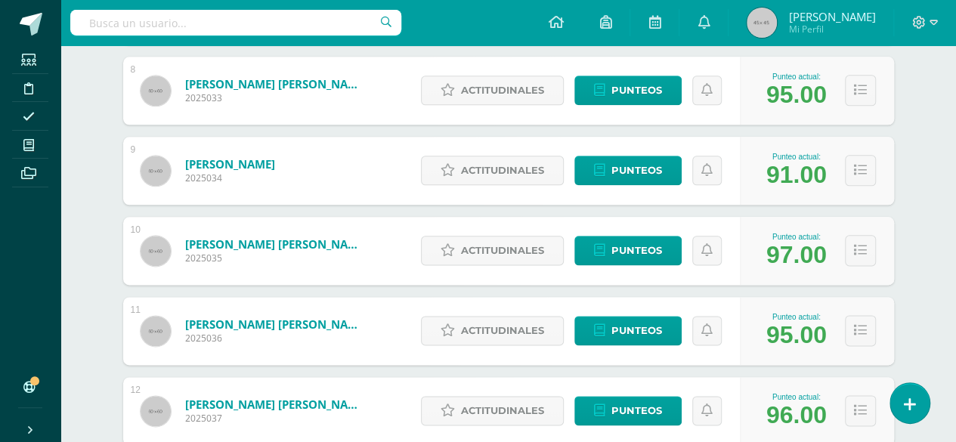
scroll to position [935, 0]
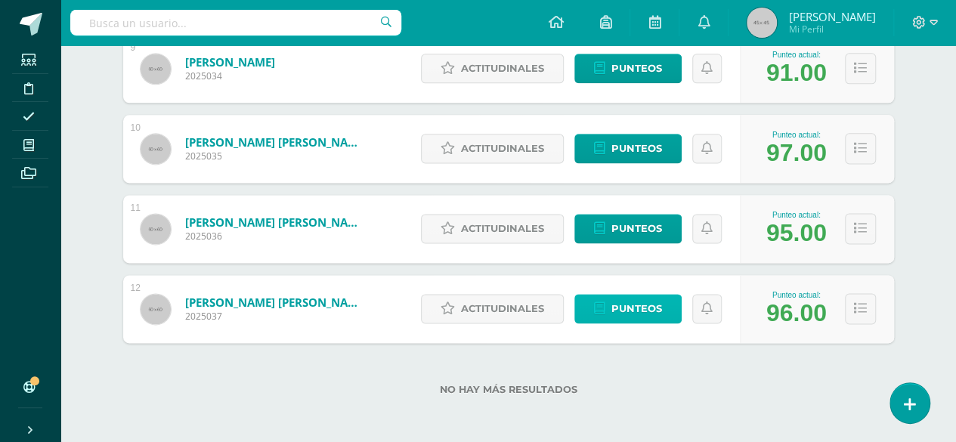
click at [627, 313] on span "Punteos" at bounding box center [637, 309] width 51 height 28
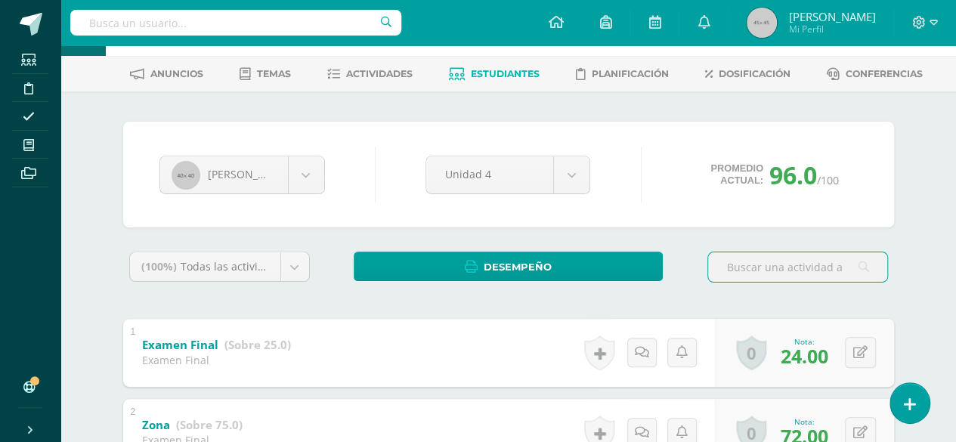
scroll to position [54, 0]
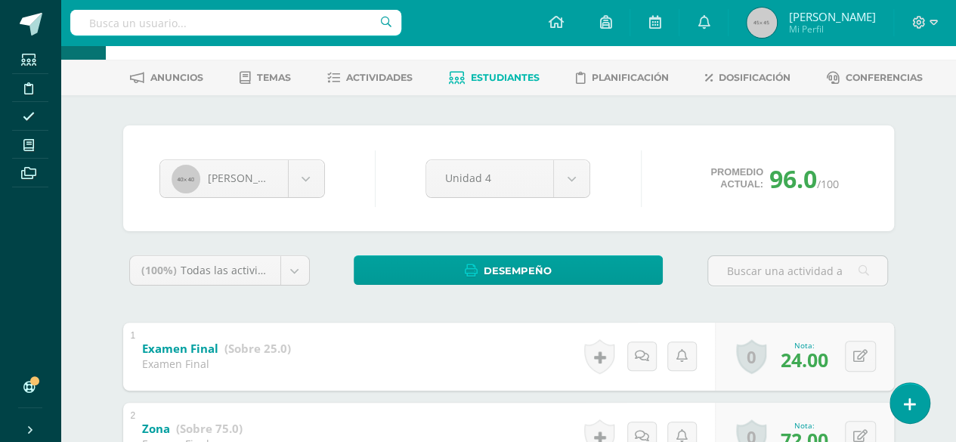
click at [534, 70] on link "Estudiantes" at bounding box center [494, 78] width 91 height 24
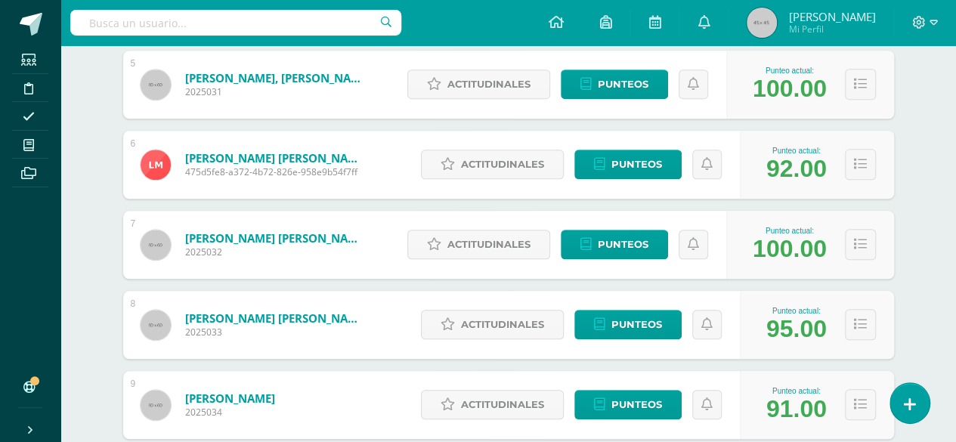
scroll to position [589, 0]
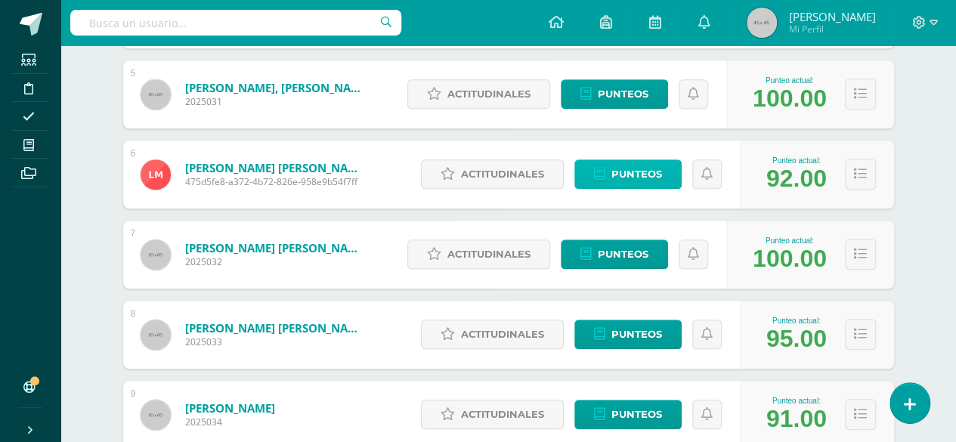
click at [640, 175] on span "Punteos" at bounding box center [637, 174] width 51 height 28
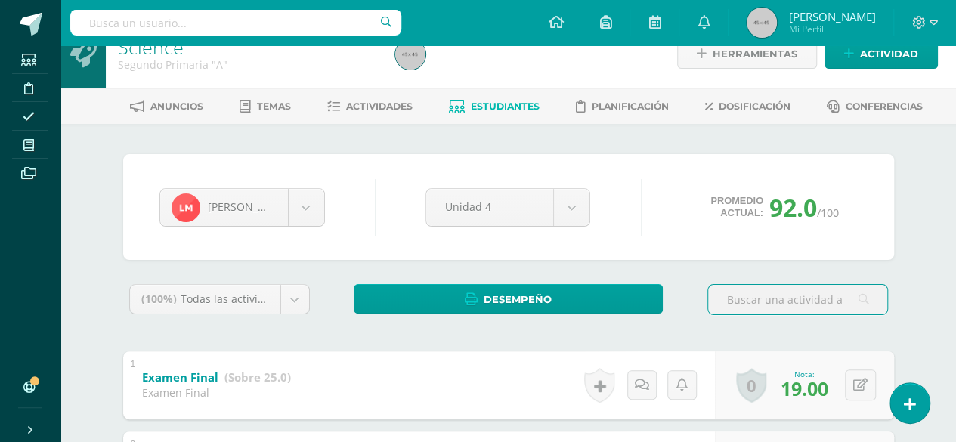
scroll to position [25, 0]
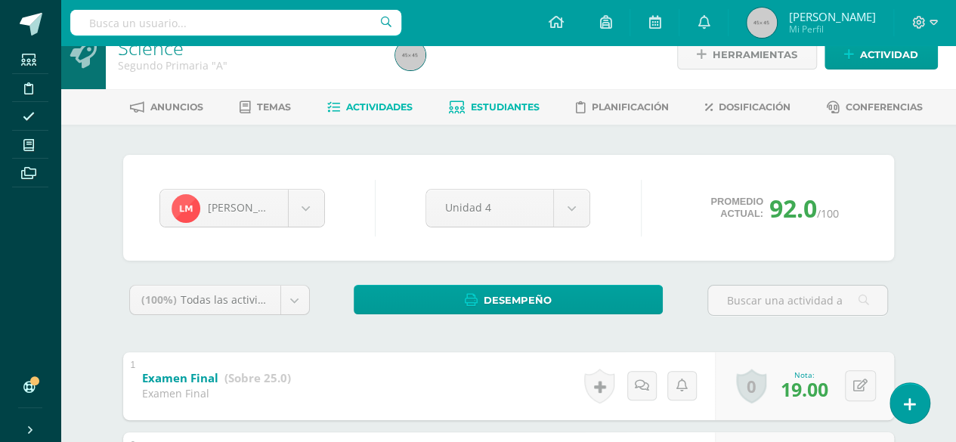
click at [364, 109] on span "Actividades" at bounding box center [379, 106] width 67 height 11
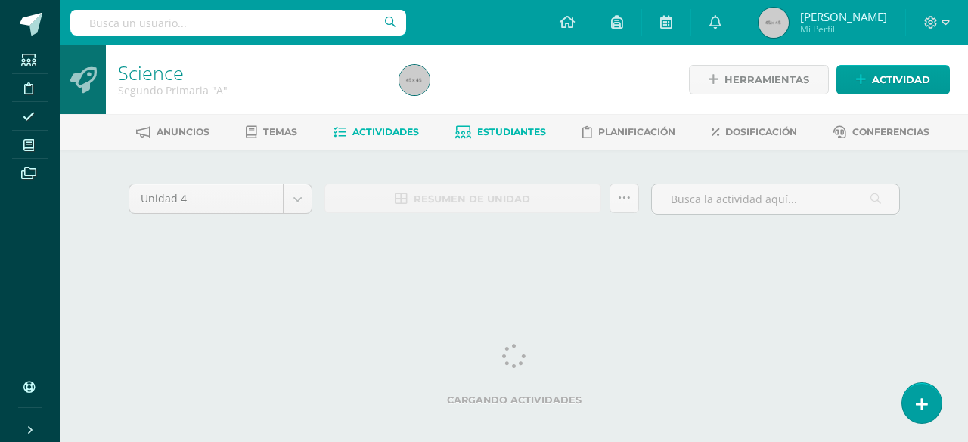
click at [489, 137] on span "Estudiantes" at bounding box center [511, 131] width 69 height 11
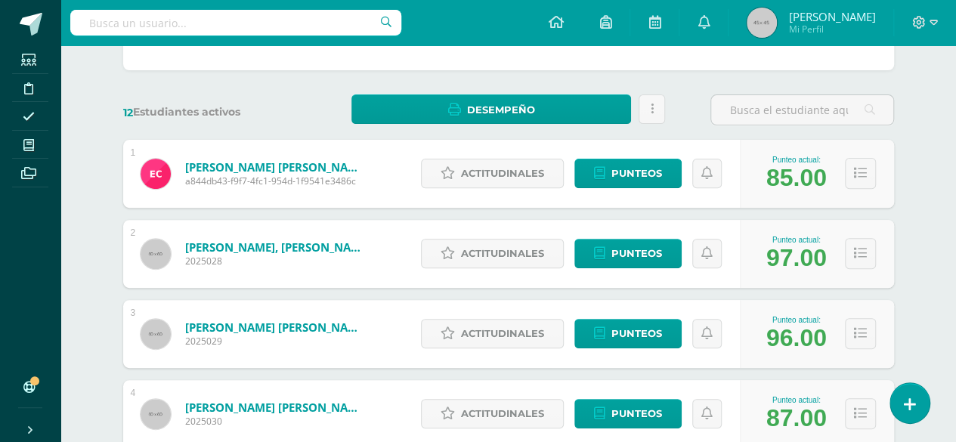
scroll to position [186, 0]
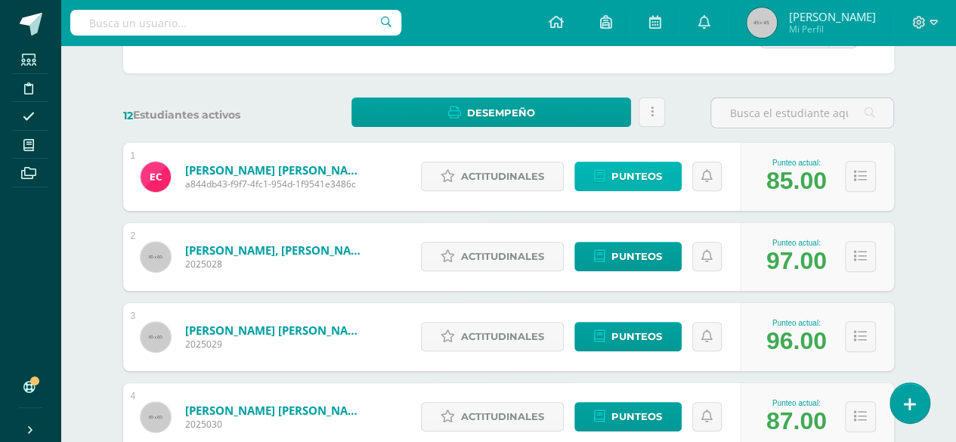
click at [670, 162] on link "Punteos" at bounding box center [627, 176] width 107 height 29
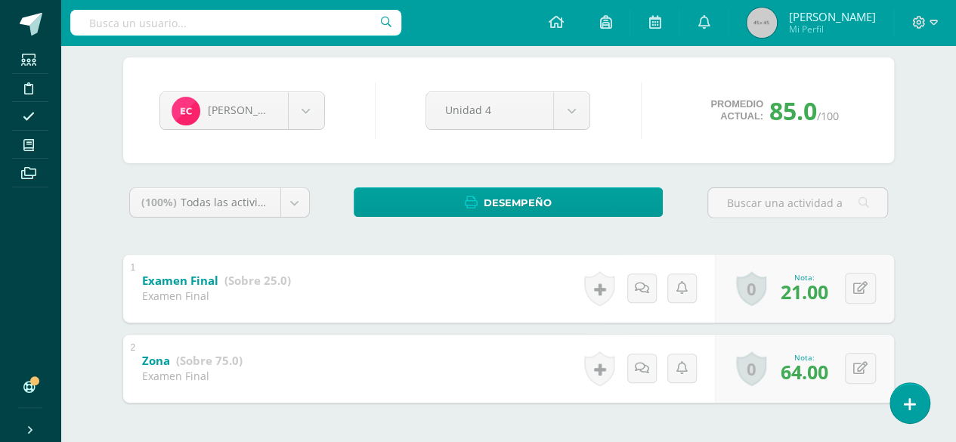
scroll to position [147, 0]
